Goal: Task Accomplishment & Management: Manage account settings

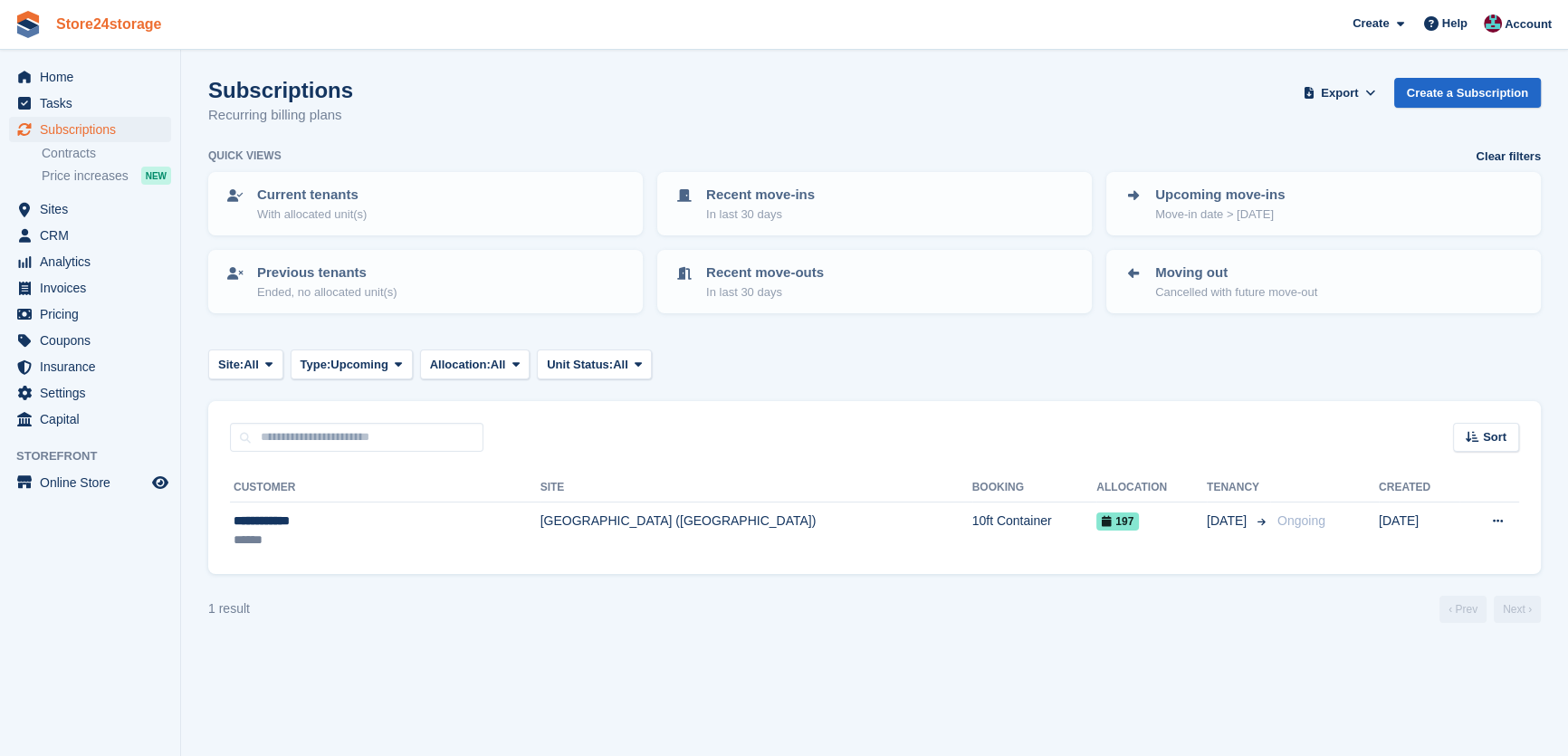
click at [105, 32] on link "Store24storage" at bounding box center [109, 25] width 120 height 30
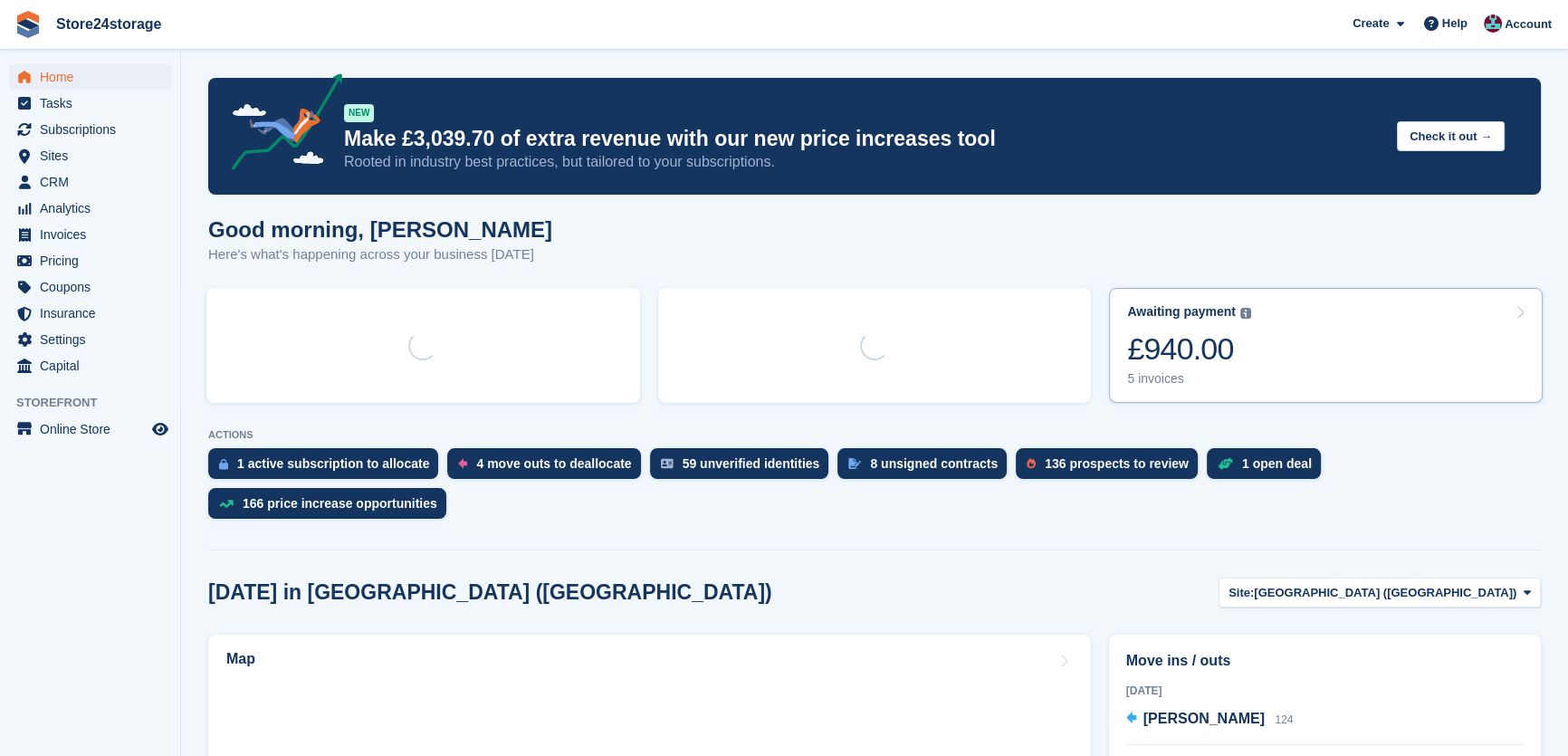
click at [1253, 352] on link "Awaiting payment The total outstanding balance on all open invoices. £940.00 5 …" at bounding box center [1326, 346] width 434 height 115
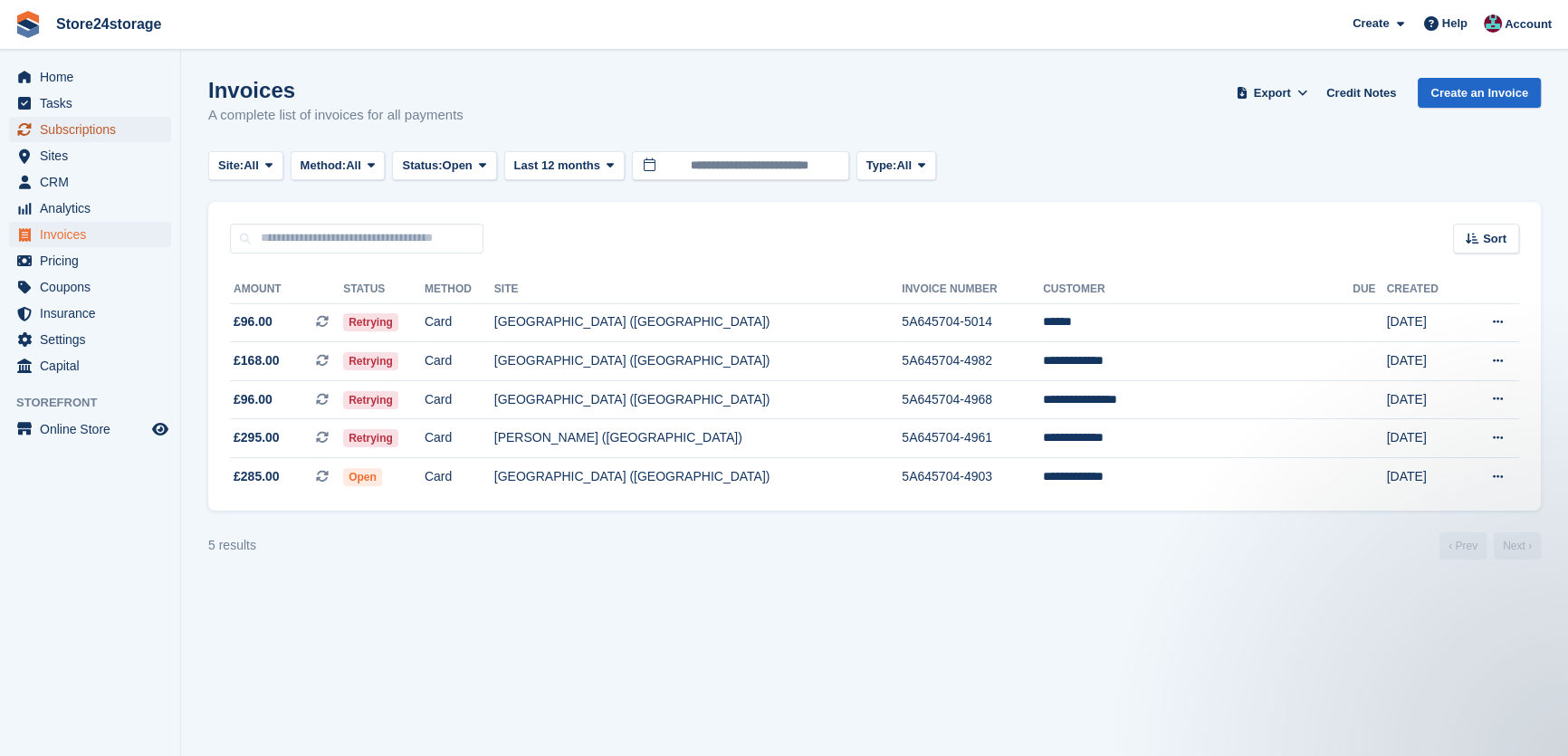
click at [145, 128] on span "Subscriptions" at bounding box center [94, 129] width 109 height 26
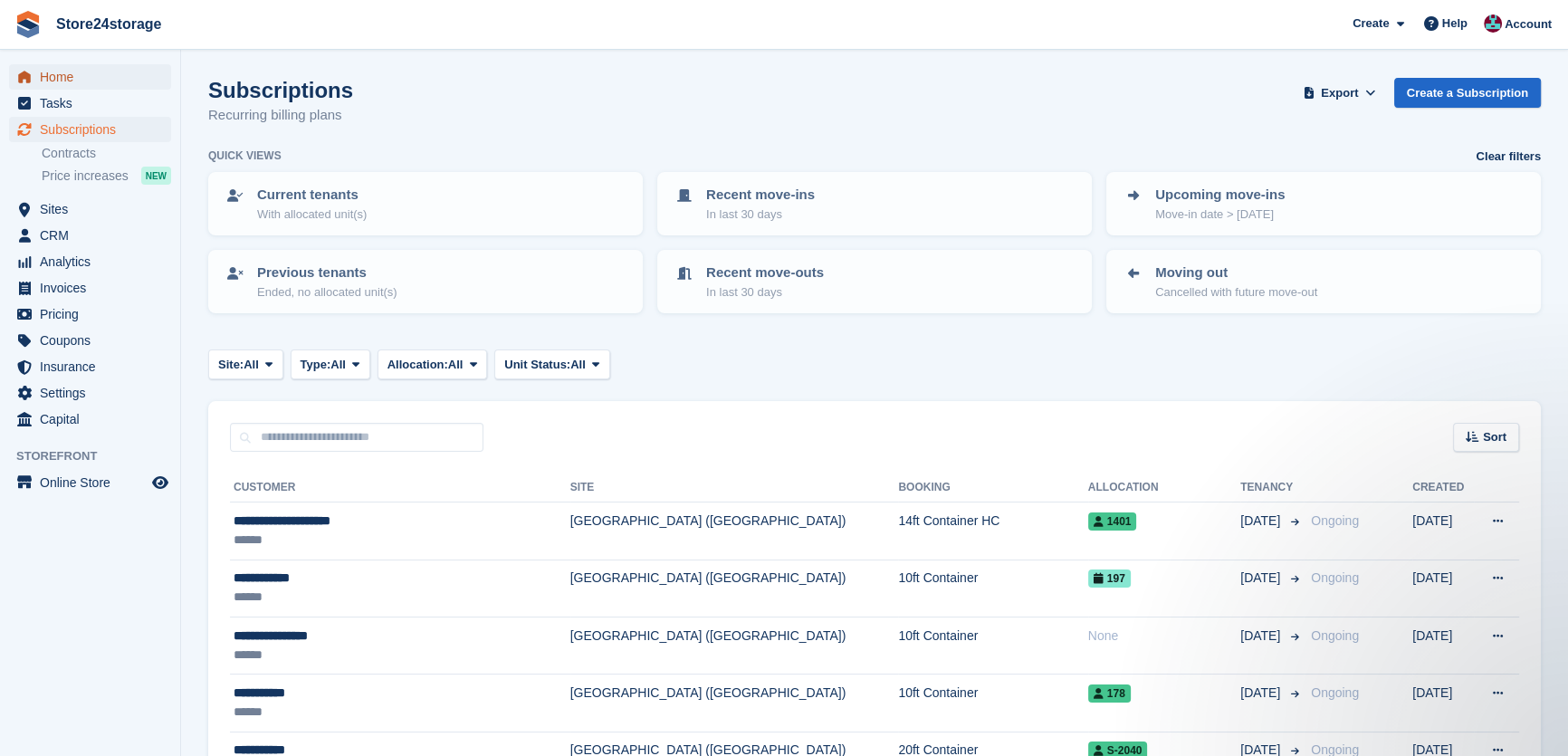
click at [74, 77] on span "Home" at bounding box center [94, 77] width 109 height 26
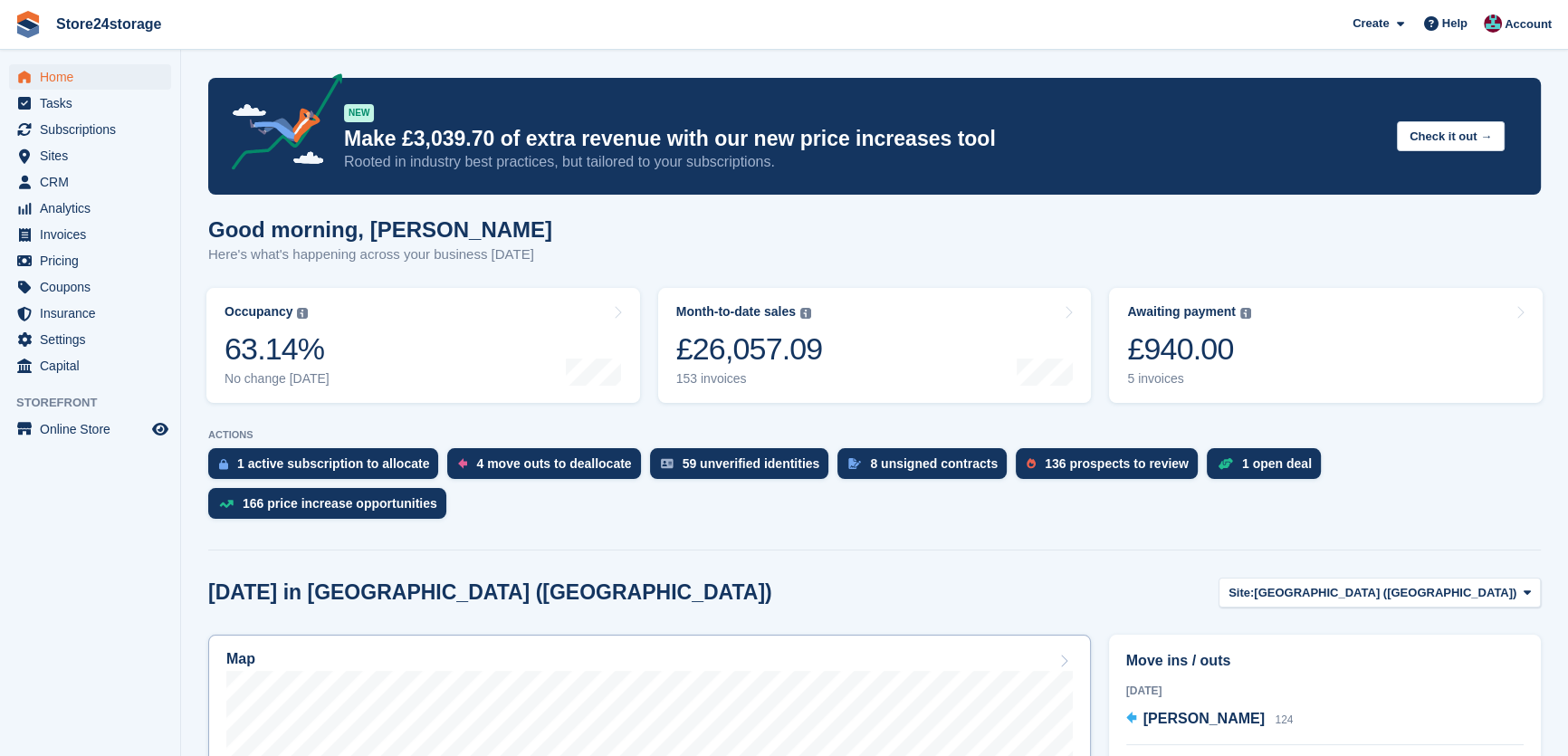
click at [864, 651] on div "Map" at bounding box center [650, 661] width 847 height 20
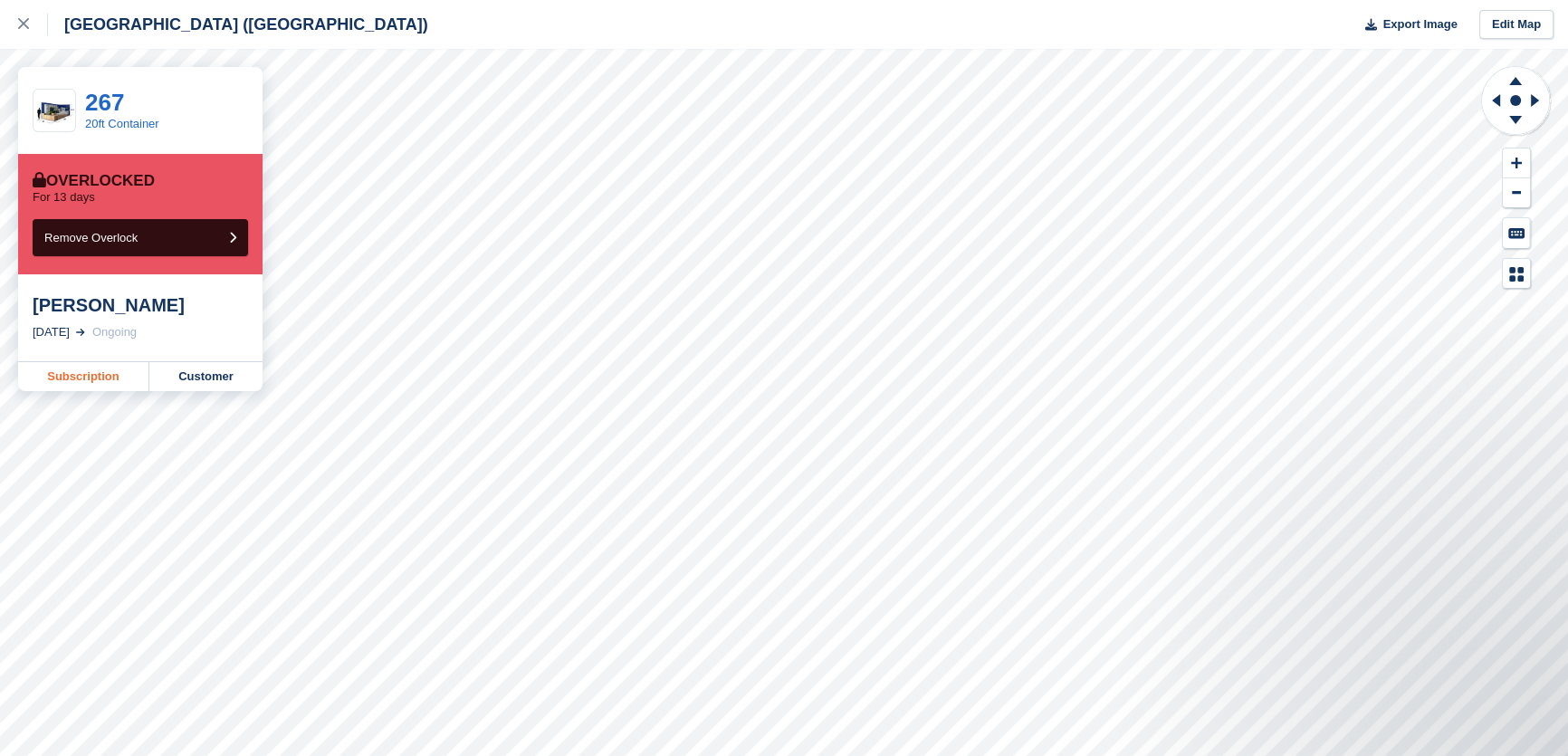
click at [94, 377] on link "Subscription" at bounding box center [83, 376] width 131 height 29
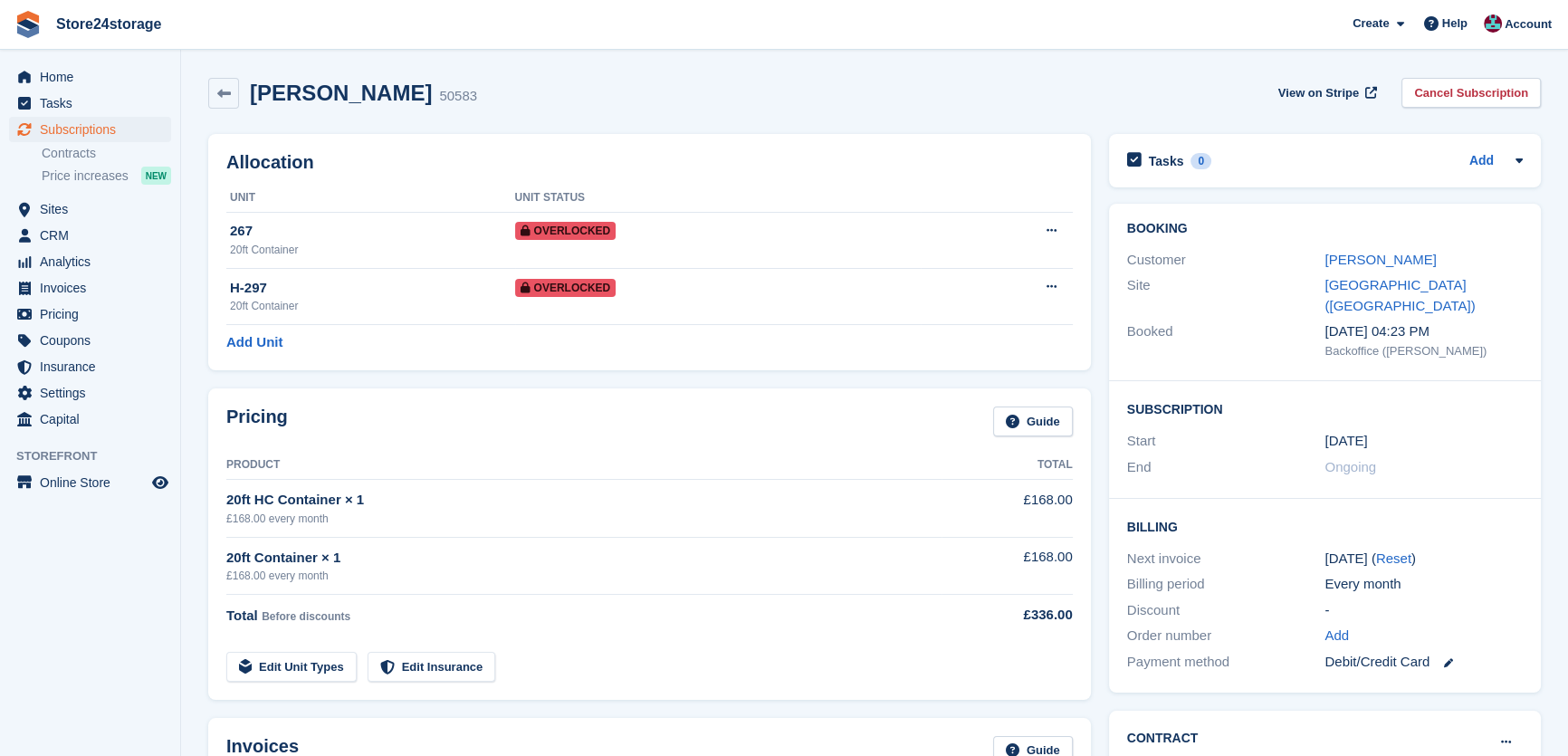
click at [1383, 249] on div "Customer [PERSON_NAME]" at bounding box center [1325, 261] width 396 height 26
click at [1388, 263] on link "[PERSON_NAME]" at bounding box center [1381, 259] width 112 height 15
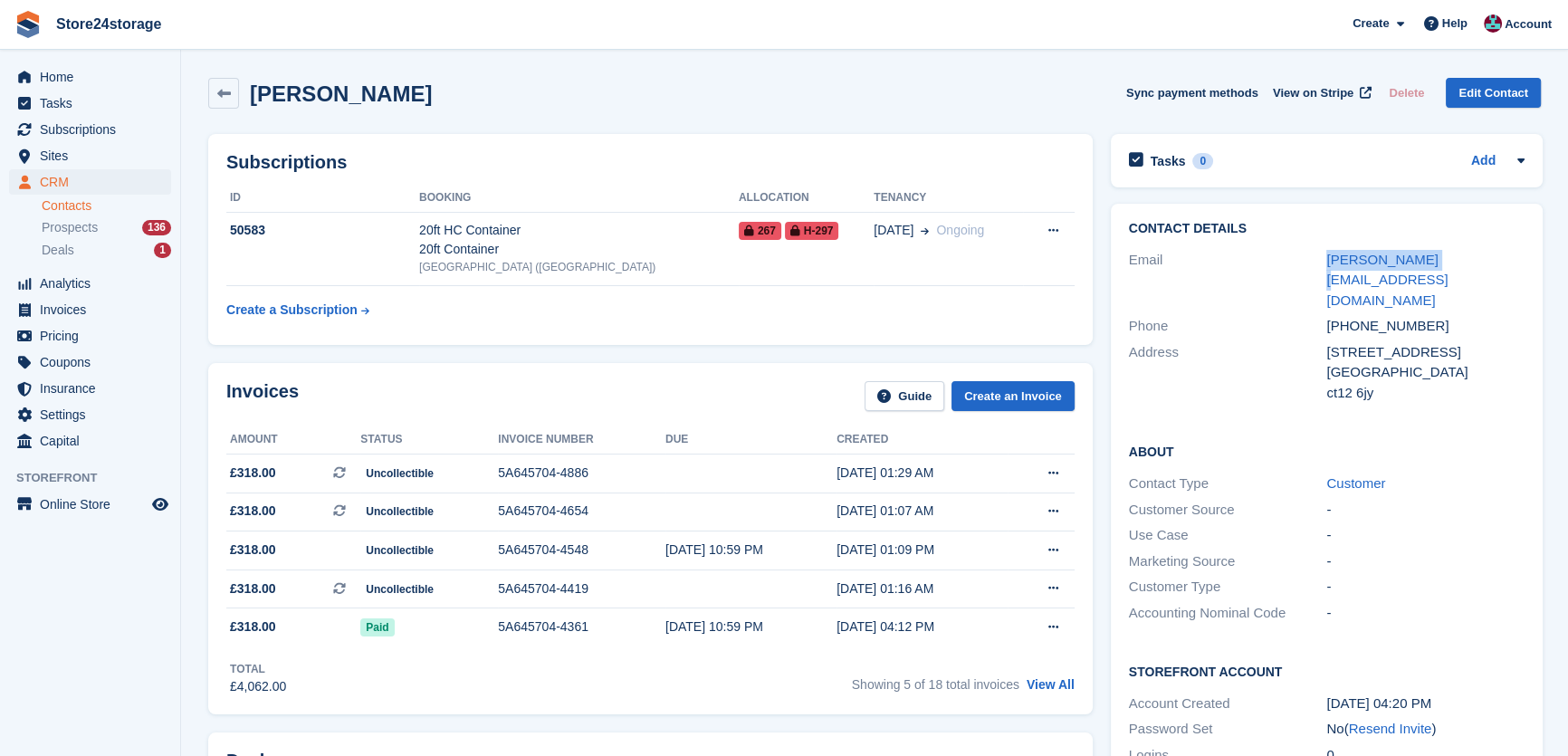
drag, startPoint x: 1427, startPoint y: 264, endPoint x: 1302, endPoint y: 257, distance: 125.2
click at [1302, 257] on div "Email bruce@tn25.net" at bounding box center [1327, 281] width 396 height 67
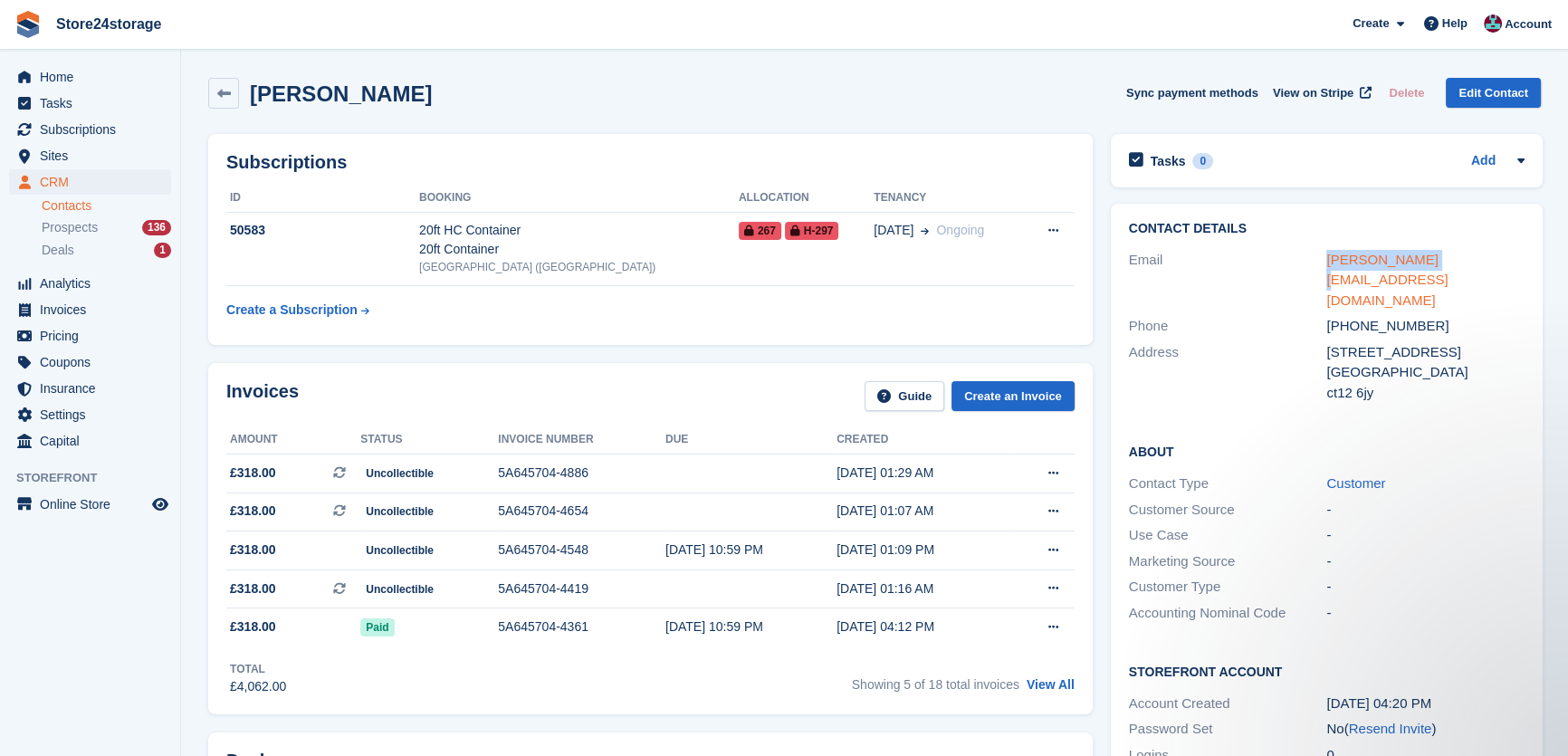
copy div "bruce@tn25.net"
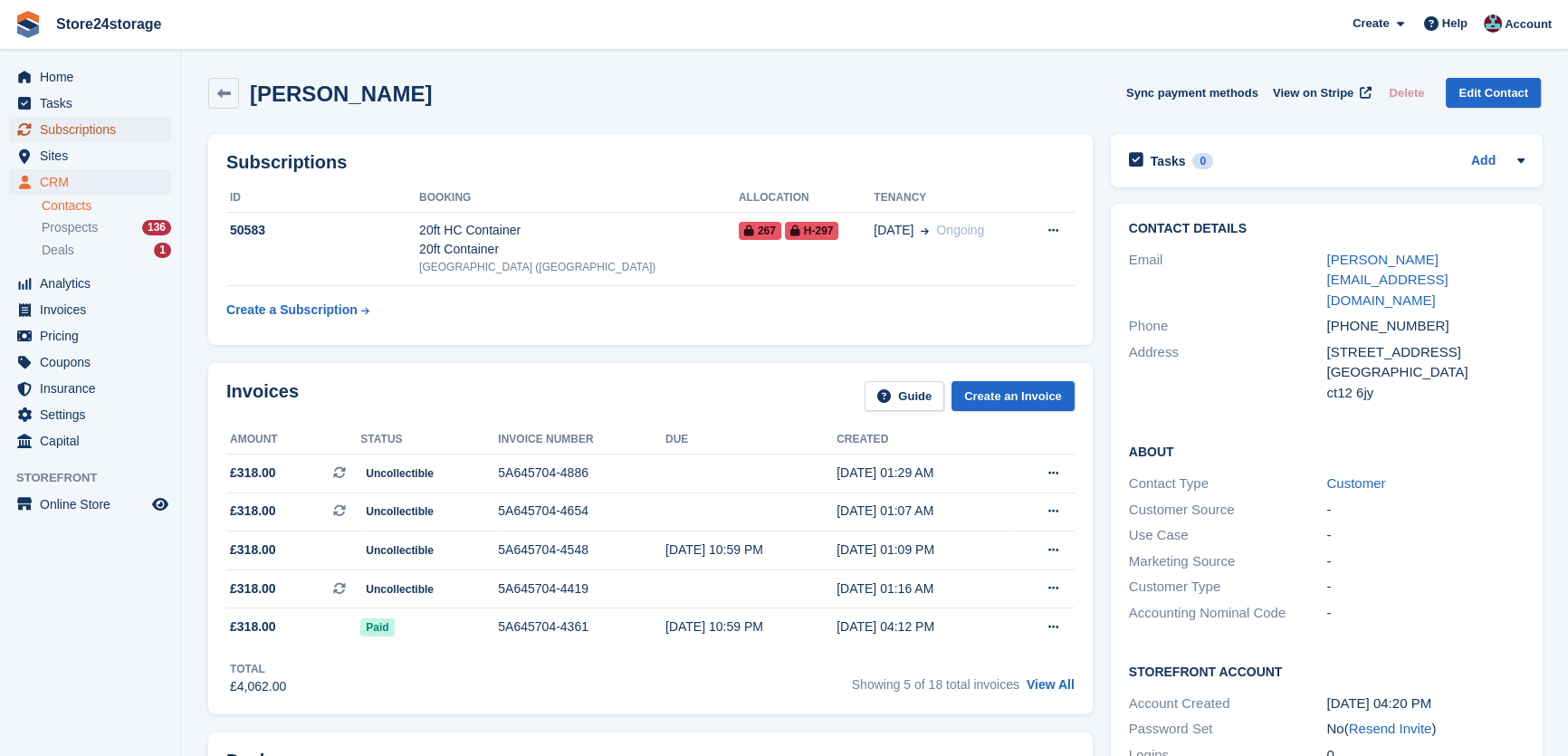
click at [115, 133] on span "Subscriptions" at bounding box center [94, 129] width 109 height 26
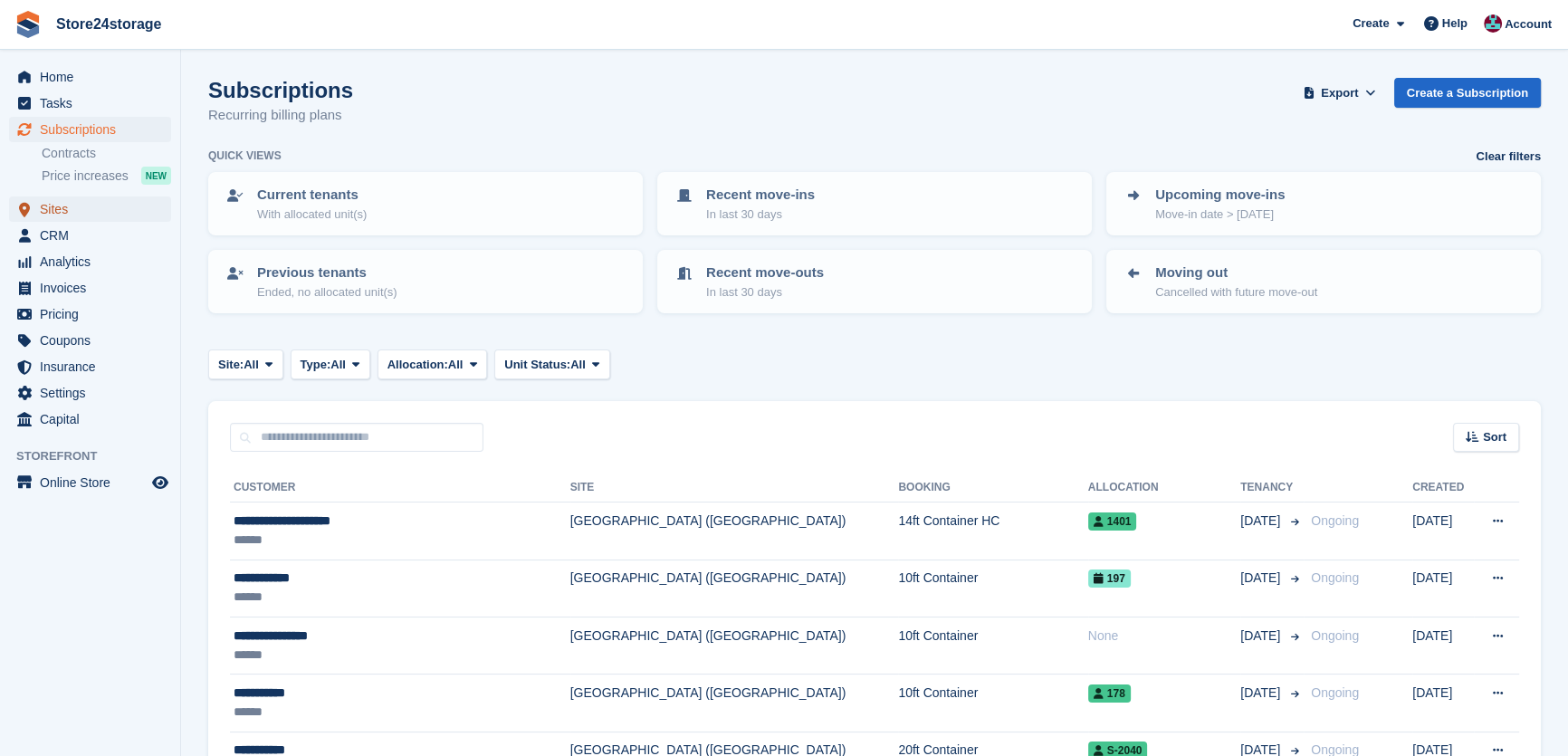
click at [100, 213] on span "Sites" at bounding box center [94, 209] width 109 height 26
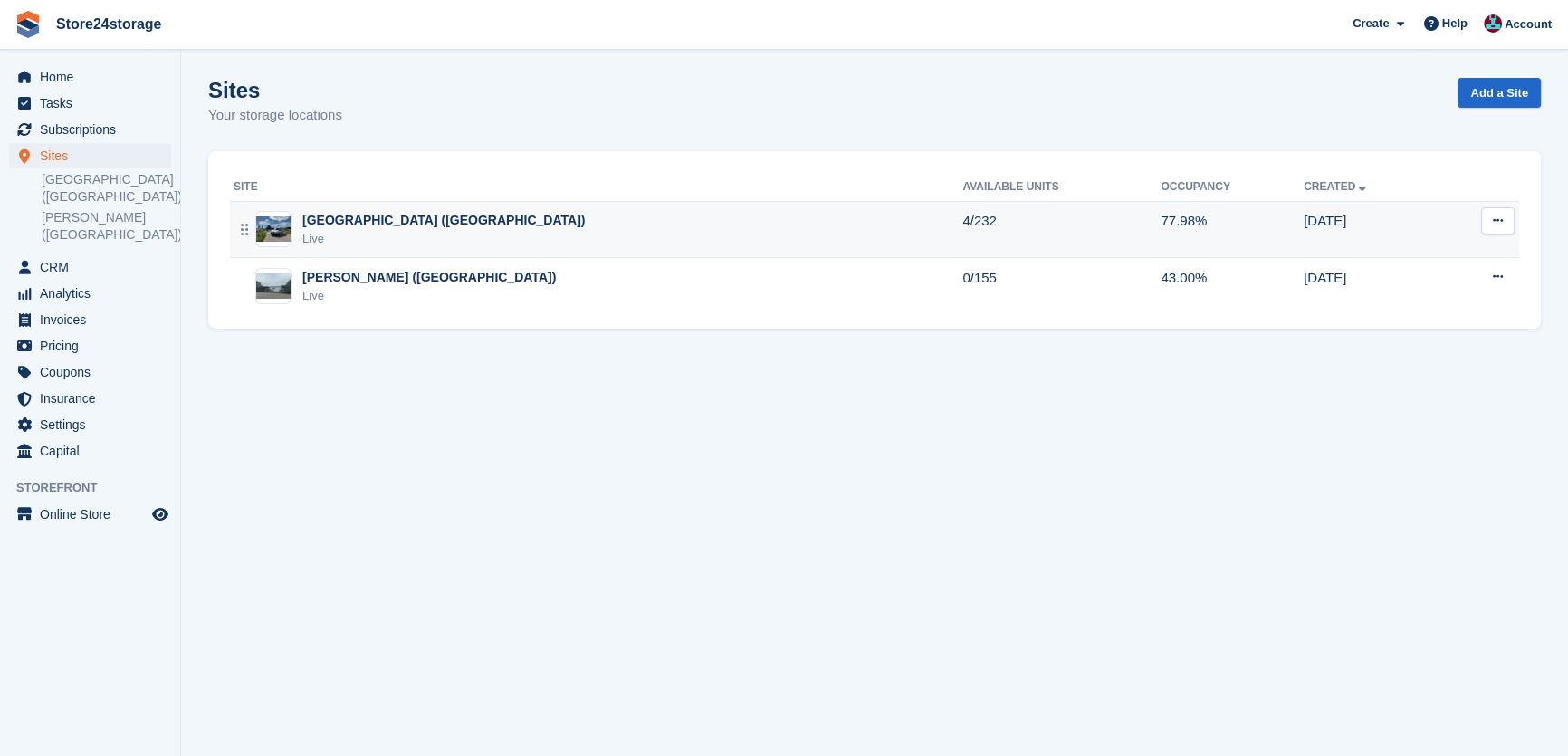
click at [345, 230] on div "Live" at bounding box center [443, 238] width 283 height 18
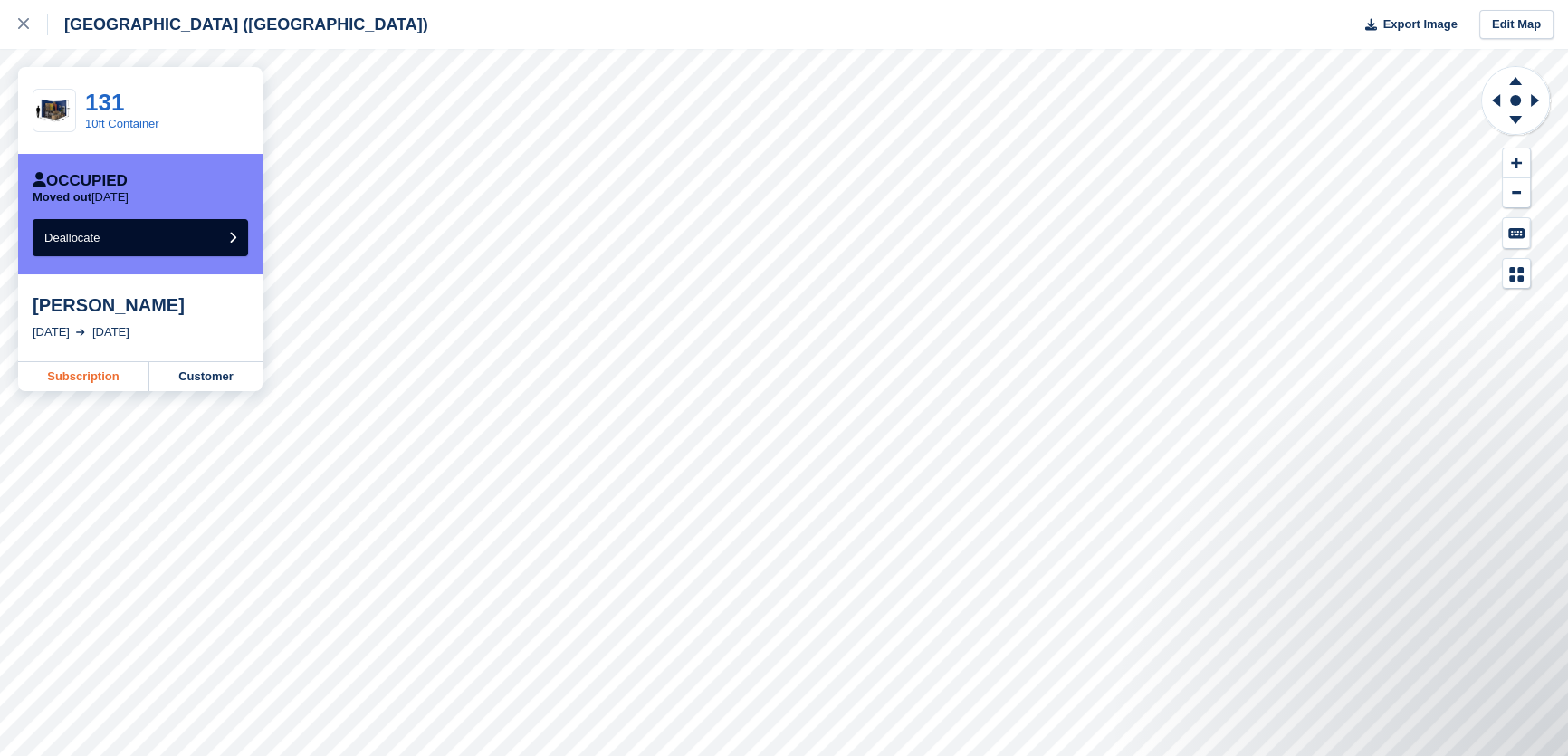
click at [108, 374] on link "Subscription" at bounding box center [83, 376] width 131 height 29
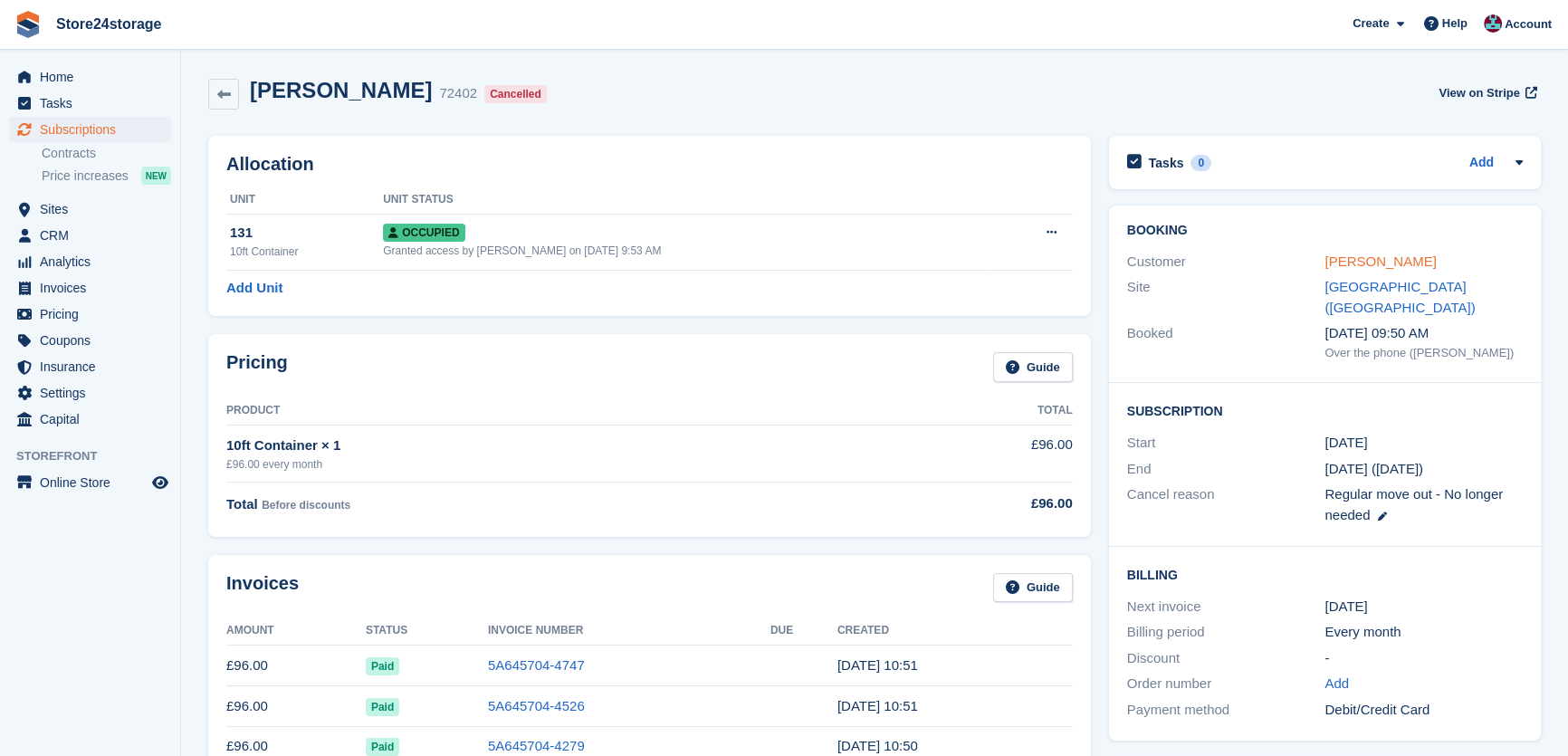
click at [1342, 263] on link "[PERSON_NAME]" at bounding box center [1381, 261] width 112 height 15
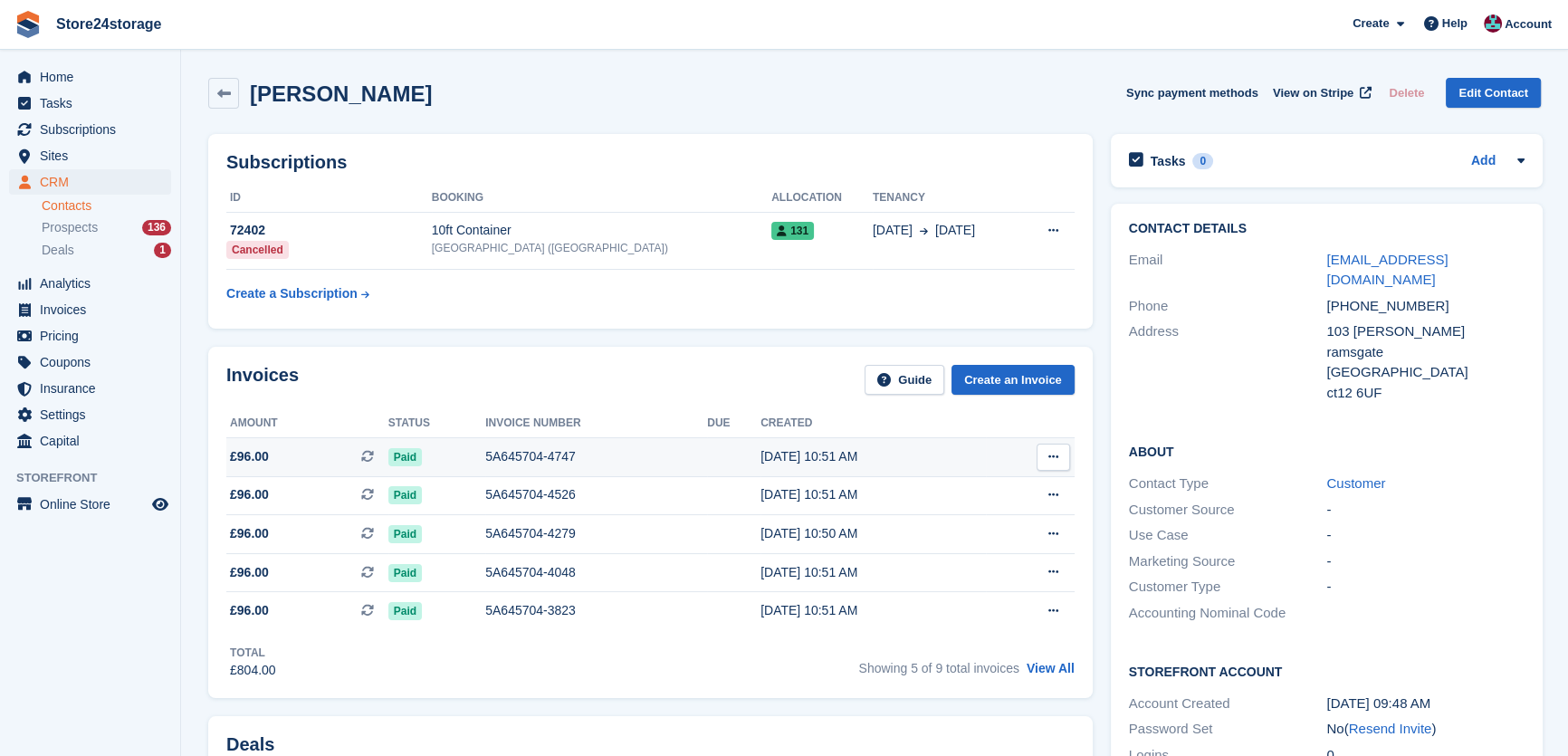
click at [1048, 461] on icon at bounding box center [1053, 456] width 10 height 11
click at [987, 514] on p "View on Stripe" at bounding box center [983, 519] width 158 height 29
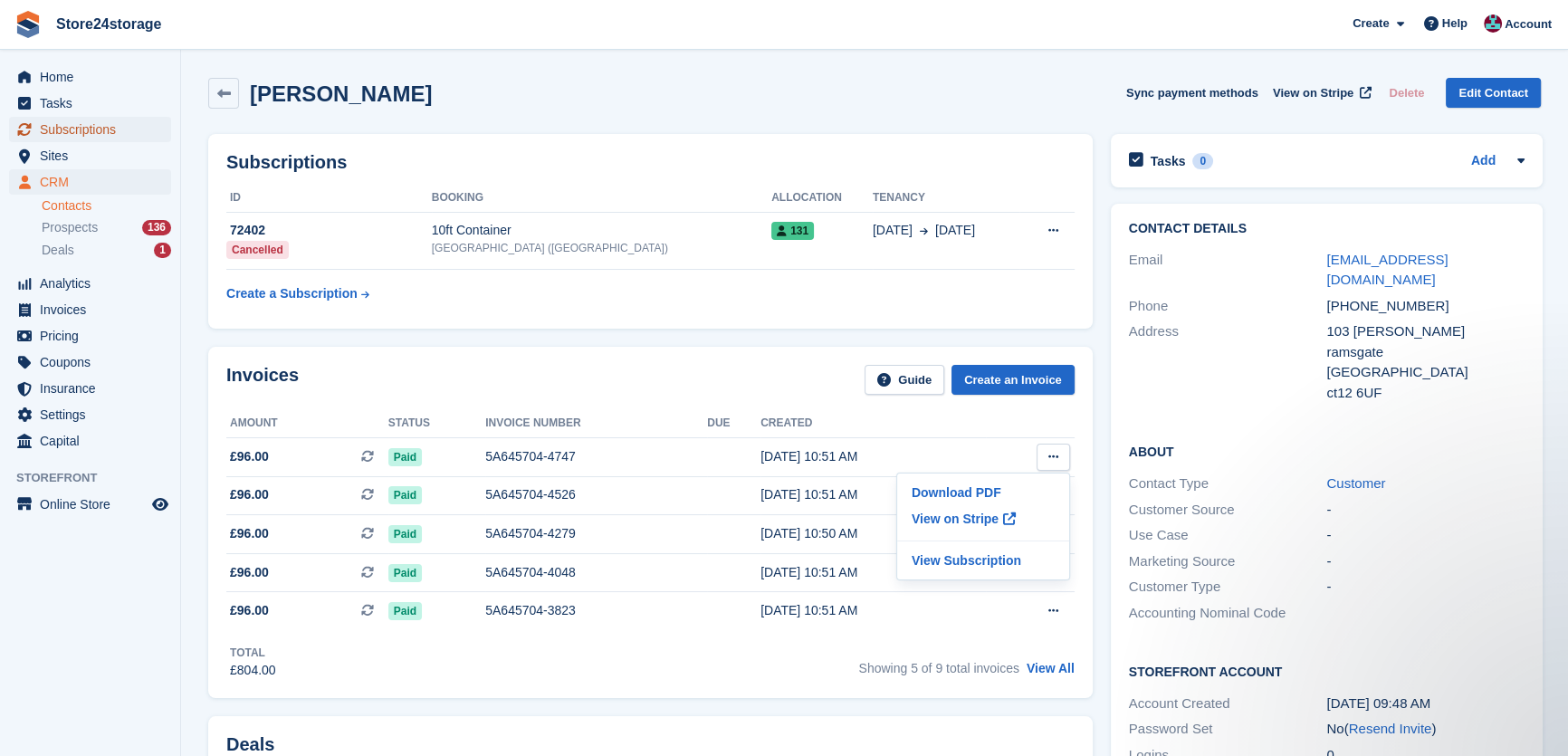
click at [122, 129] on span "Subscriptions" at bounding box center [94, 129] width 109 height 26
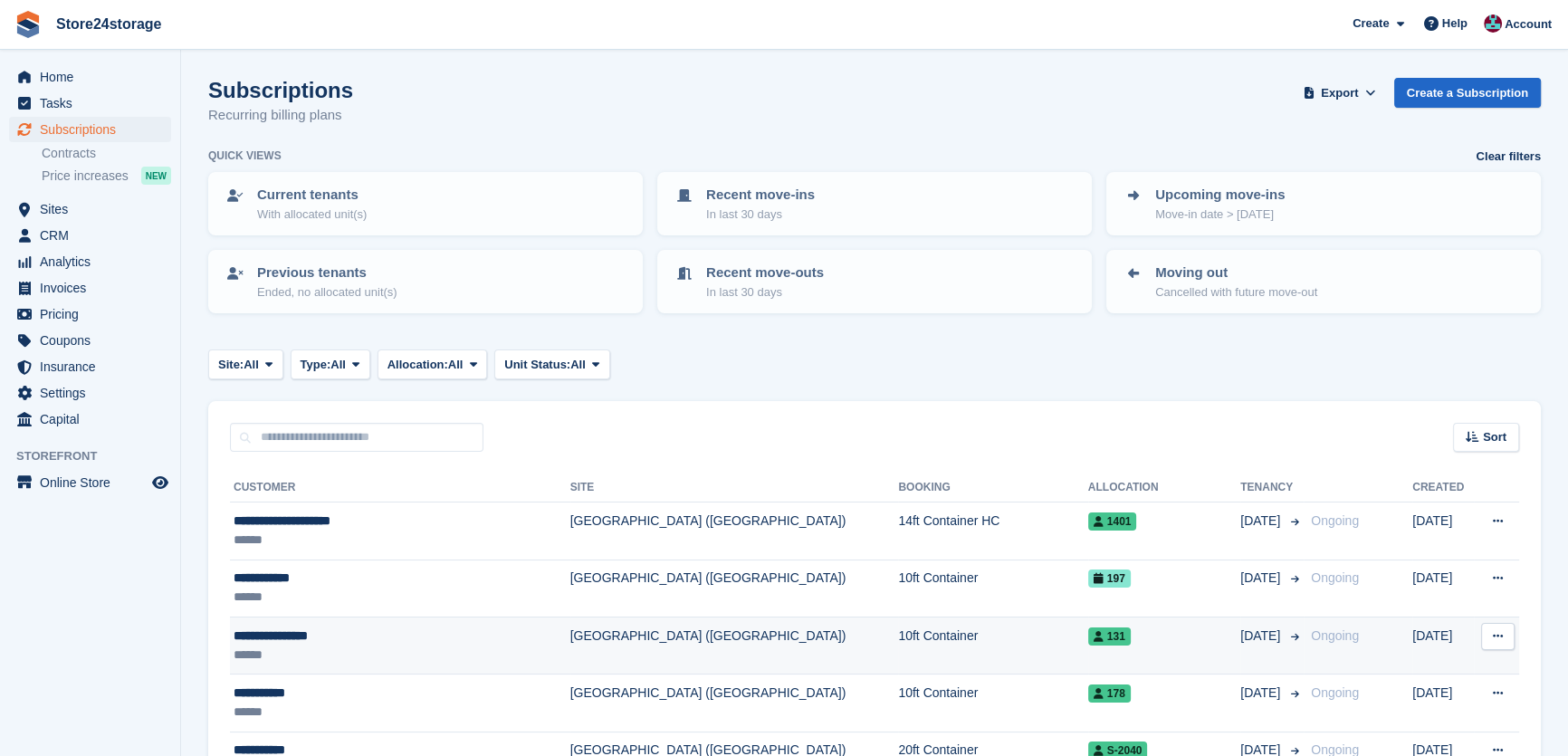
click at [317, 630] on div "**********" at bounding box center [374, 636] width 283 height 19
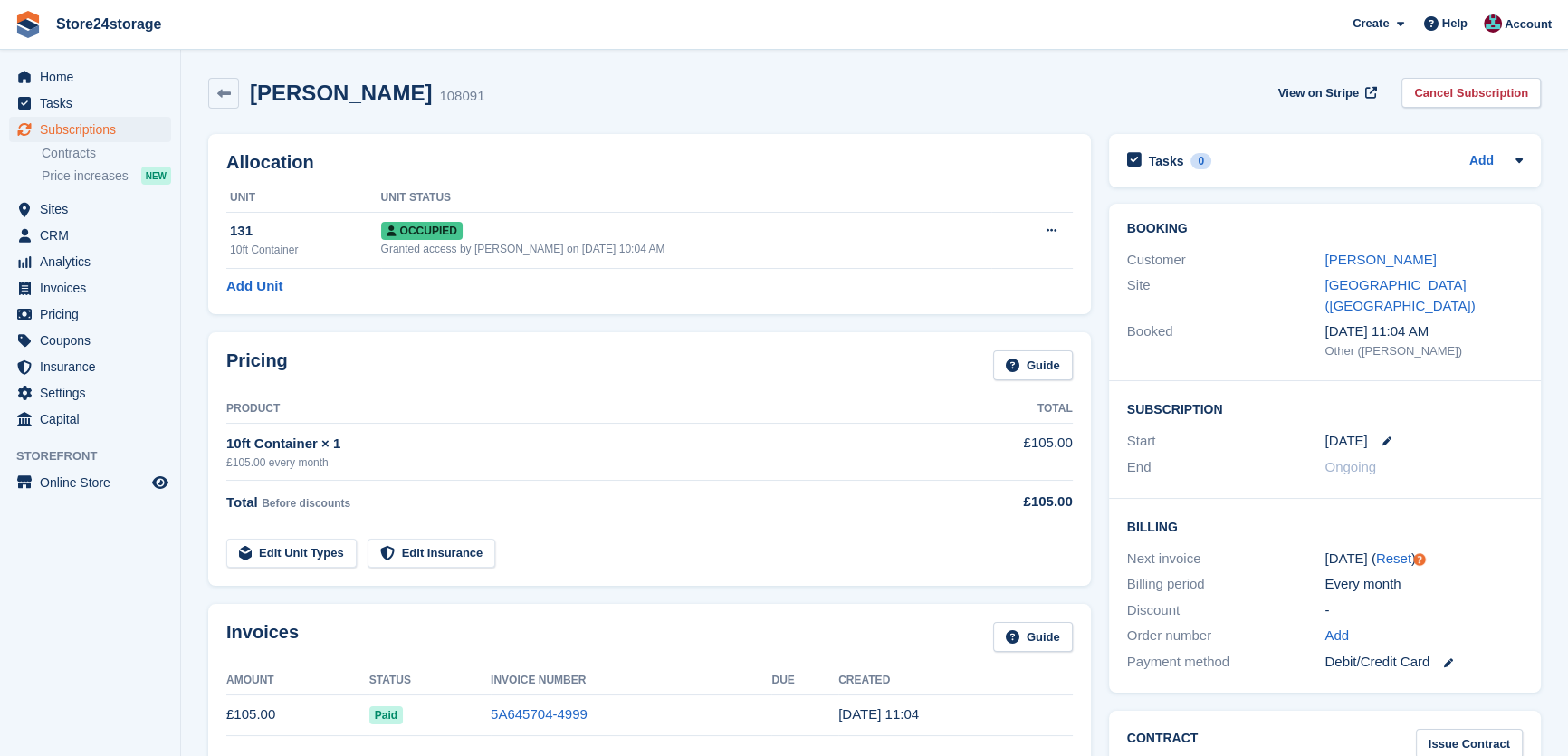
click at [378, 90] on h2 "[PERSON_NAME]" at bounding box center [340, 93] width 182 height 25
copy div "[PERSON_NAME]"
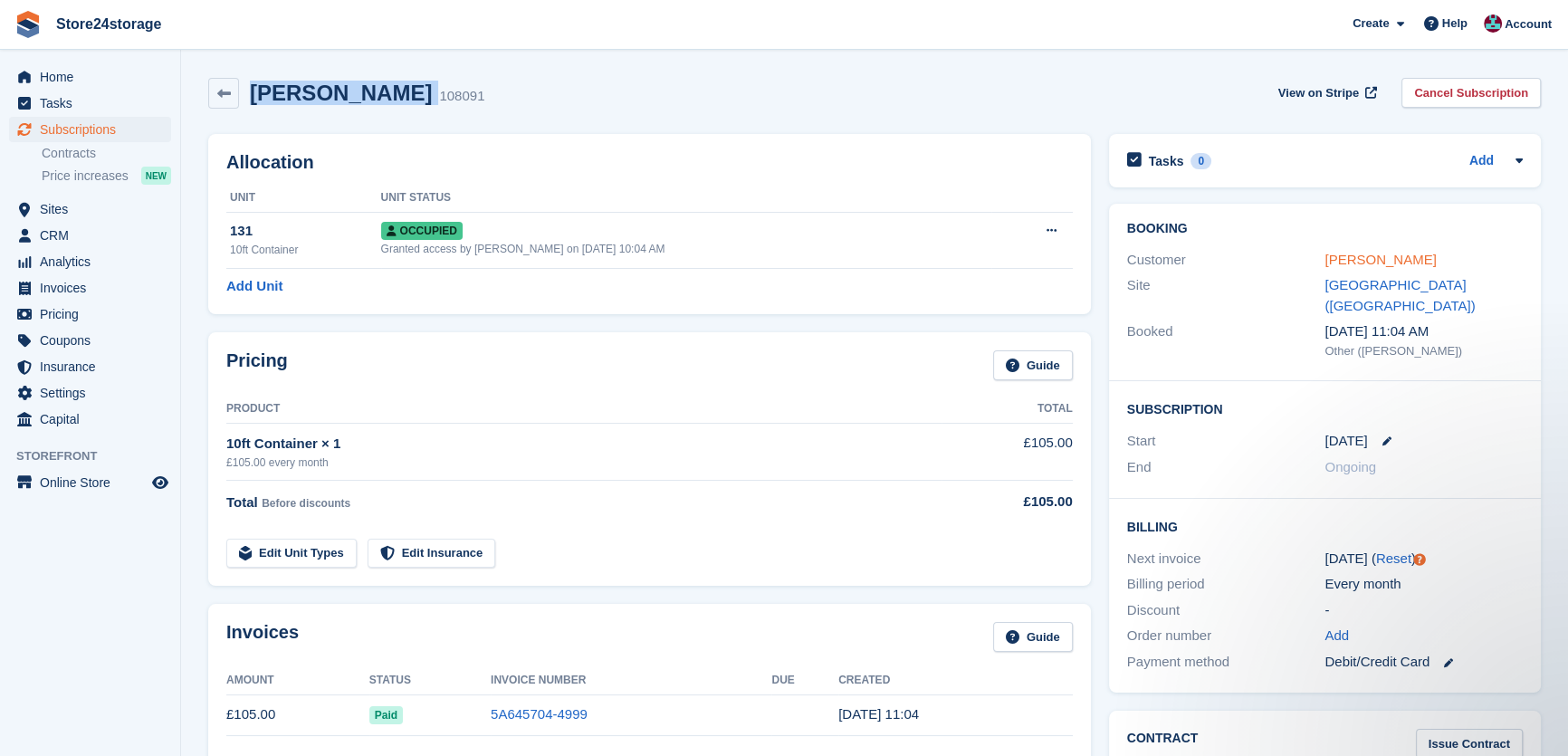
click at [1384, 256] on link "[PERSON_NAME]" at bounding box center [1381, 259] width 112 height 15
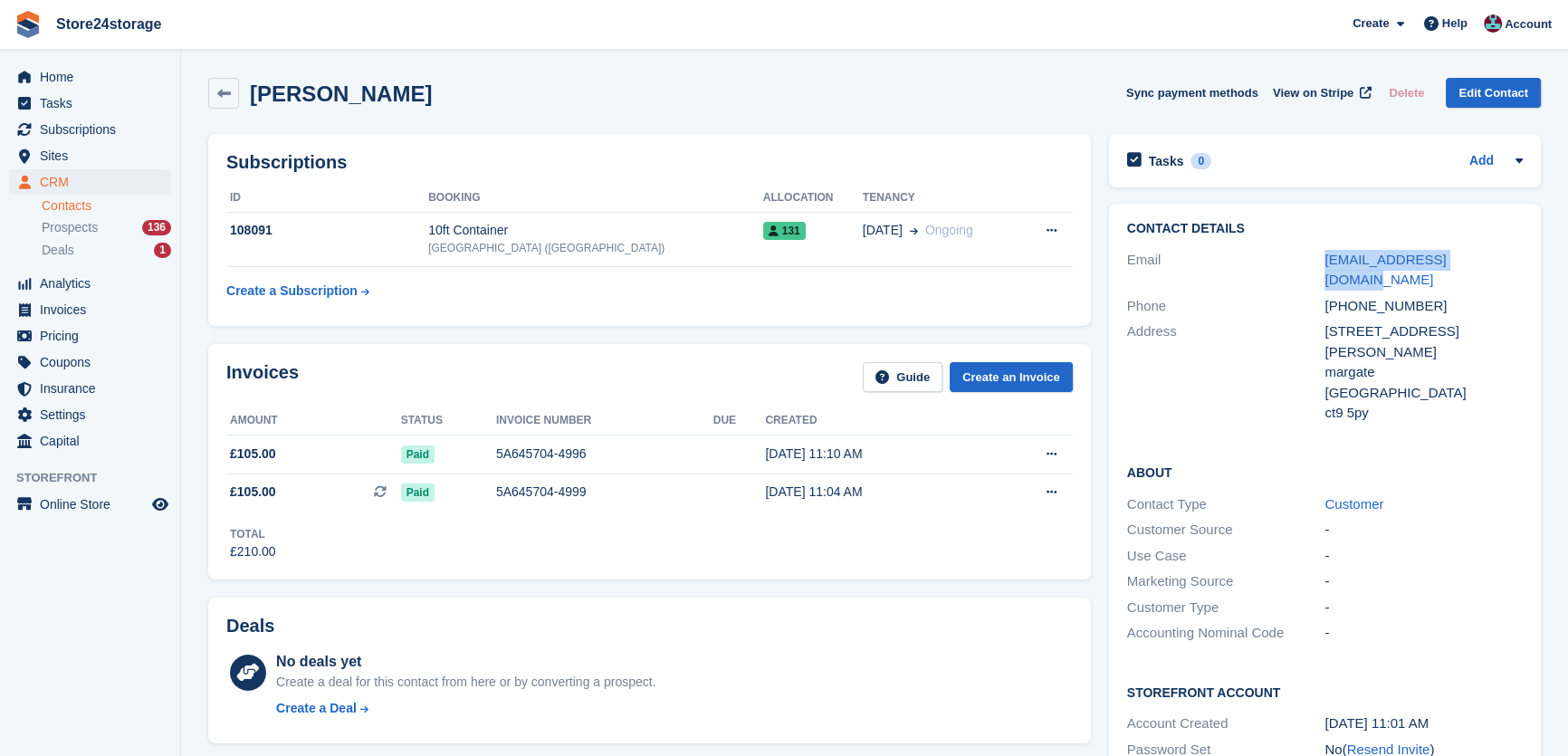
drag, startPoint x: 1479, startPoint y: 257, endPoint x: 1313, endPoint y: 253, distance: 166.0
click at [1313, 253] on div "Email [EMAIL_ADDRESS][DOMAIN_NAME]" at bounding box center [1325, 270] width 396 height 46
copy div "[EMAIL_ADDRESS][DOMAIN_NAME]"
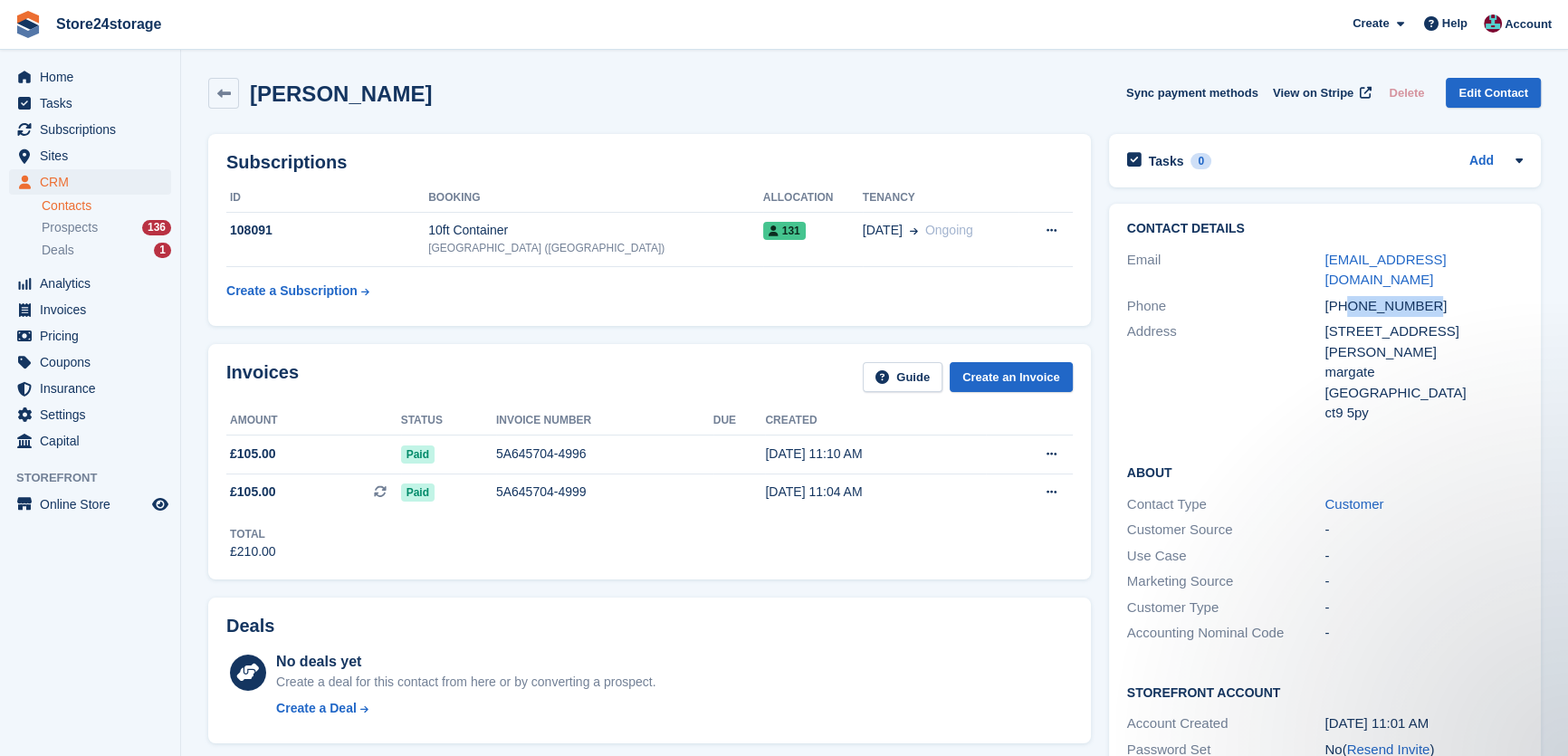
drag, startPoint x: 1429, startPoint y: 290, endPoint x: 1354, endPoint y: 284, distance: 75.2
click at [1350, 296] on div "+447496419729" at bounding box center [1424, 306] width 198 height 21
copy div "7496419729"
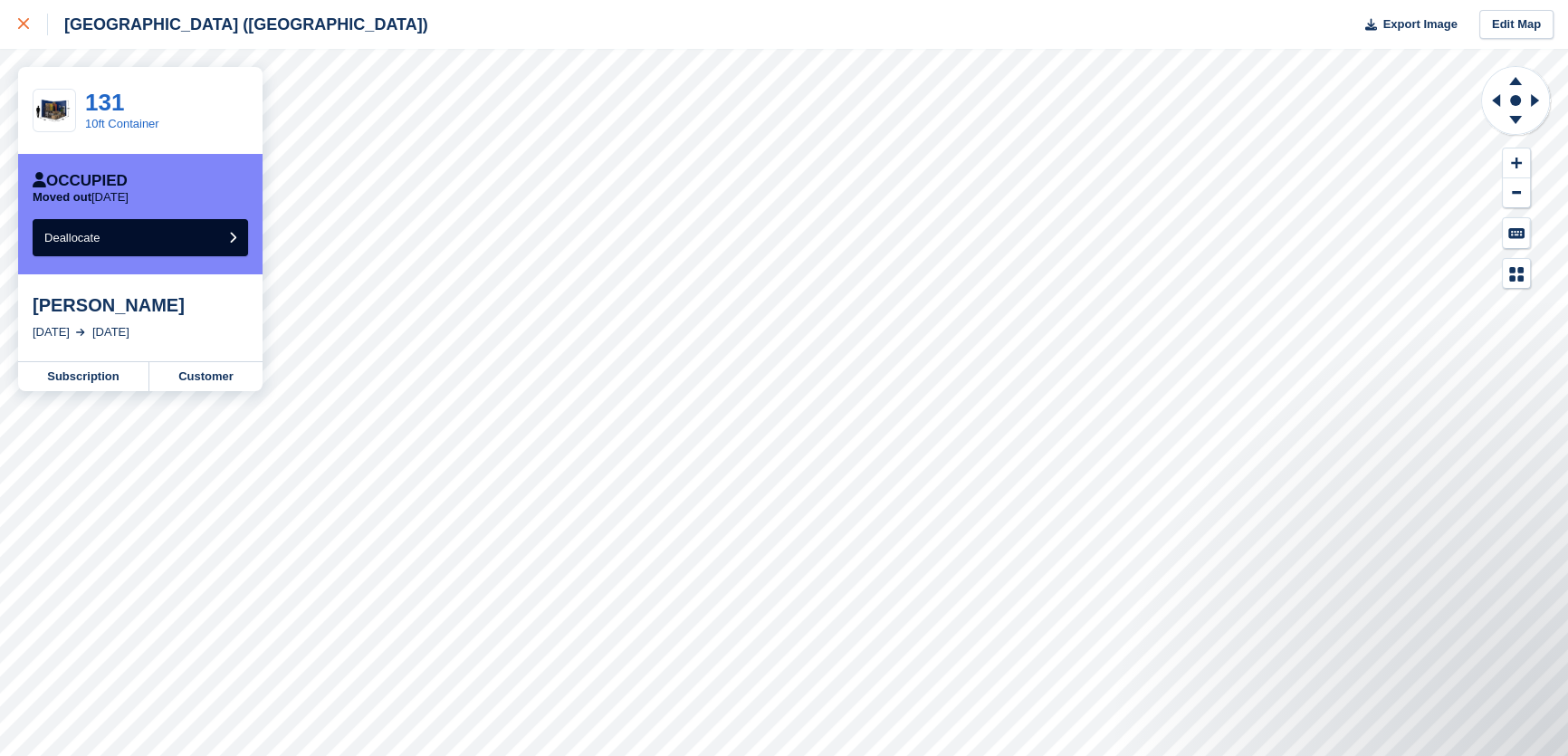
click at [28, 16] on div at bounding box center [33, 24] width 30 height 22
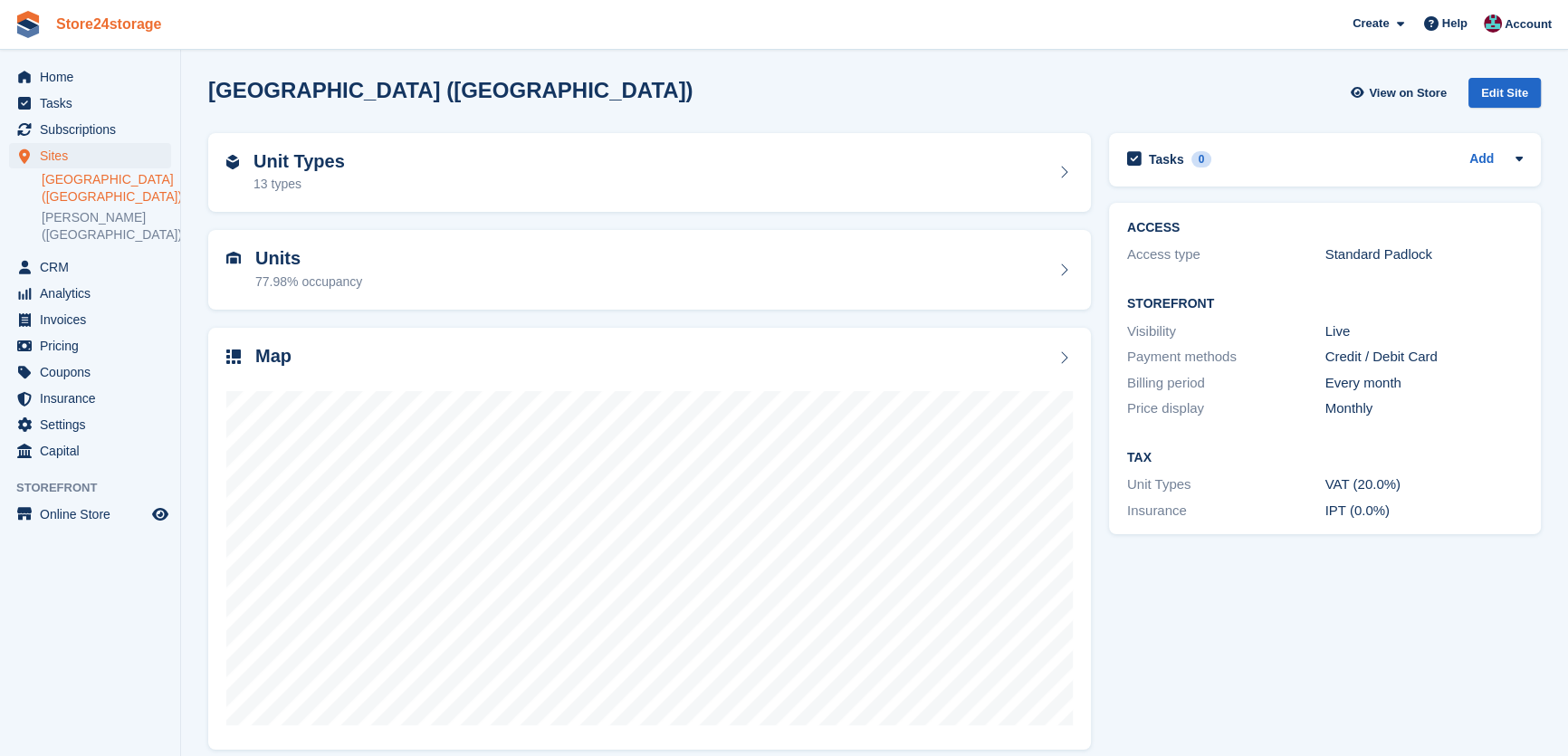
click at [93, 33] on link "Store24storage" at bounding box center [109, 25] width 120 height 30
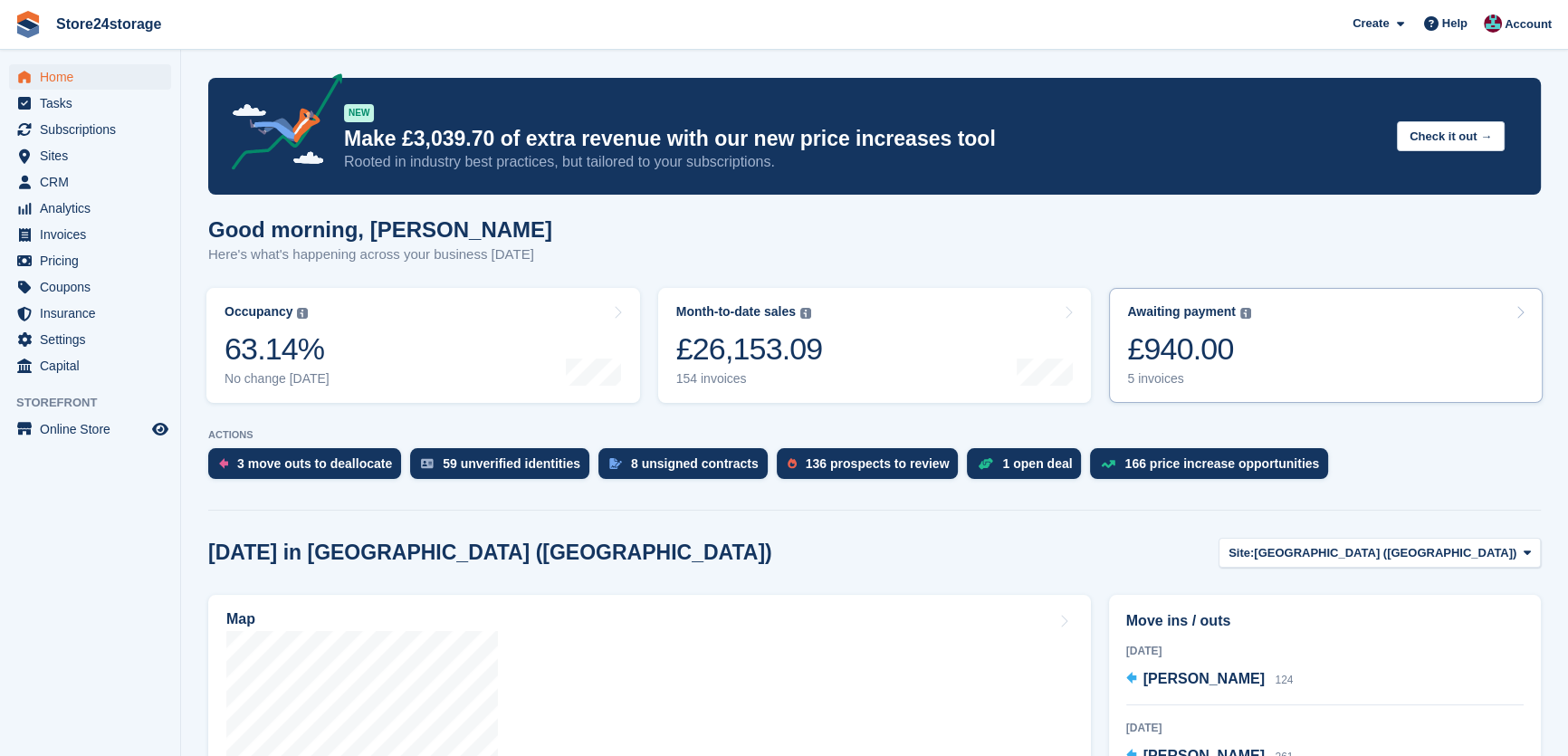
drag, startPoint x: 1255, startPoint y: 409, endPoint x: 1259, endPoint y: 375, distance: 34.2
click at [1257, 409] on turbo-frame "Awaiting payment The total outstanding balance on all open invoices. £940.00 5 …" at bounding box center [1326, 345] width 452 height 133
click at [1259, 375] on link "Awaiting payment The total outstanding balance on all open invoices. £940.00 5 …" at bounding box center [1326, 346] width 434 height 115
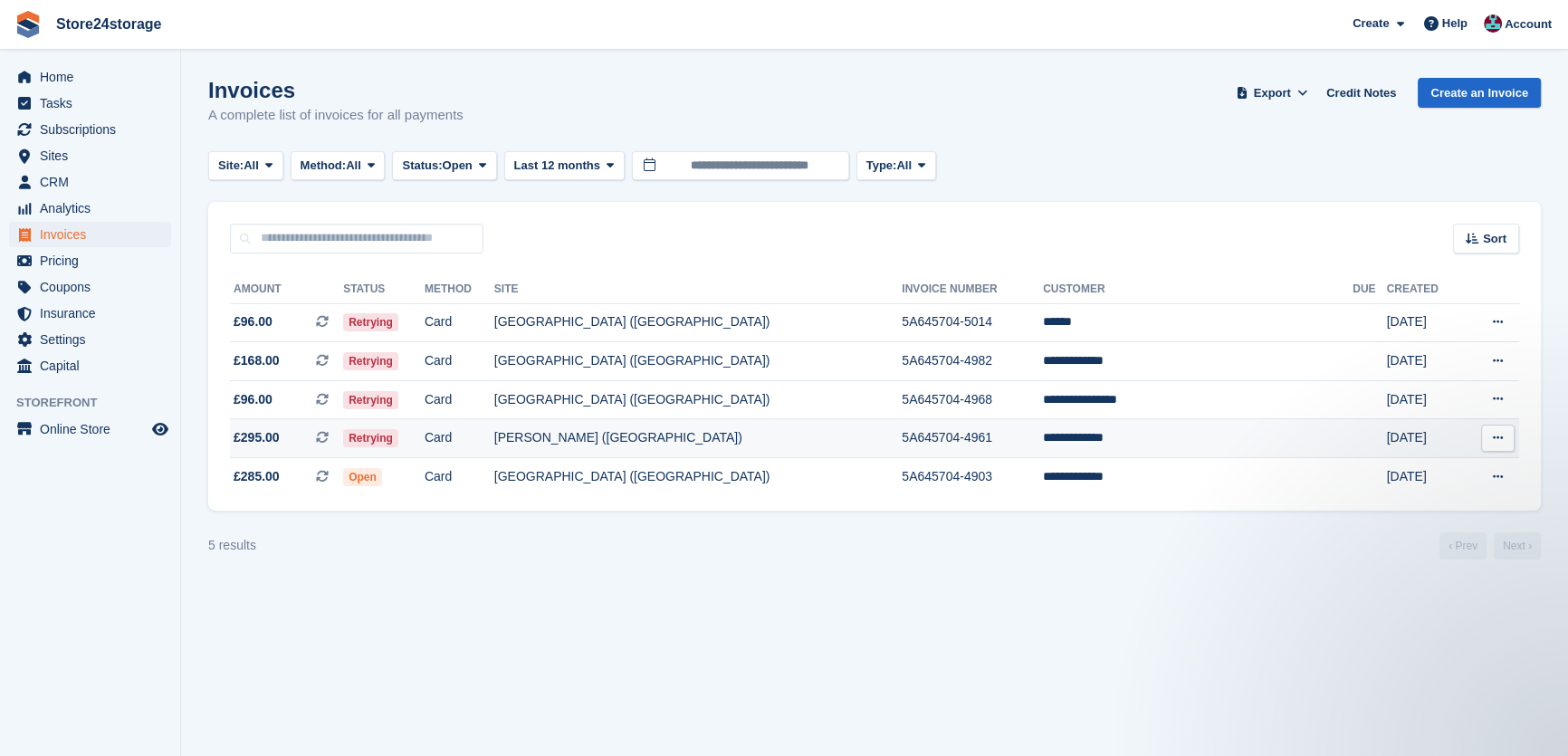
click at [1167, 439] on td "**********" at bounding box center [1198, 438] width 310 height 39
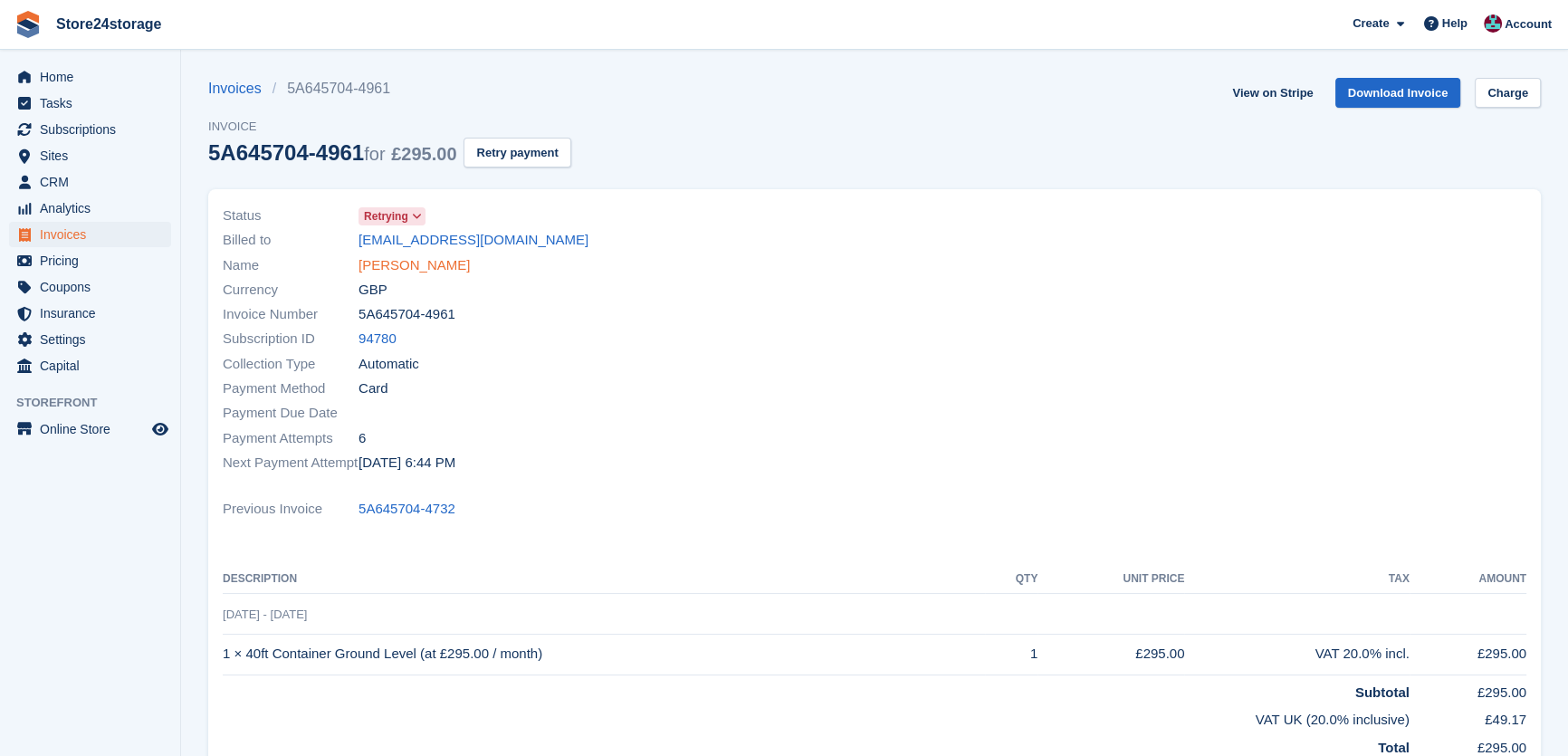
click at [409, 255] on link "[PERSON_NAME]" at bounding box center [414, 266] width 112 height 21
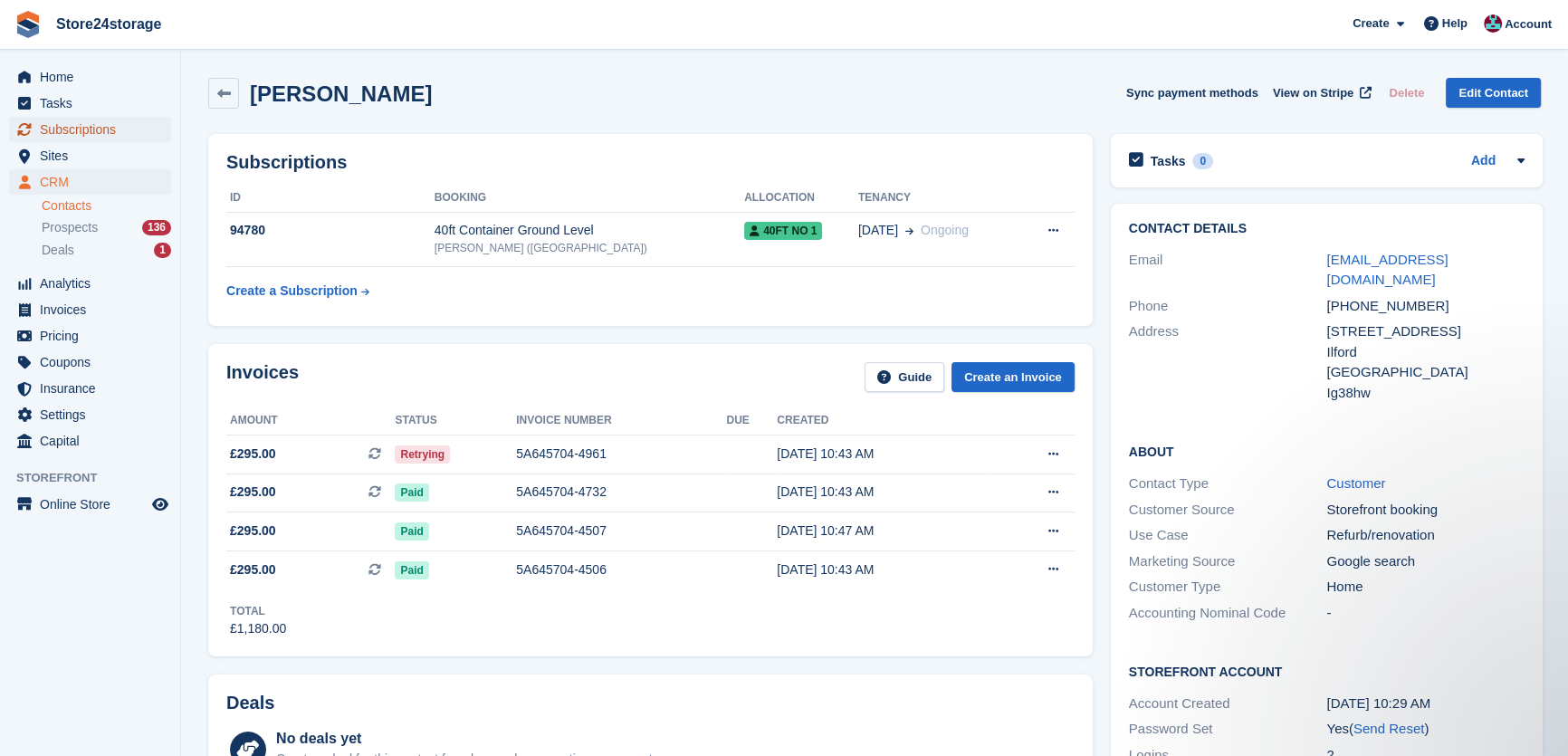
click at [141, 134] on span "Subscriptions" at bounding box center [94, 129] width 109 height 26
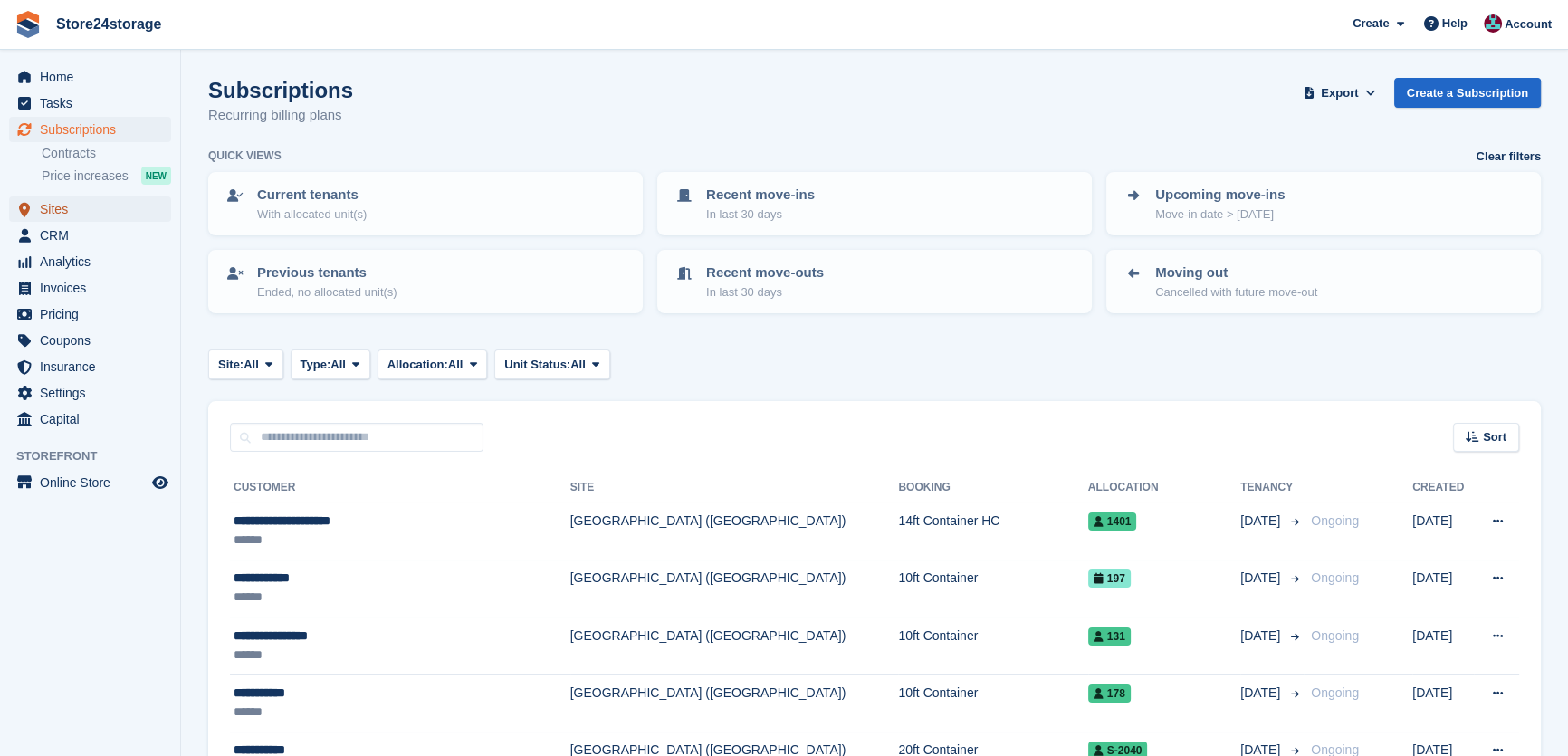
click at [72, 207] on span "Sites" at bounding box center [94, 209] width 109 height 26
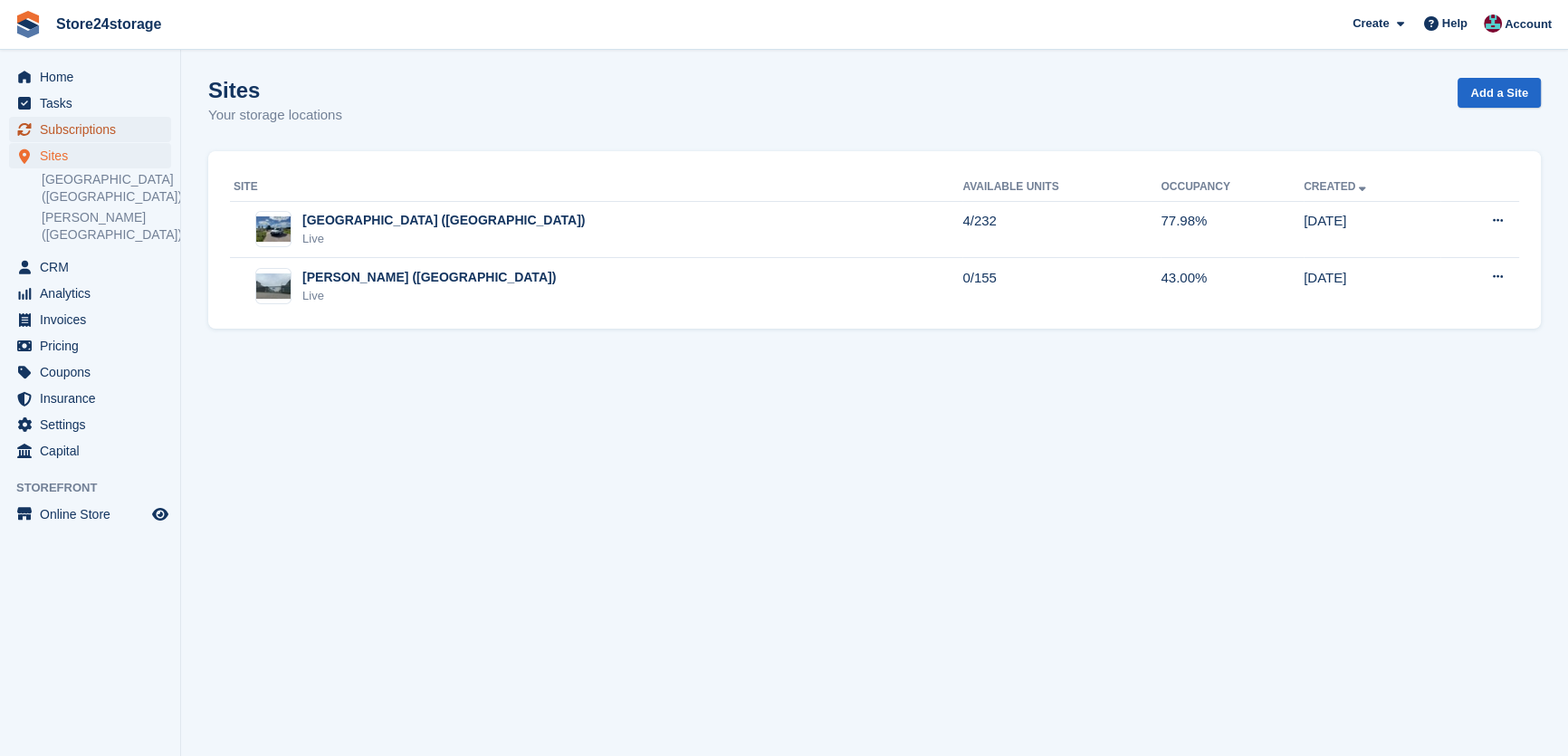
click at [100, 133] on span "Subscriptions" at bounding box center [94, 129] width 109 height 26
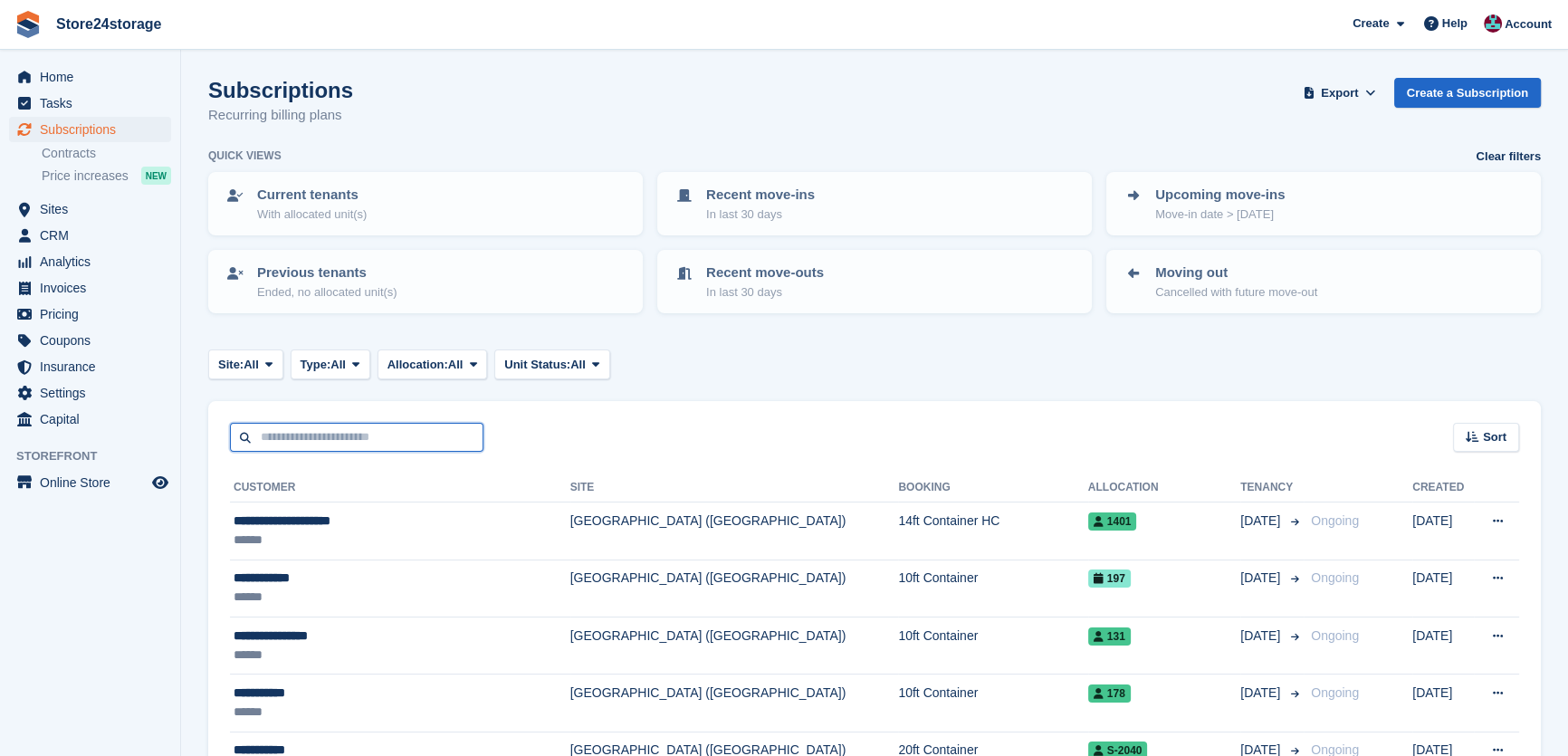
click at [364, 443] on input "text" at bounding box center [356, 438] width 253 height 30
type input "*****"
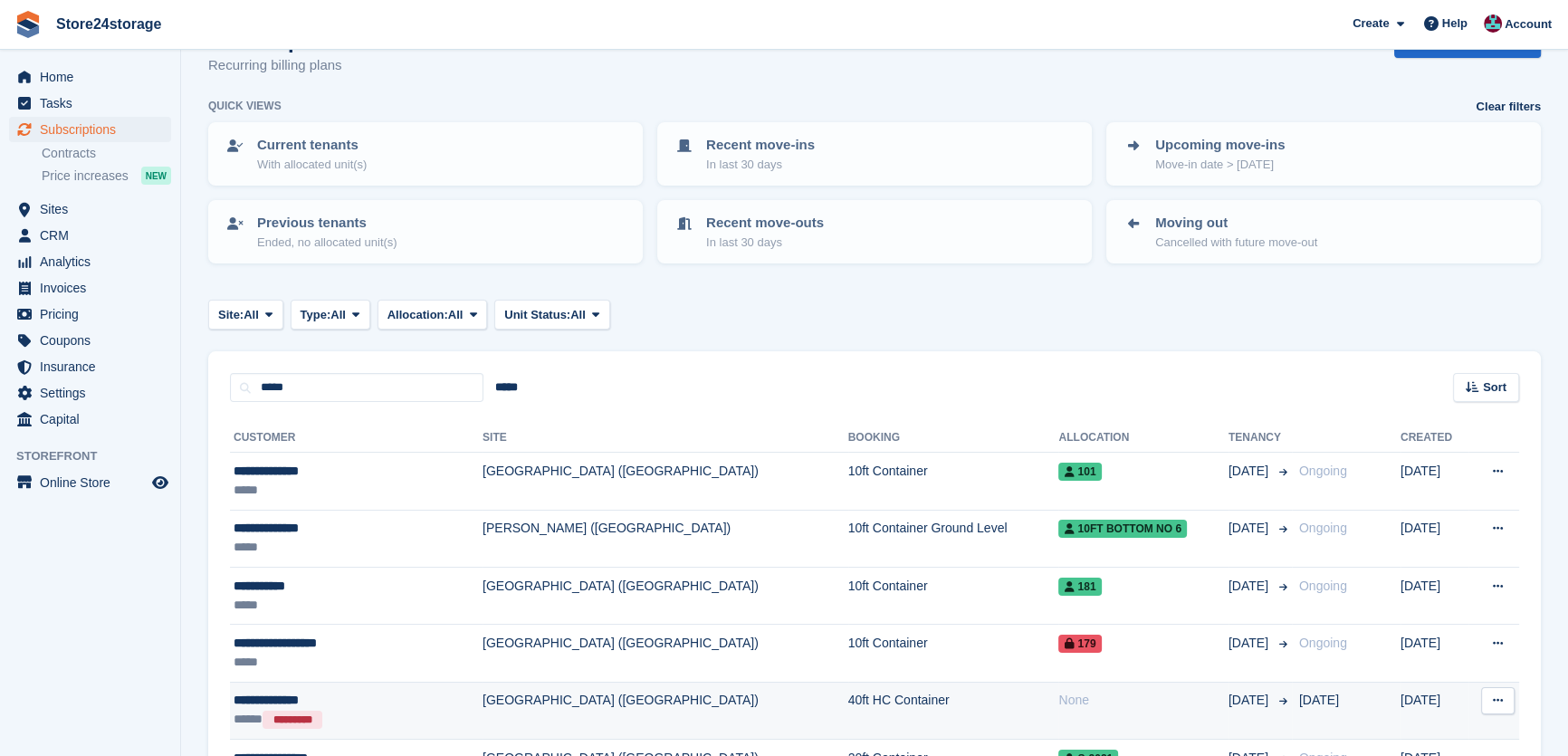
scroll to position [81, 0]
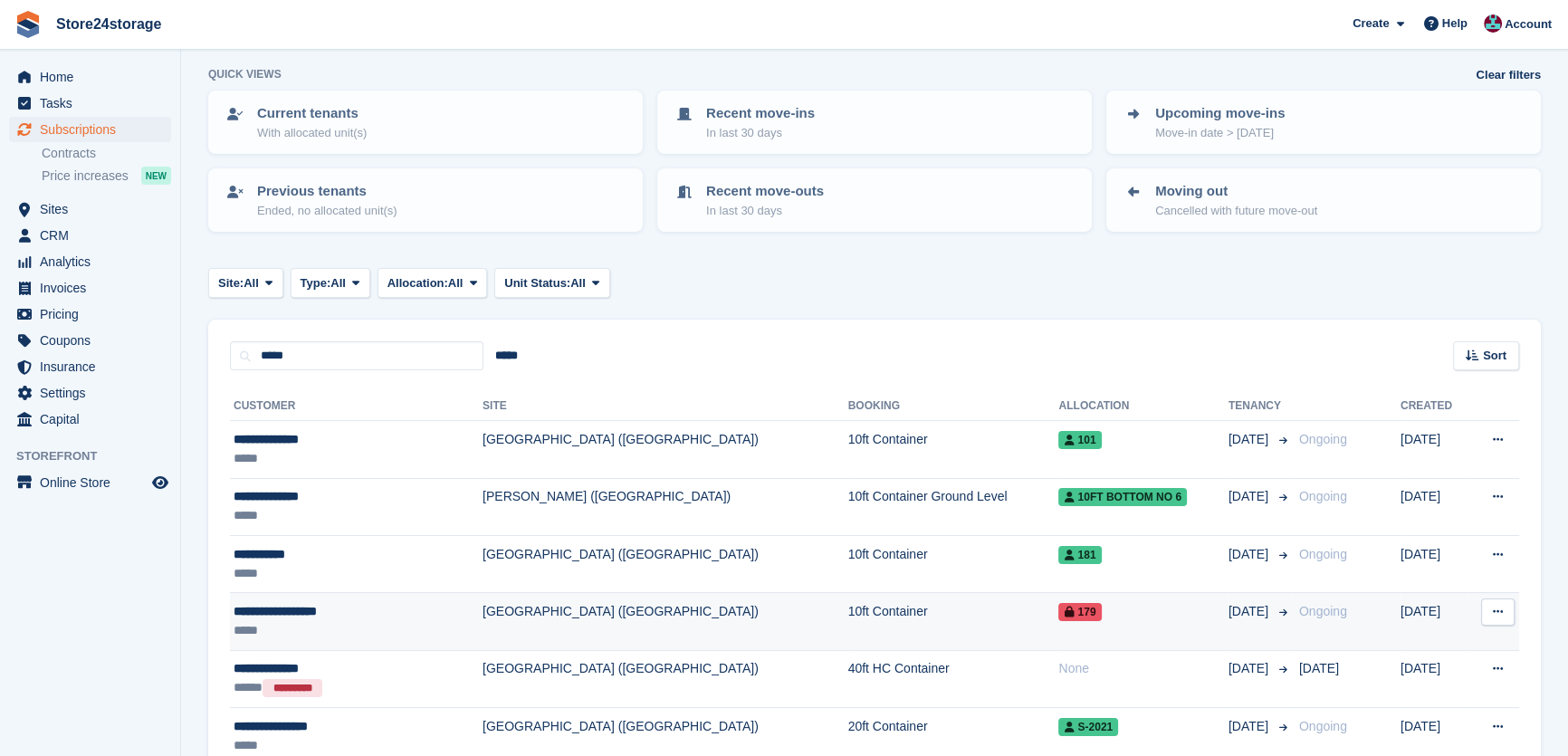
click at [355, 624] on div "*****" at bounding box center [327, 630] width 187 height 19
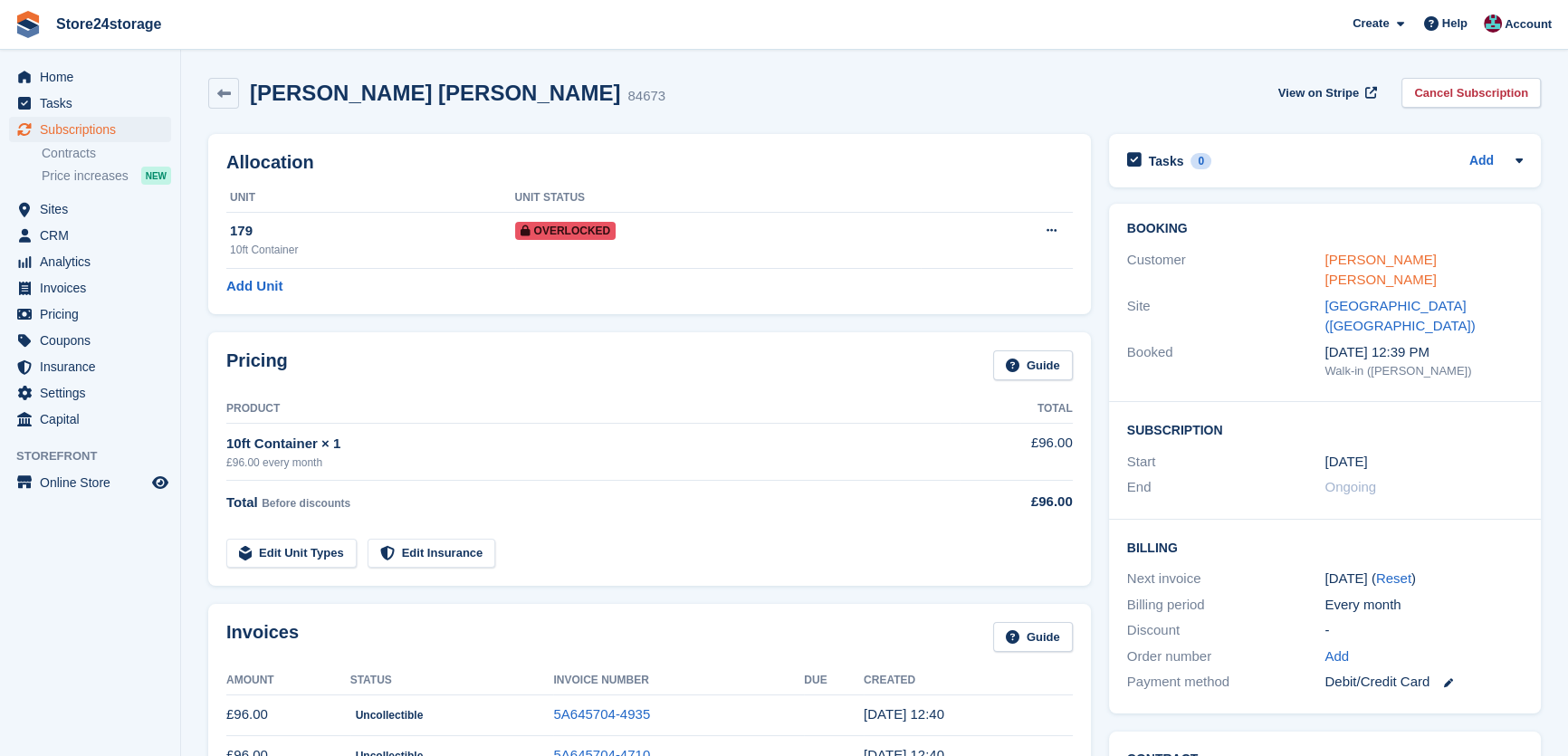
click at [1363, 265] on link "david james carter" at bounding box center [1381, 269] width 112 height 36
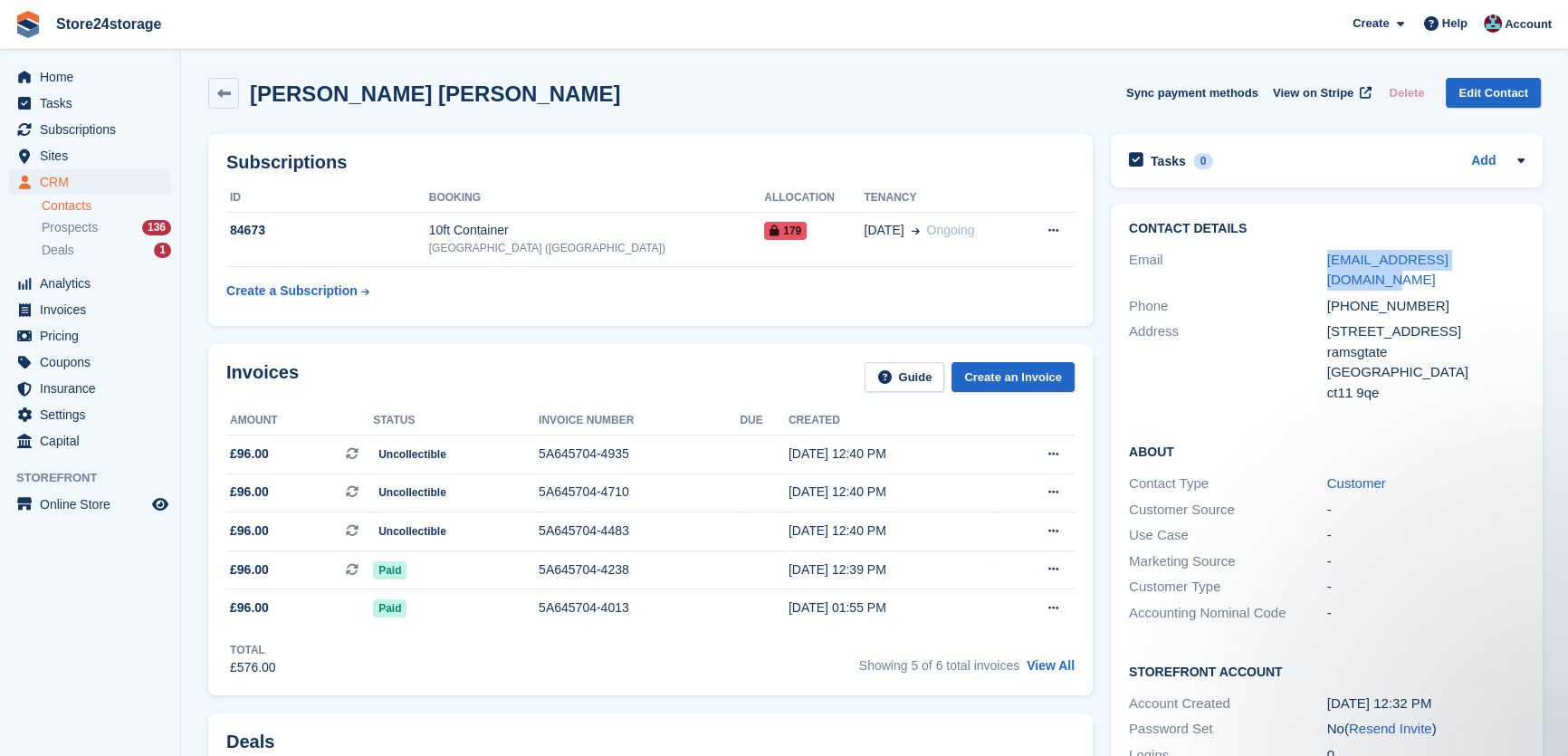
drag, startPoint x: 1492, startPoint y: 262, endPoint x: 1304, endPoint y: 244, distance: 188.9
click at [1304, 244] on div "Contact Details Email esj.removals@outlook.com Phone +447527859124 Address 78 g…" at bounding box center [1327, 314] width 432 height 220
copy div "esj.removals@outlook.com"
click at [97, 19] on link "Store24storage" at bounding box center [109, 25] width 120 height 30
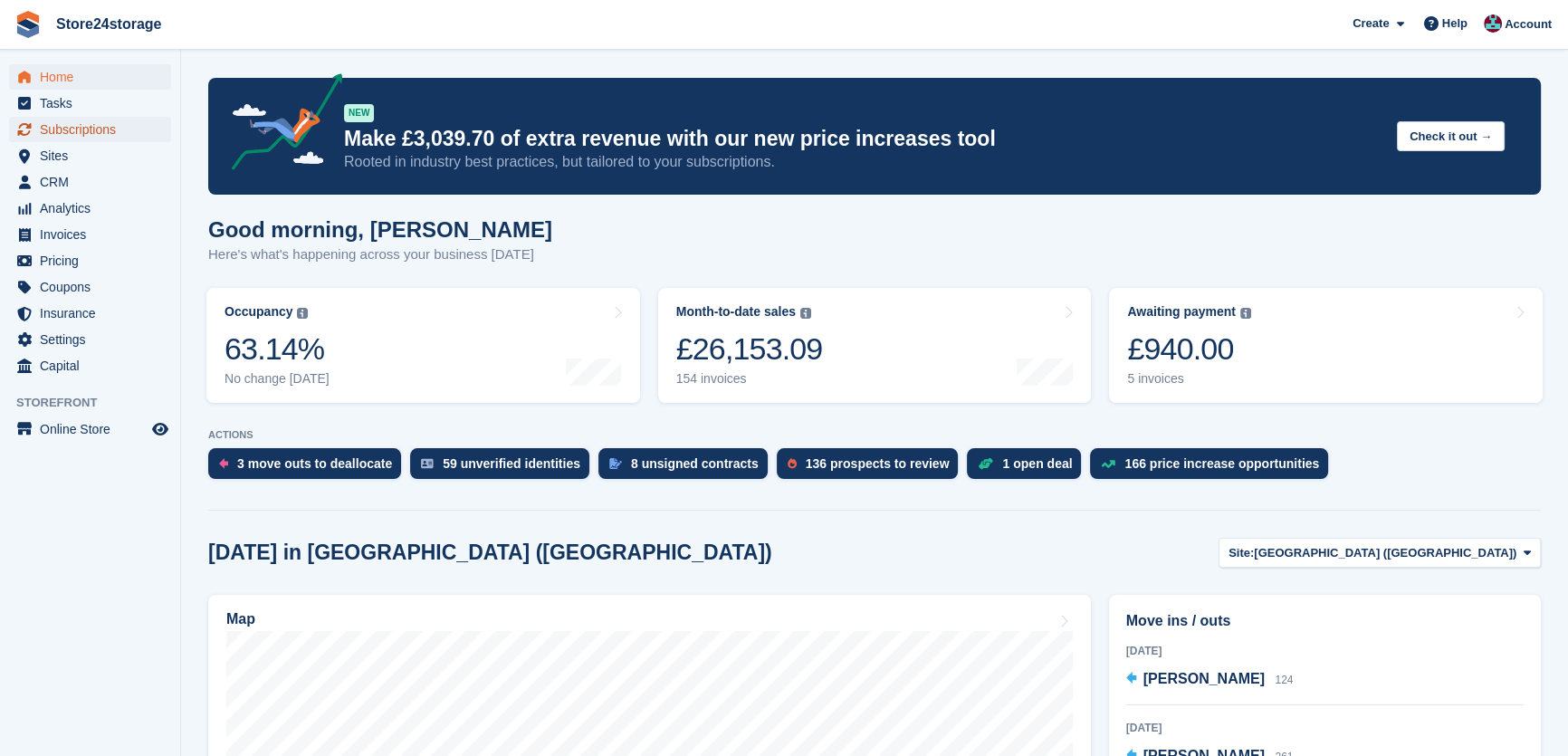
click at [134, 134] on span "Subscriptions" at bounding box center [94, 129] width 109 height 26
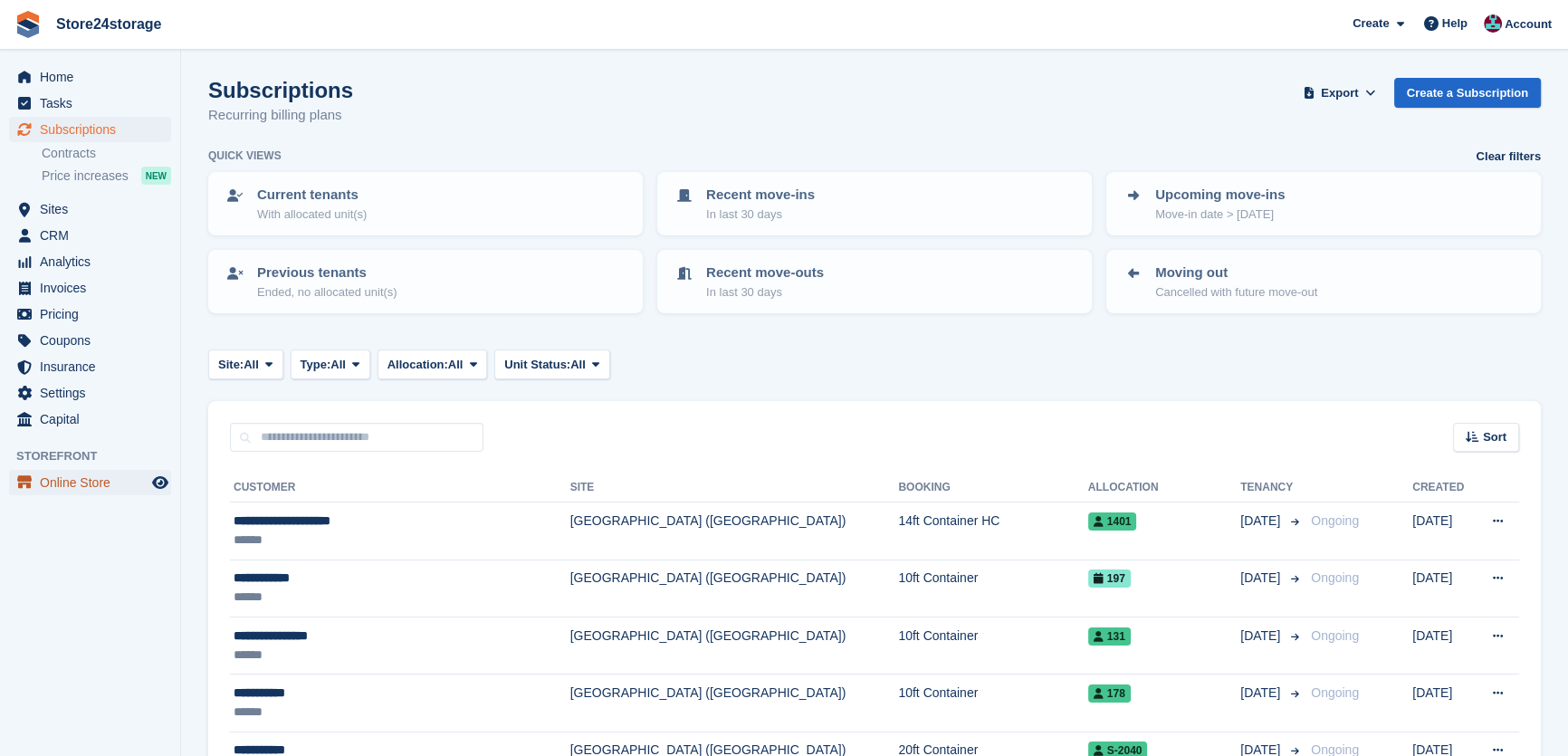
click at [85, 482] on span "Online Store" at bounding box center [94, 482] width 109 height 26
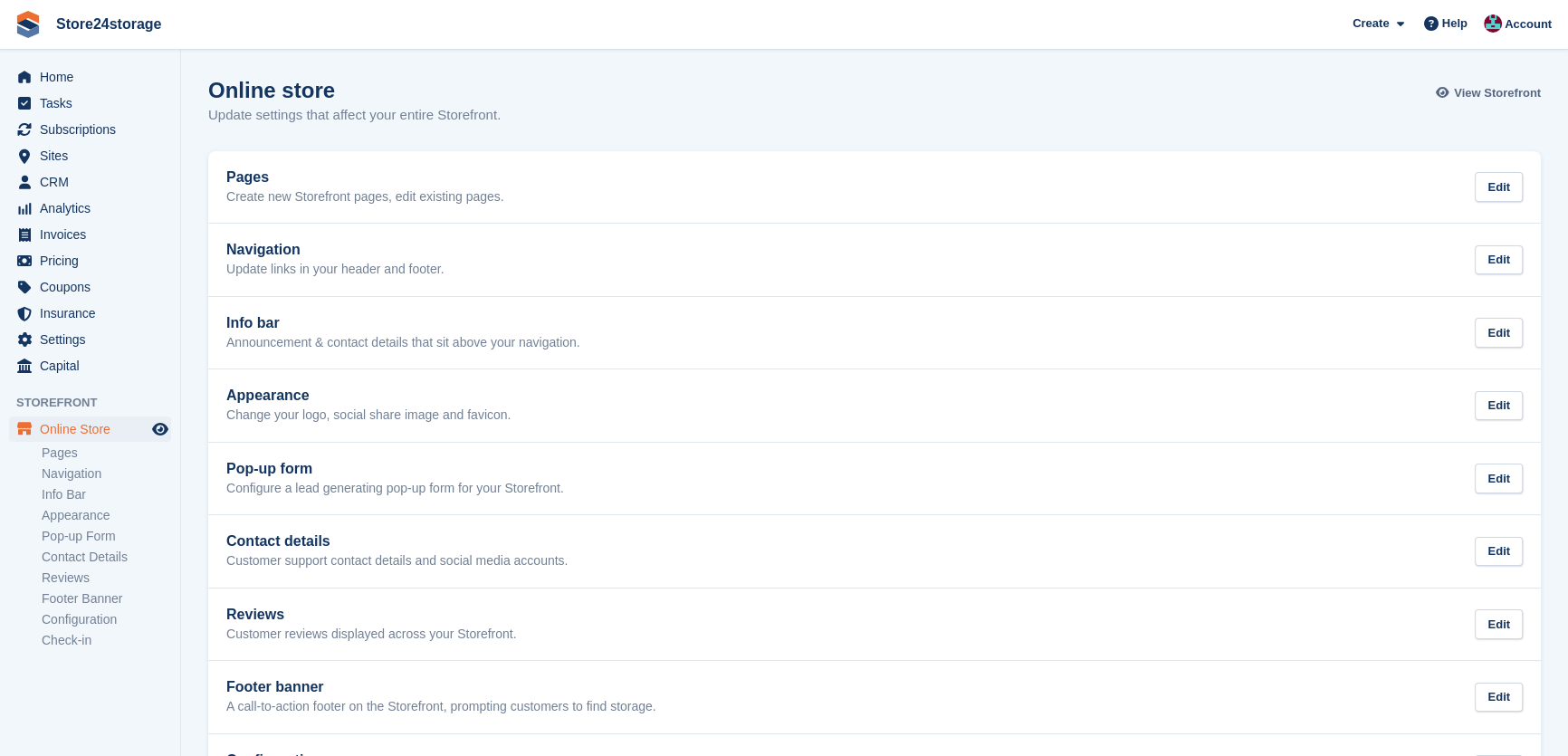
click at [1486, 88] on span "View Storefront" at bounding box center [1498, 93] width 87 height 18
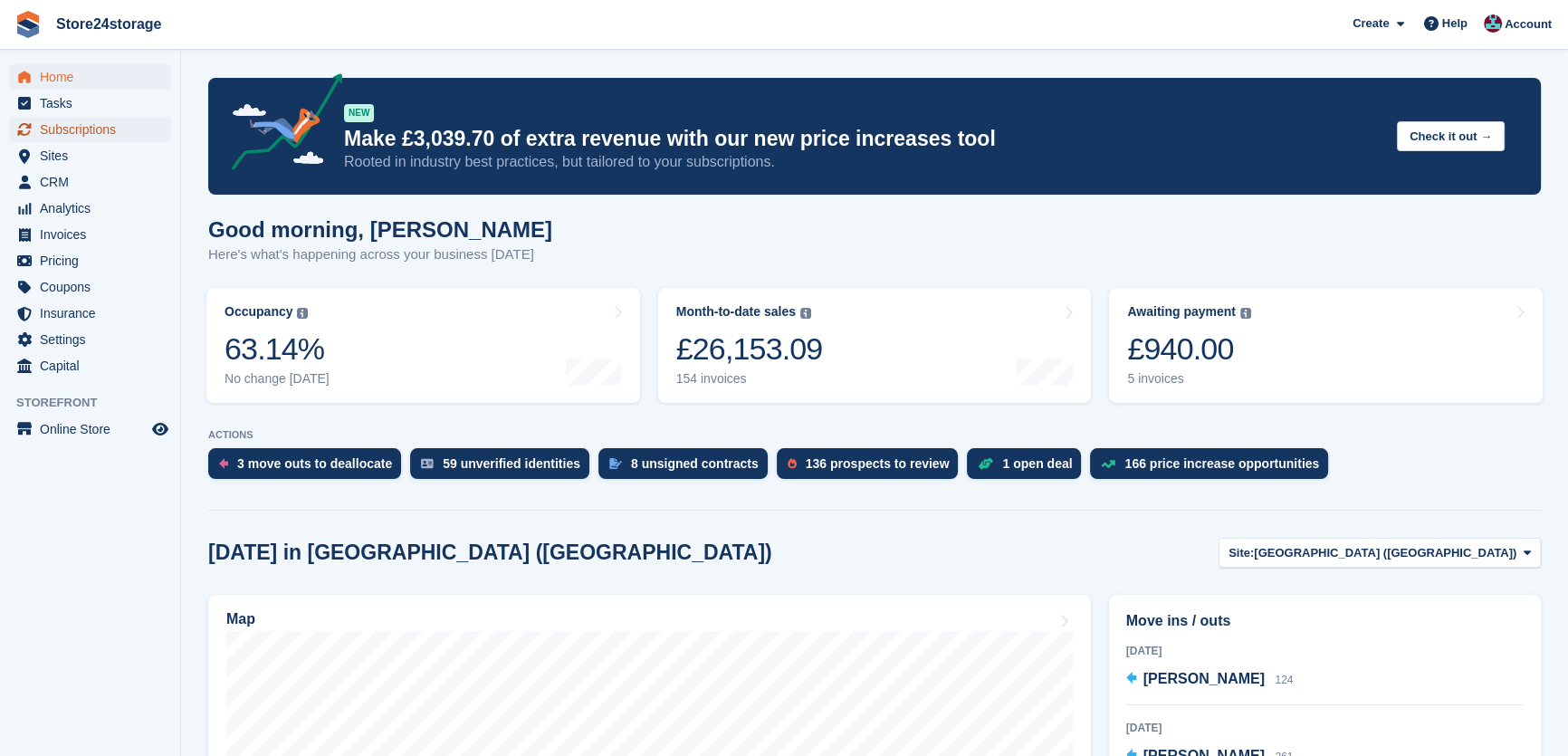
click at [64, 133] on span "Subscriptions" at bounding box center [94, 129] width 109 height 26
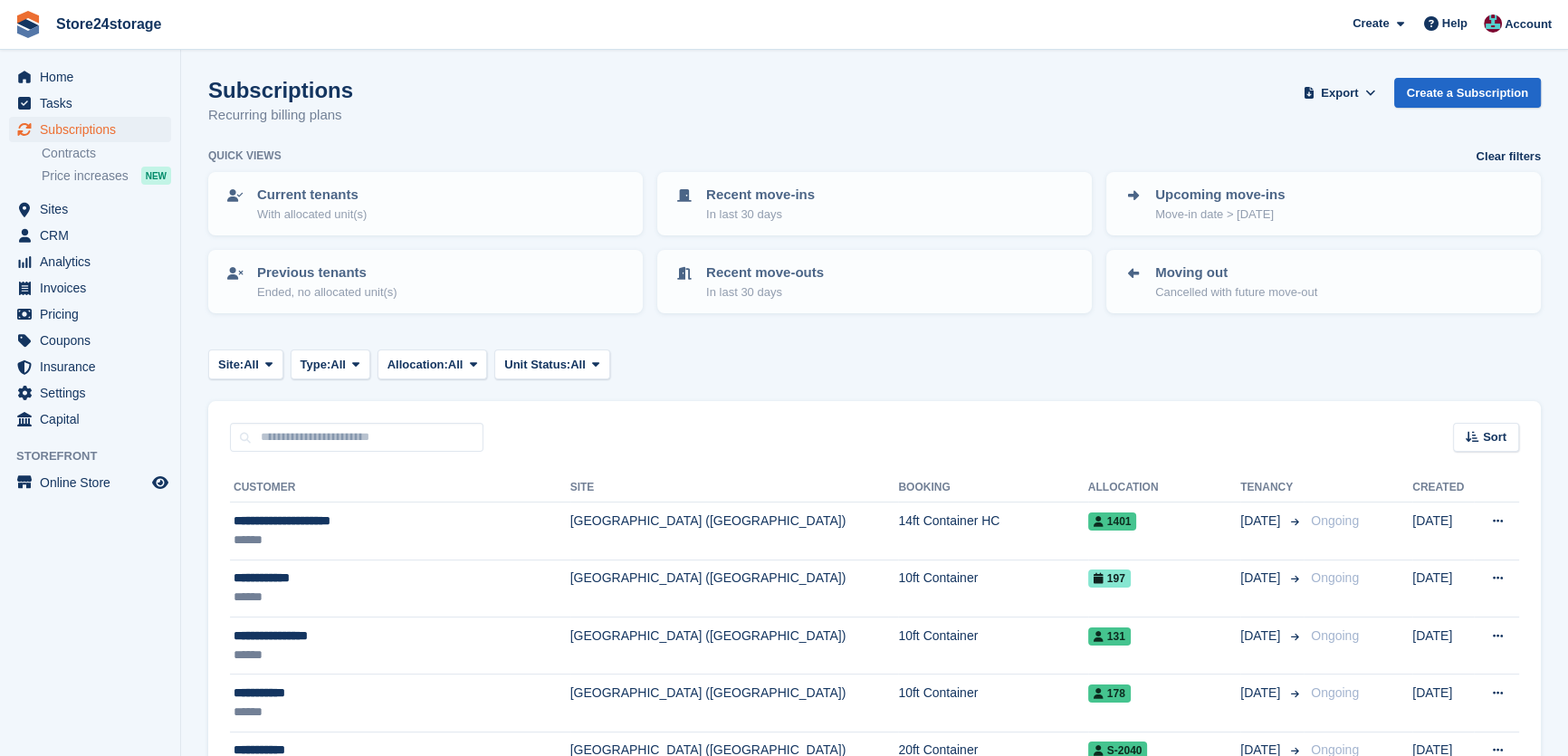
click at [309, 421] on div "Sort Sort by Customer name Date created Move in date Move out date Created (old…" at bounding box center [874, 426] width 1333 height 52
click at [310, 422] on input "text" at bounding box center [356, 438] width 253 height 30
type input "*****"
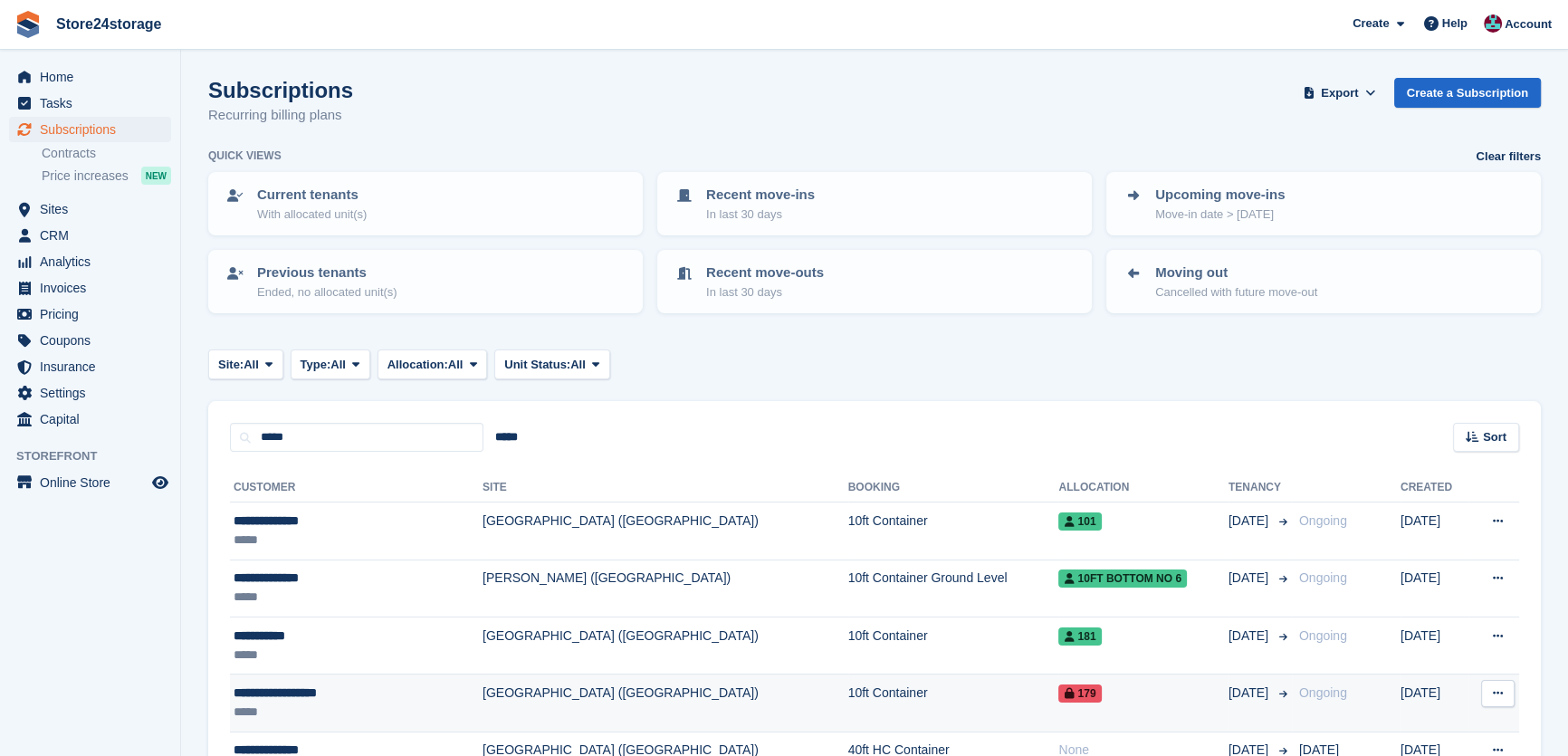
click at [335, 688] on div "**********" at bounding box center [327, 693] width 187 height 19
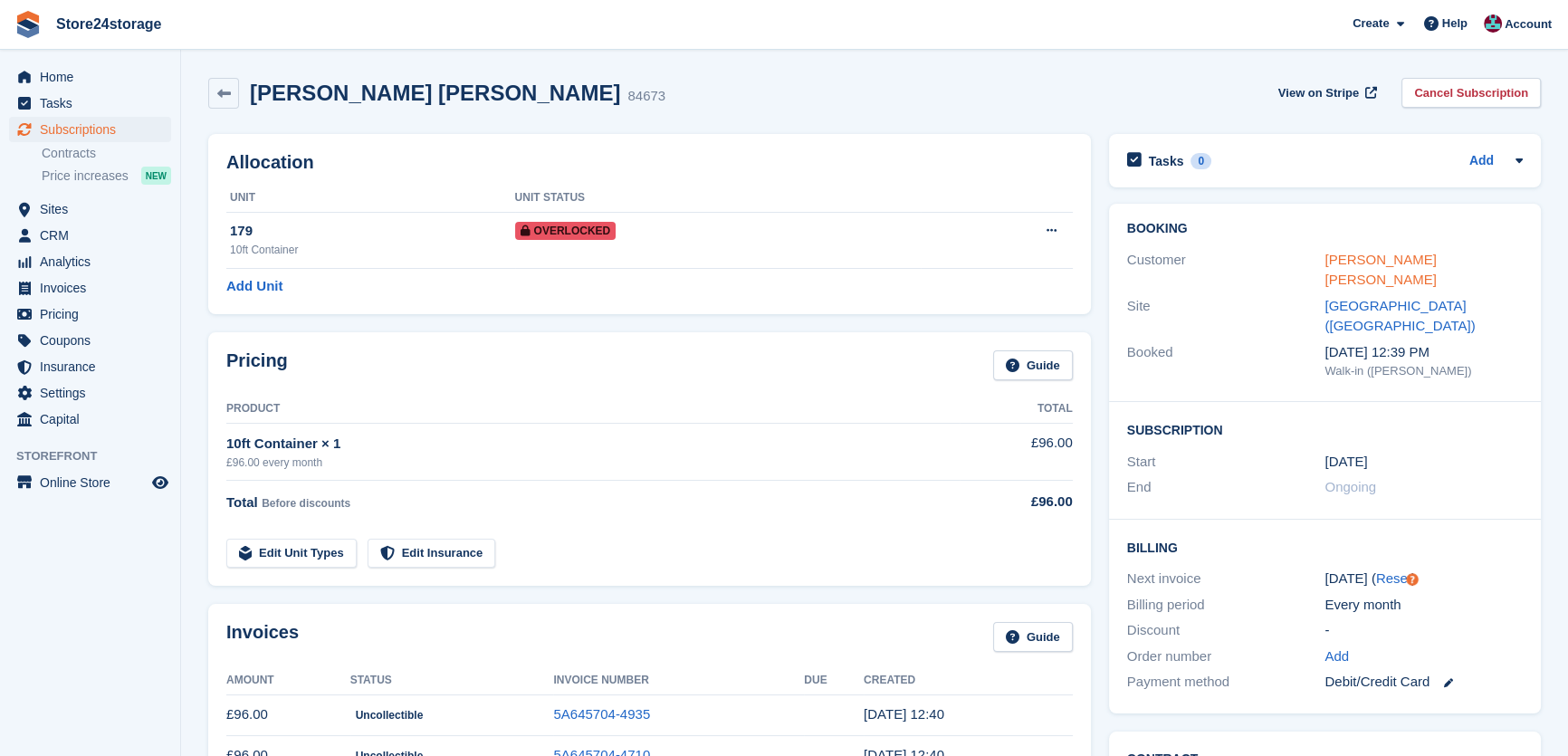
click at [1384, 263] on link "[PERSON_NAME] [PERSON_NAME]" at bounding box center [1381, 269] width 112 height 36
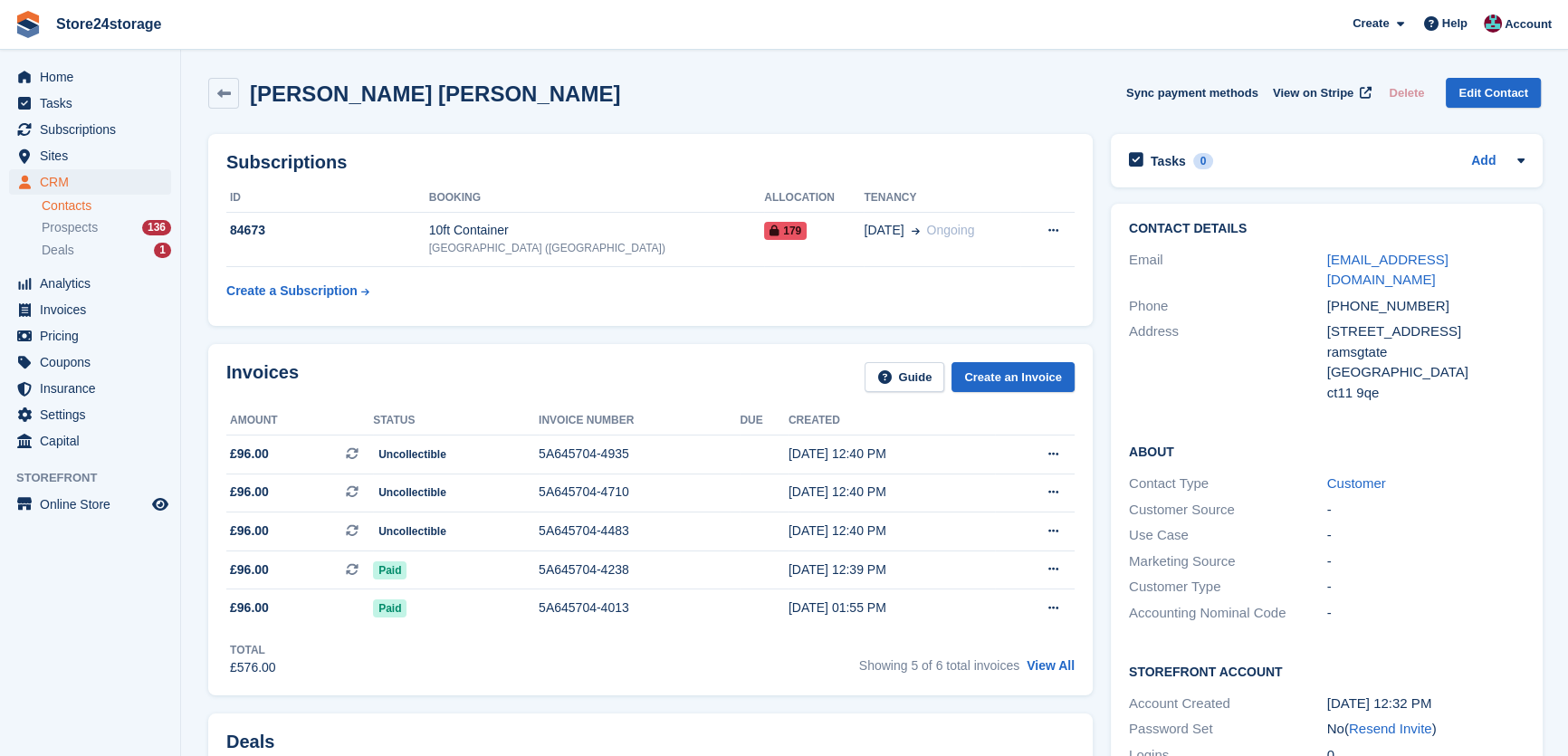
click at [620, 750] on div "Deals" at bounding box center [651, 746] width 849 height 28
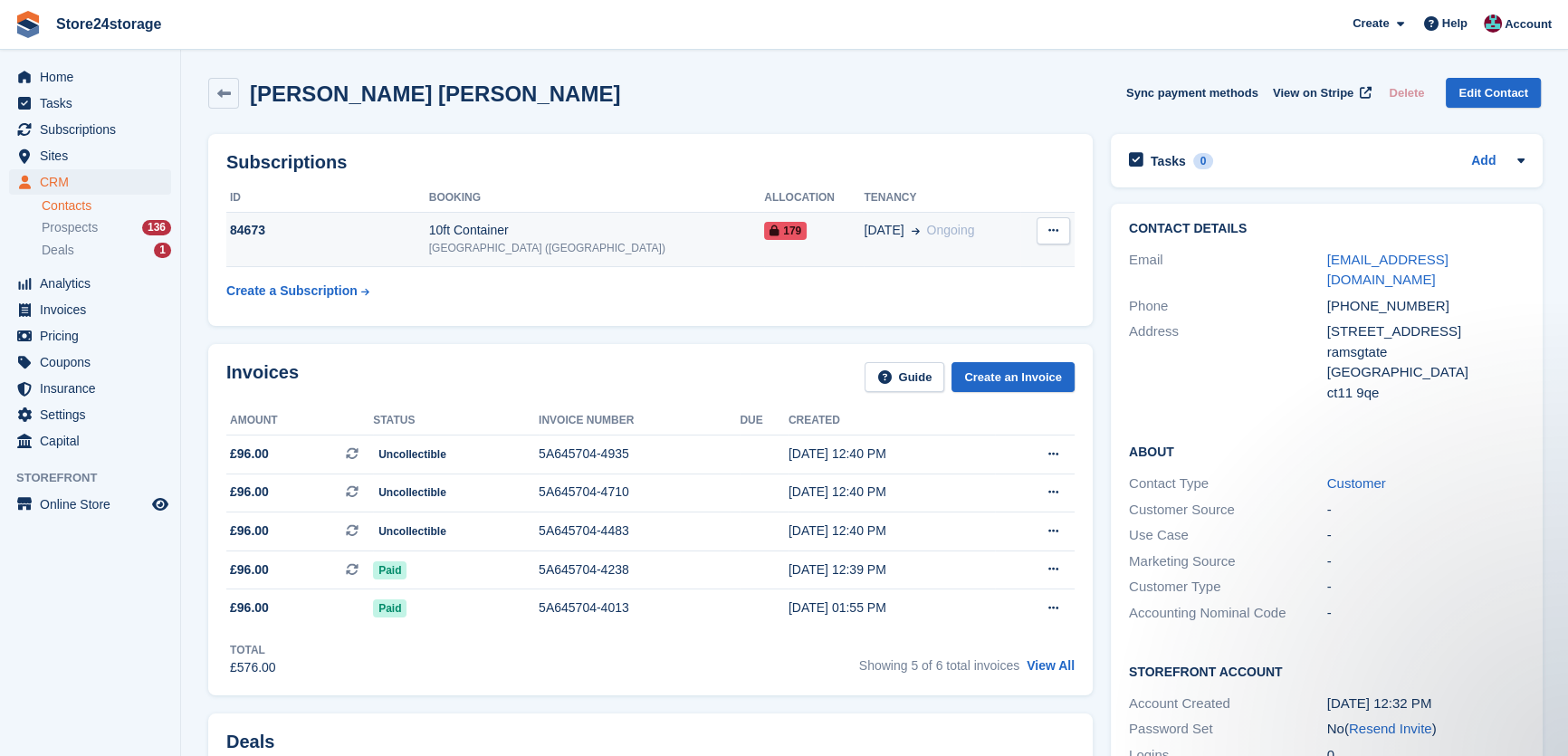
click at [1037, 232] on button at bounding box center [1053, 231] width 33 height 27
click at [958, 217] on td "06 May Ongoing" at bounding box center [942, 239] width 157 height 55
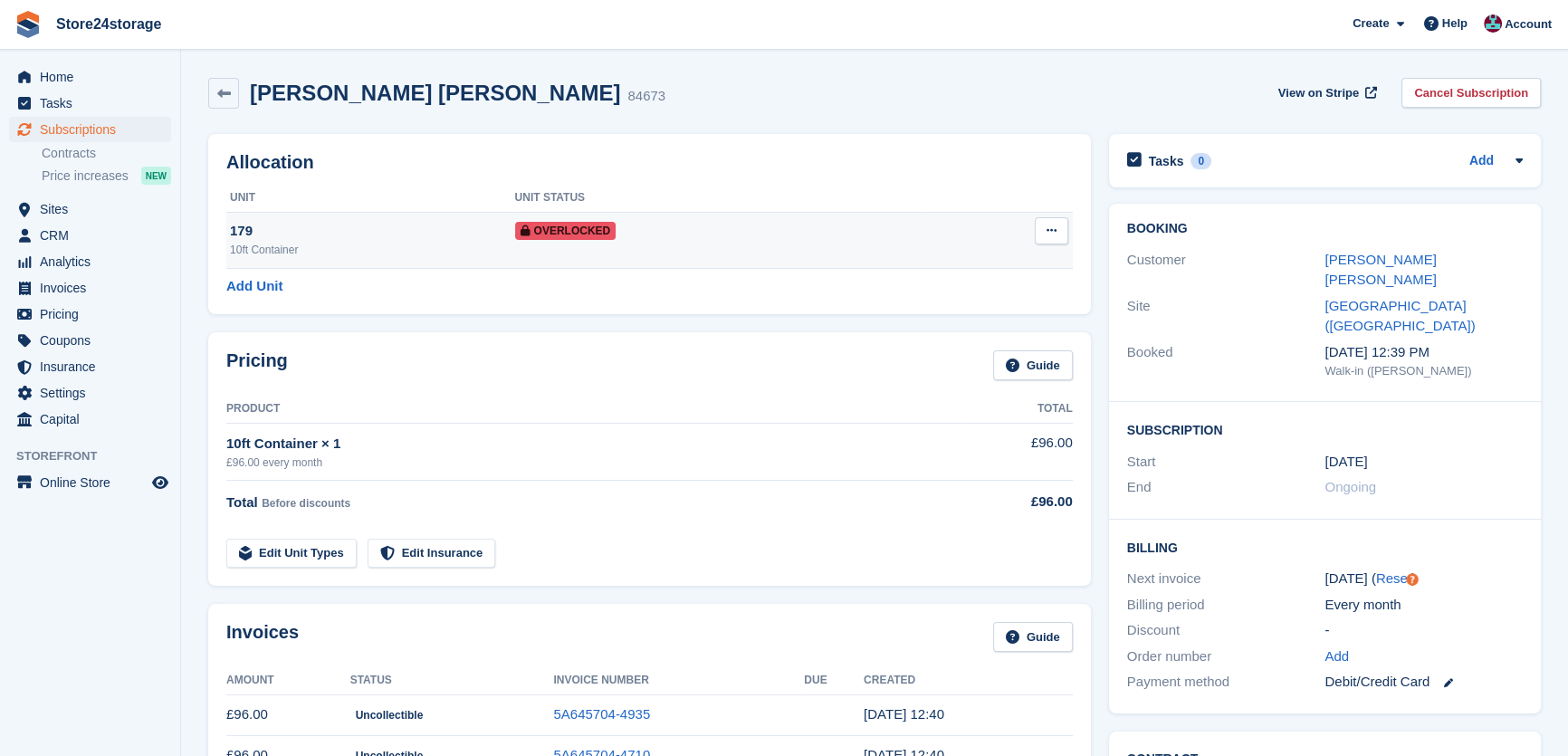
click at [1060, 225] on button at bounding box center [1051, 231] width 33 height 27
click at [850, 225] on div "Overlocked" at bounding box center [717, 231] width 405 height 19
click at [1052, 242] on button at bounding box center [1051, 231] width 33 height 27
click at [1010, 261] on p "Remove Overlock" at bounding box center [981, 266] width 158 height 24
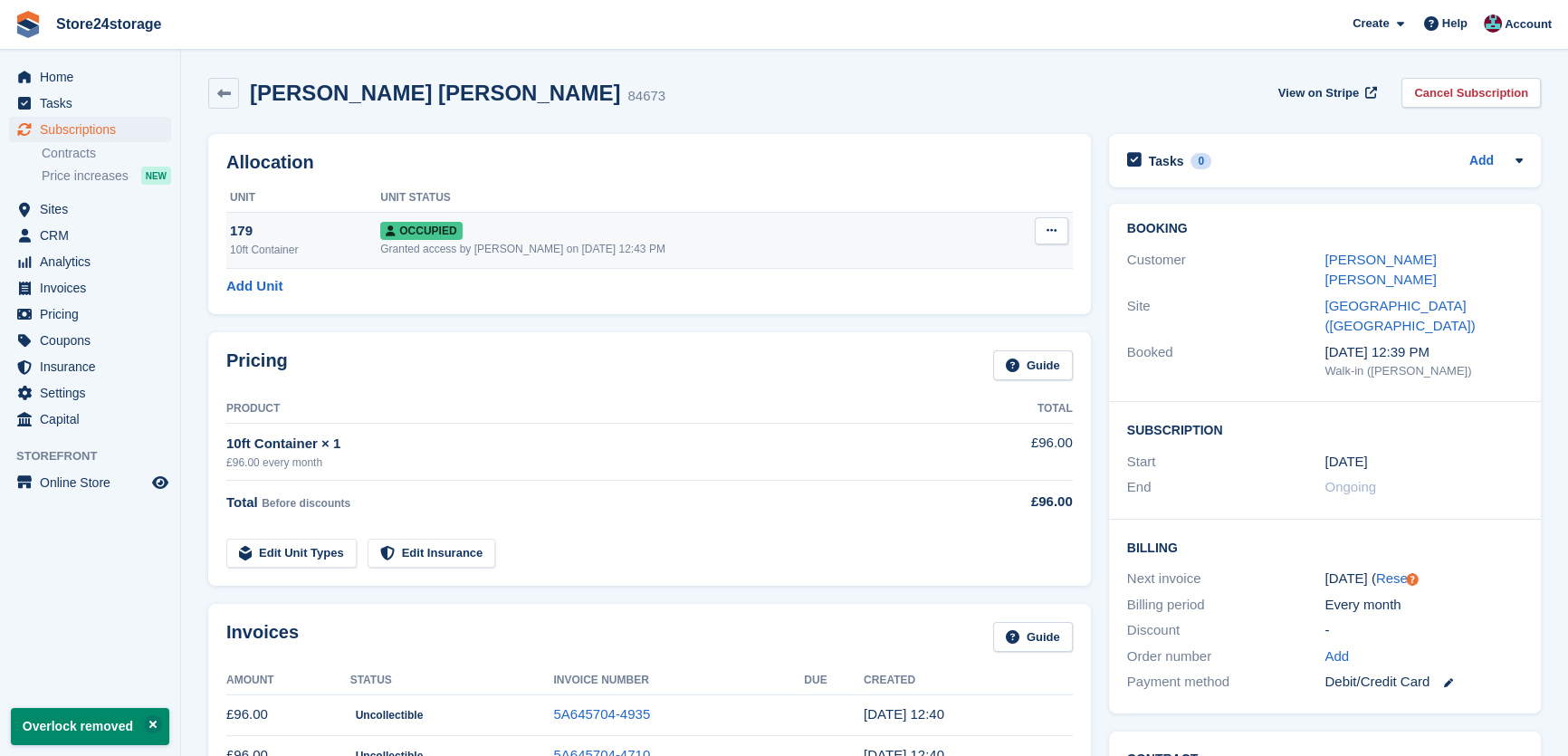
click at [1055, 240] on button at bounding box center [1051, 231] width 33 height 27
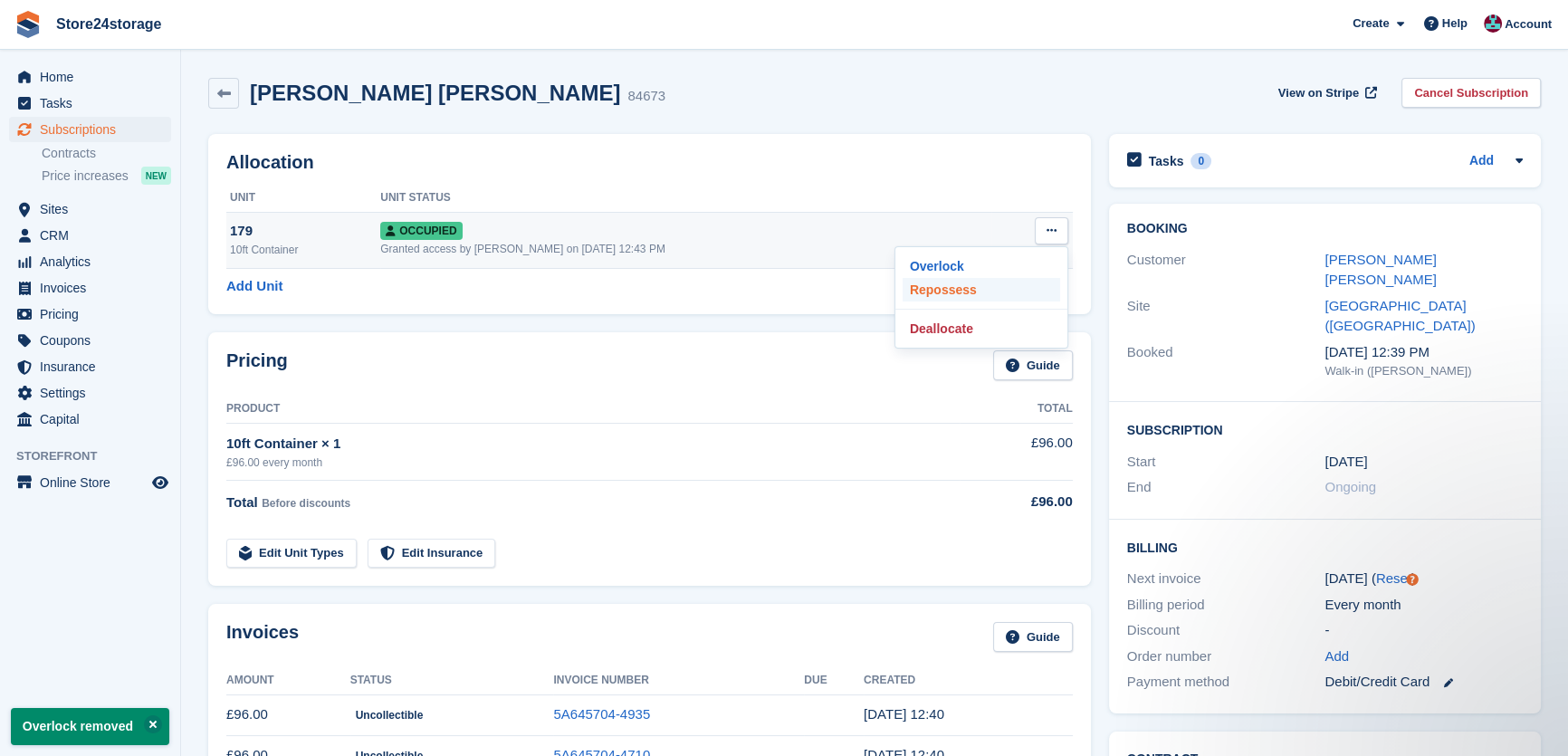
click at [987, 290] on p "Repossess" at bounding box center [981, 289] width 158 height 24
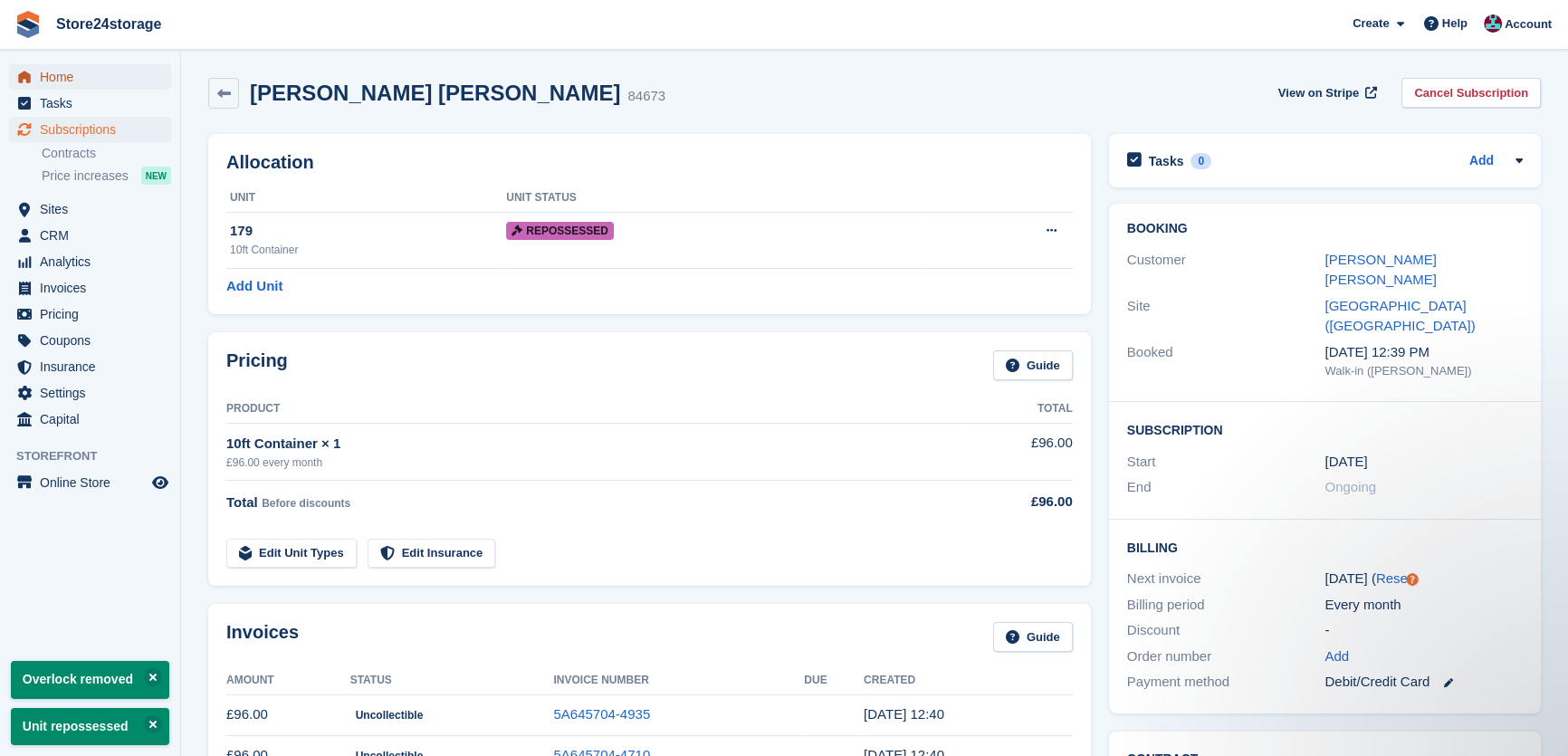
click at [41, 77] on span "Home" at bounding box center [94, 77] width 109 height 26
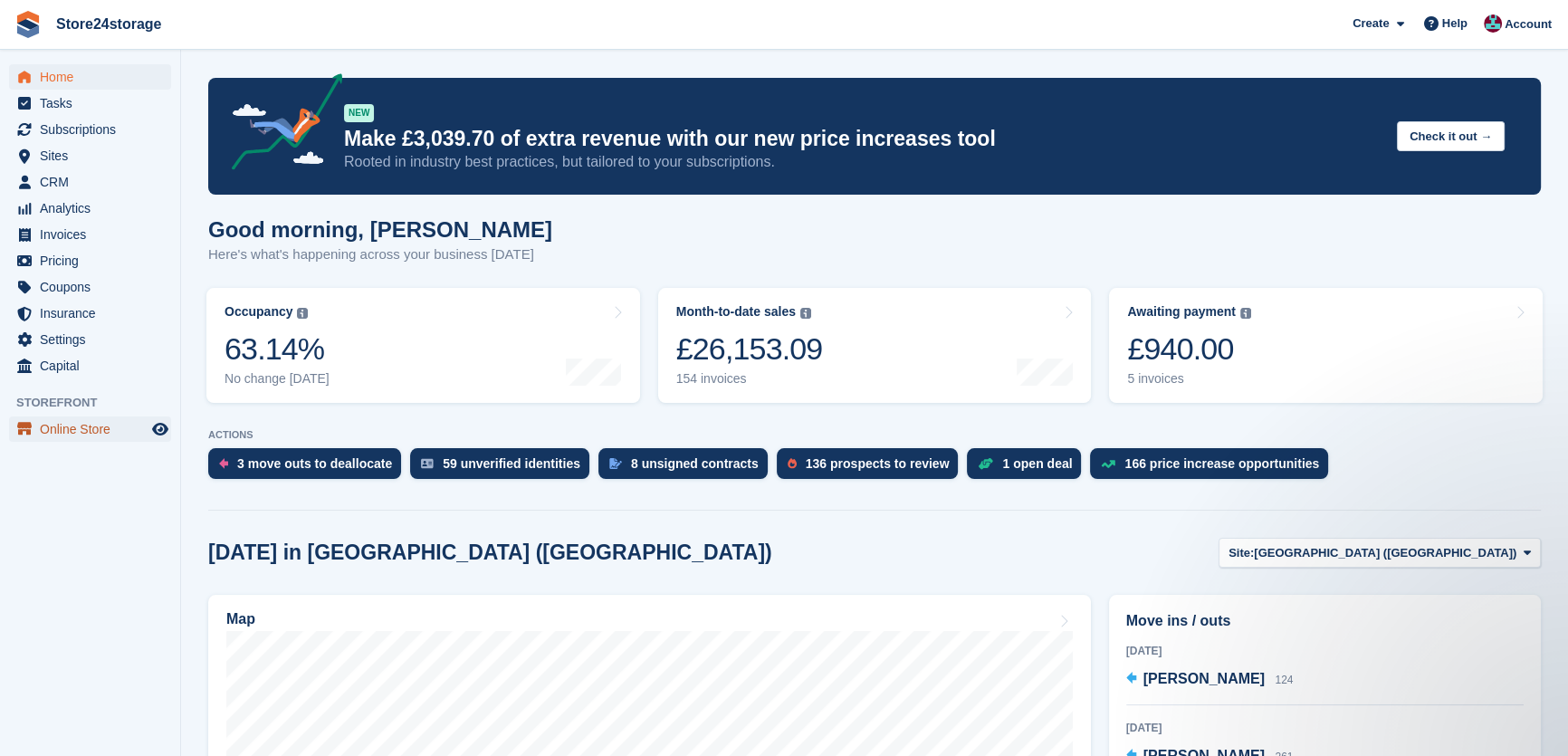
click at [117, 427] on span "Online Store" at bounding box center [94, 429] width 109 height 26
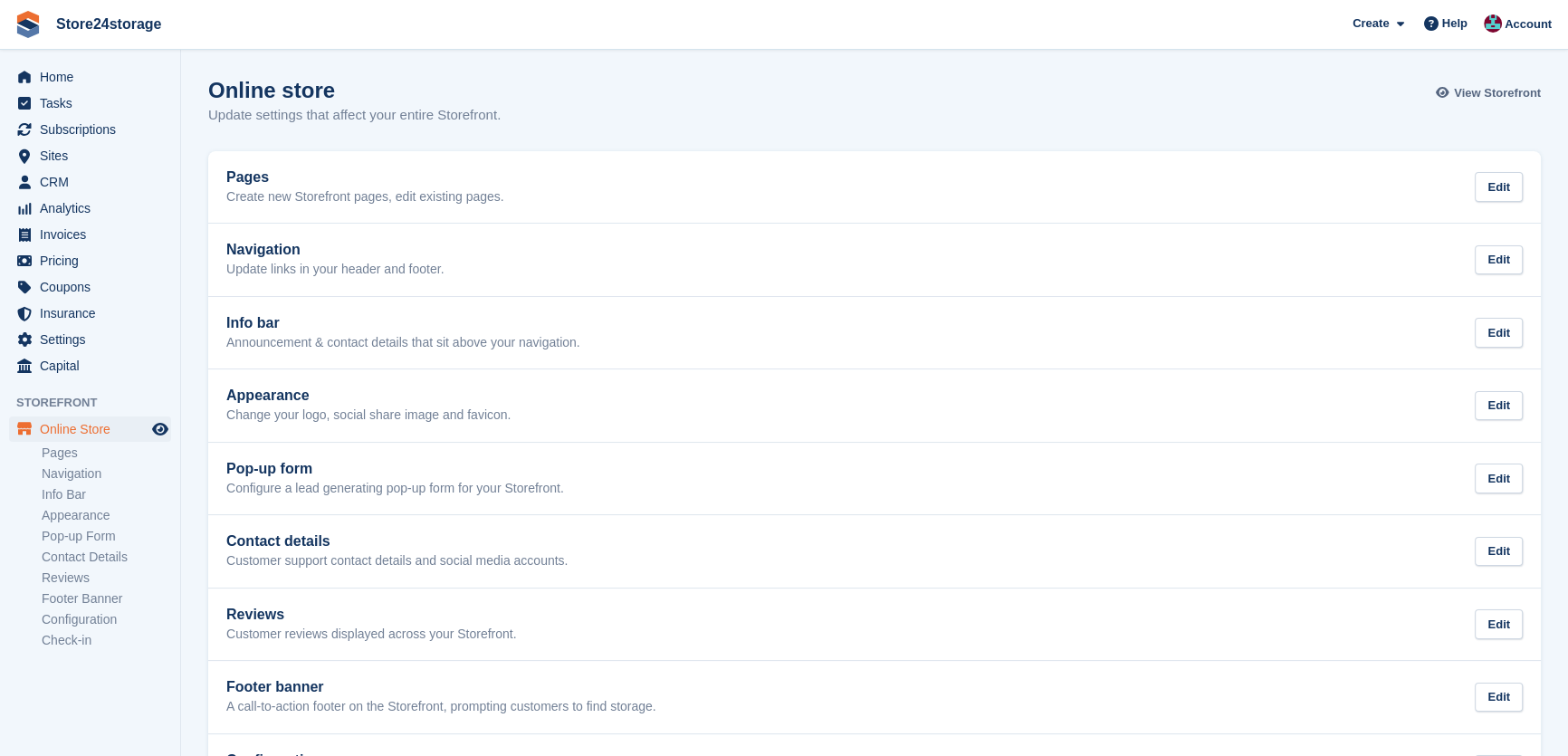
click at [1456, 91] on link "View Storefront" at bounding box center [1490, 93] width 100 height 30
click at [60, 131] on span "Subscriptions" at bounding box center [94, 129] width 109 height 26
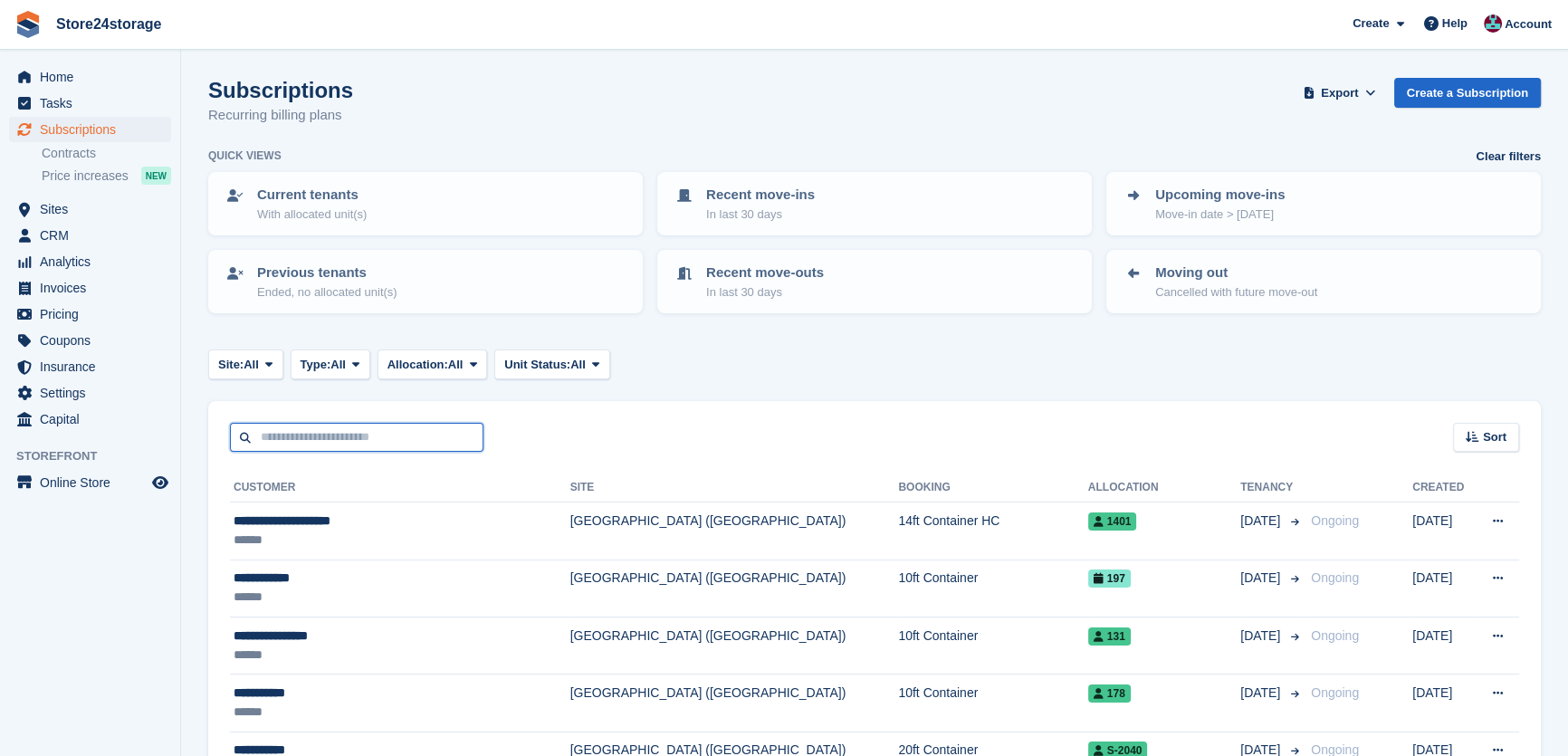
click at [349, 448] on input "text" at bounding box center [356, 438] width 253 height 30
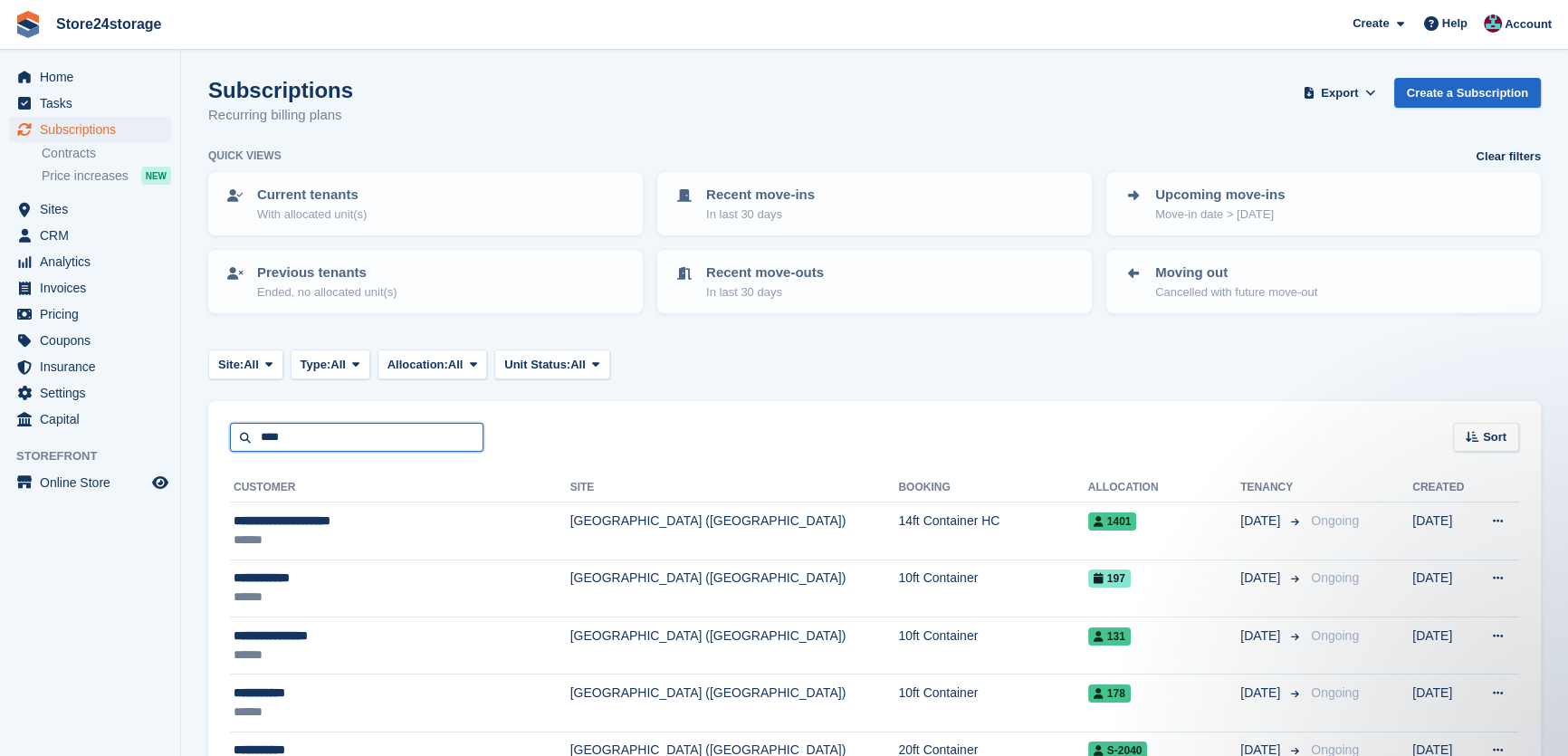
type input "****"
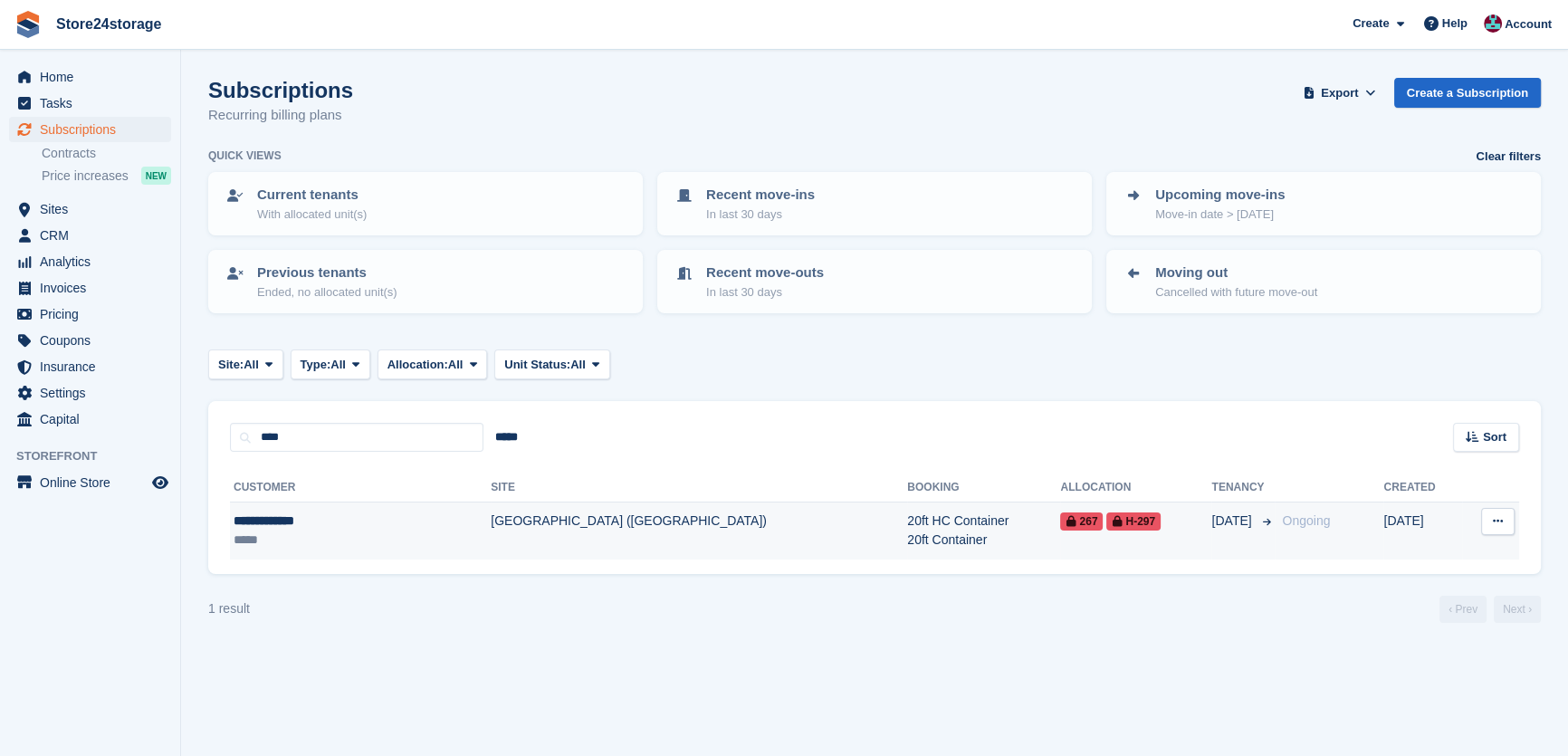
click at [328, 511] on div "**********" at bounding box center [318, 521] width 169 height 19
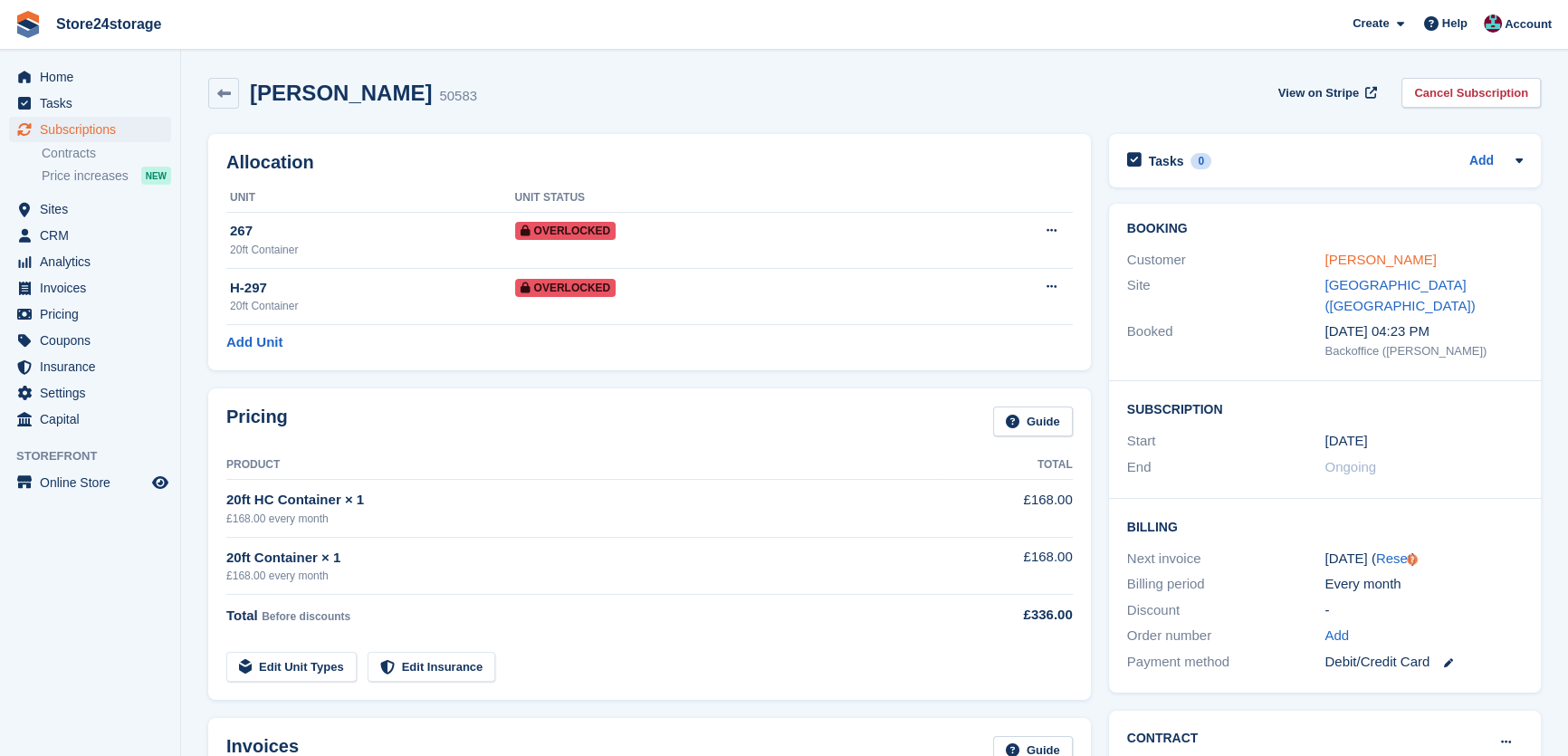
click at [1388, 257] on link "[PERSON_NAME]" at bounding box center [1381, 259] width 112 height 15
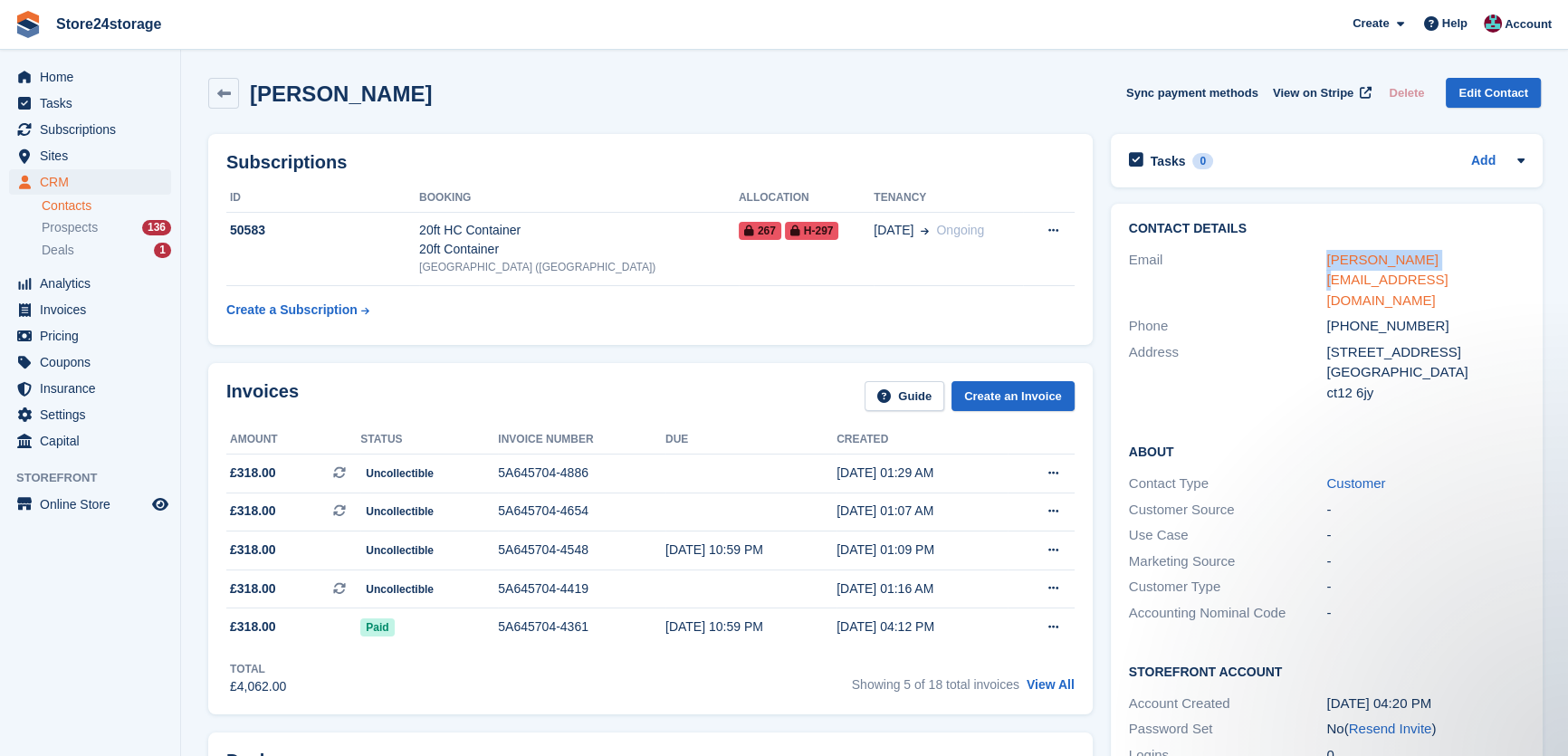
drag, startPoint x: 1425, startPoint y: 260, endPoint x: 1327, endPoint y: 264, distance: 98.1
click at [1327, 264] on div "[PERSON_NAME][EMAIL_ADDRESS][DOMAIN_NAME]" at bounding box center [1426, 280] width 198 height 61
copy link "bruce@tn25.net"
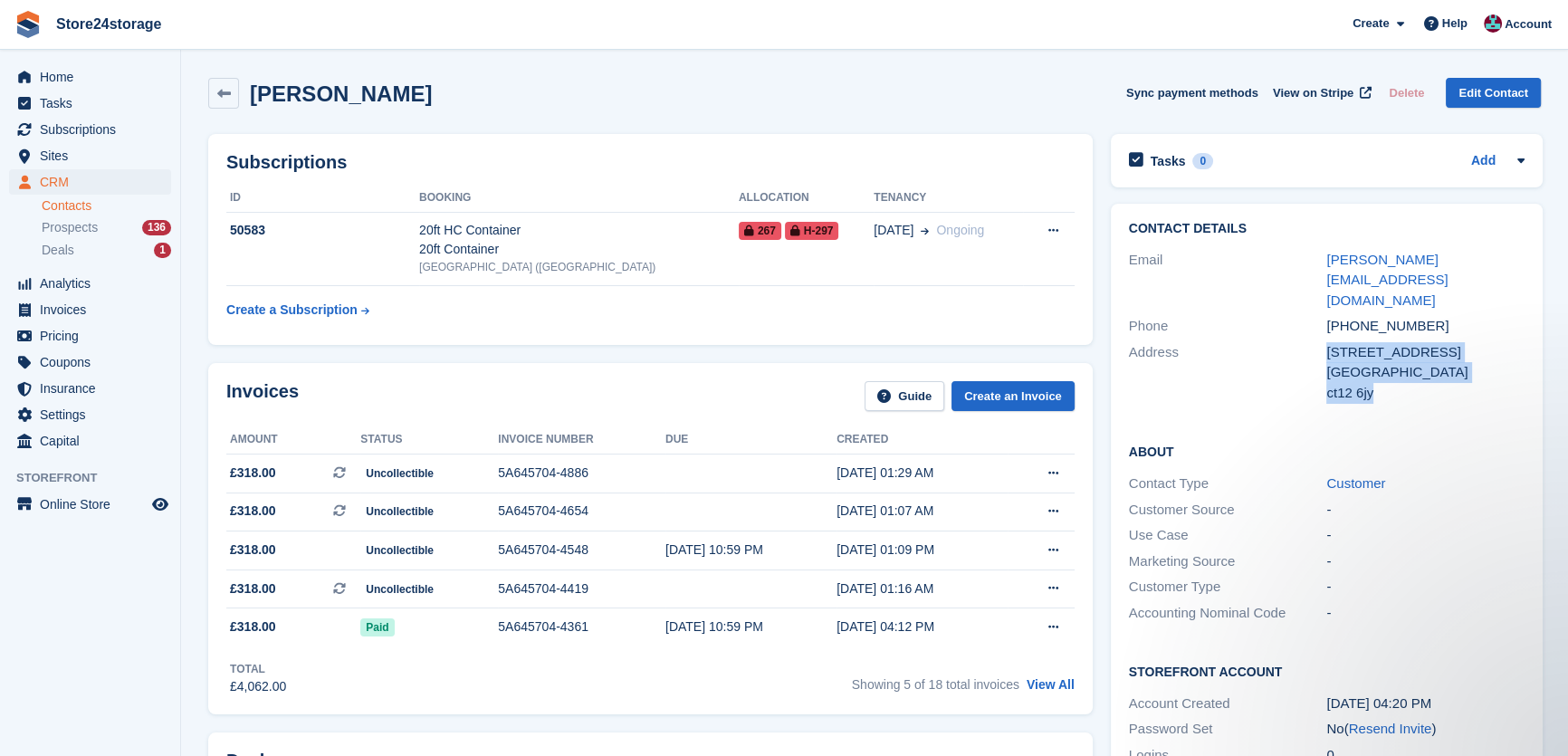
drag, startPoint x: 1338, startPoint y: 338, endPoint x: 1327, endPoint y: 315, distance: 25.5
click at [1327, 342] on div "21Weyburn Drive United Kingdom ct12 6jy" at bounding box center [1426, 372] width 198 height 61
copy div "21Weyburn Drive United Kingdom ct12 6jy"
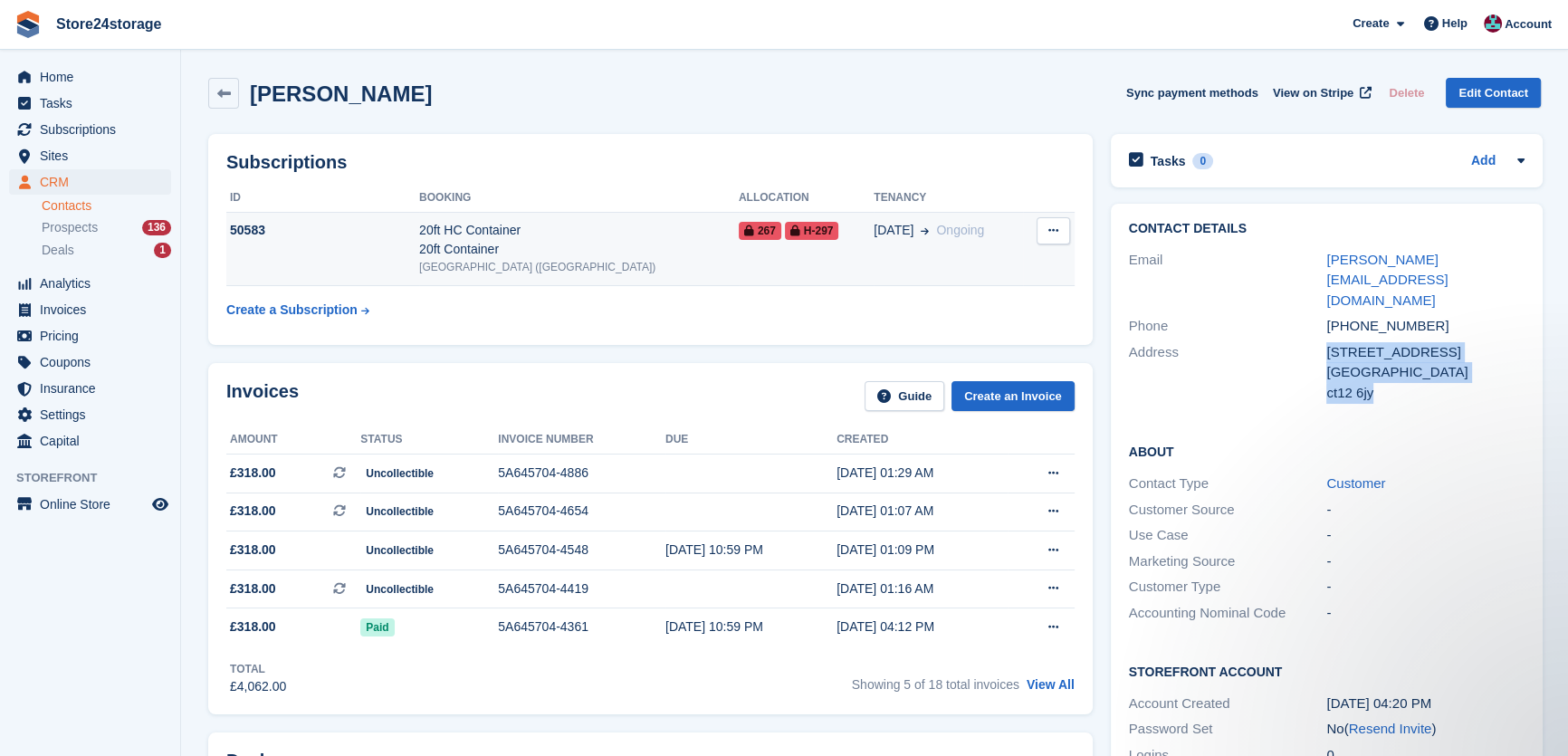
click at [1043, 231] on button at bounding box center [1053, 231] width 33 height 27
click at [815, 266] on td "267 H-297" at bounding box center [806, 249] width 135 height 75
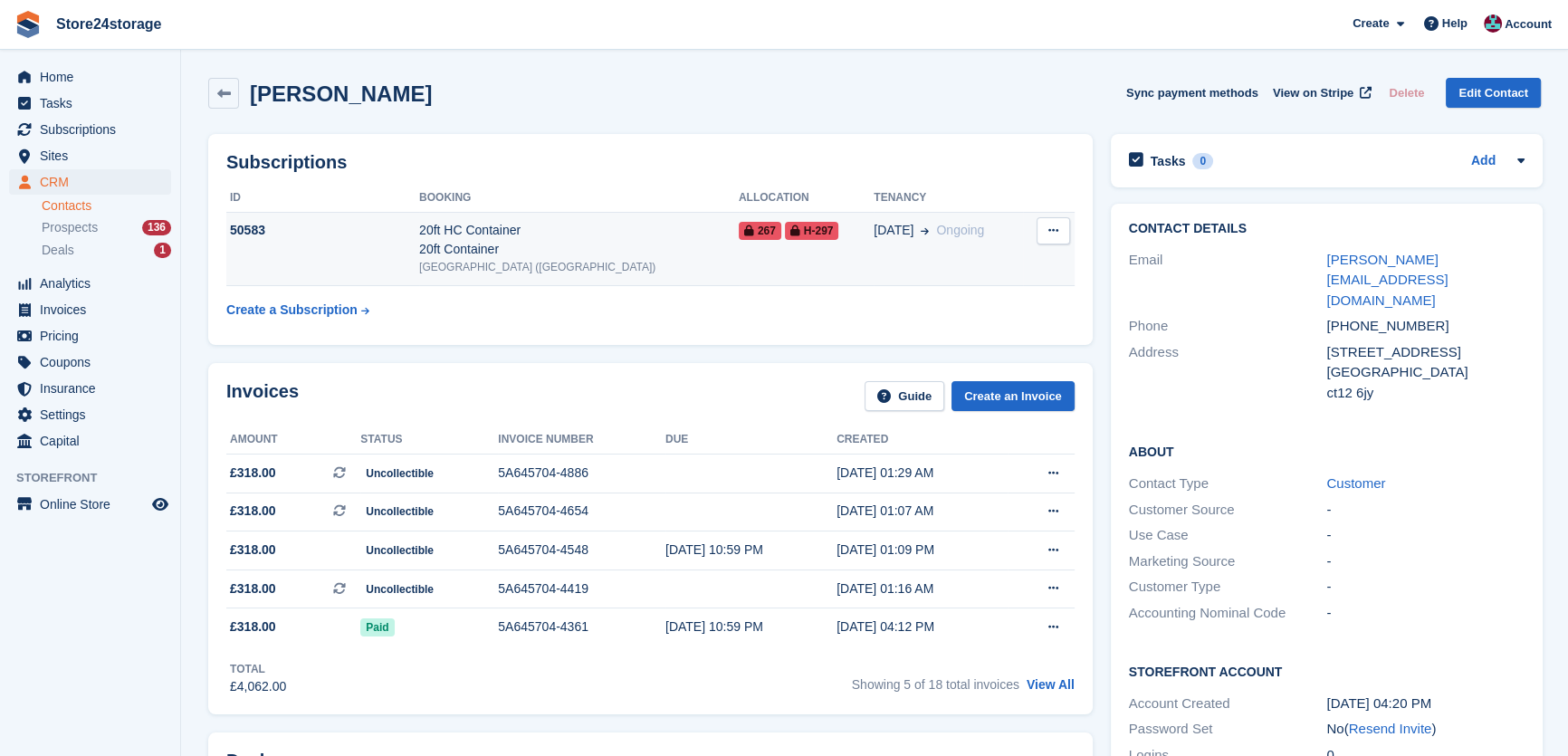
click at [1059, 224] on button at bounding box center [1053, 231] width 33 height 27
click at [808, 275] on td "267 H-297" at bounding box center [806, 249] width 135 height 75
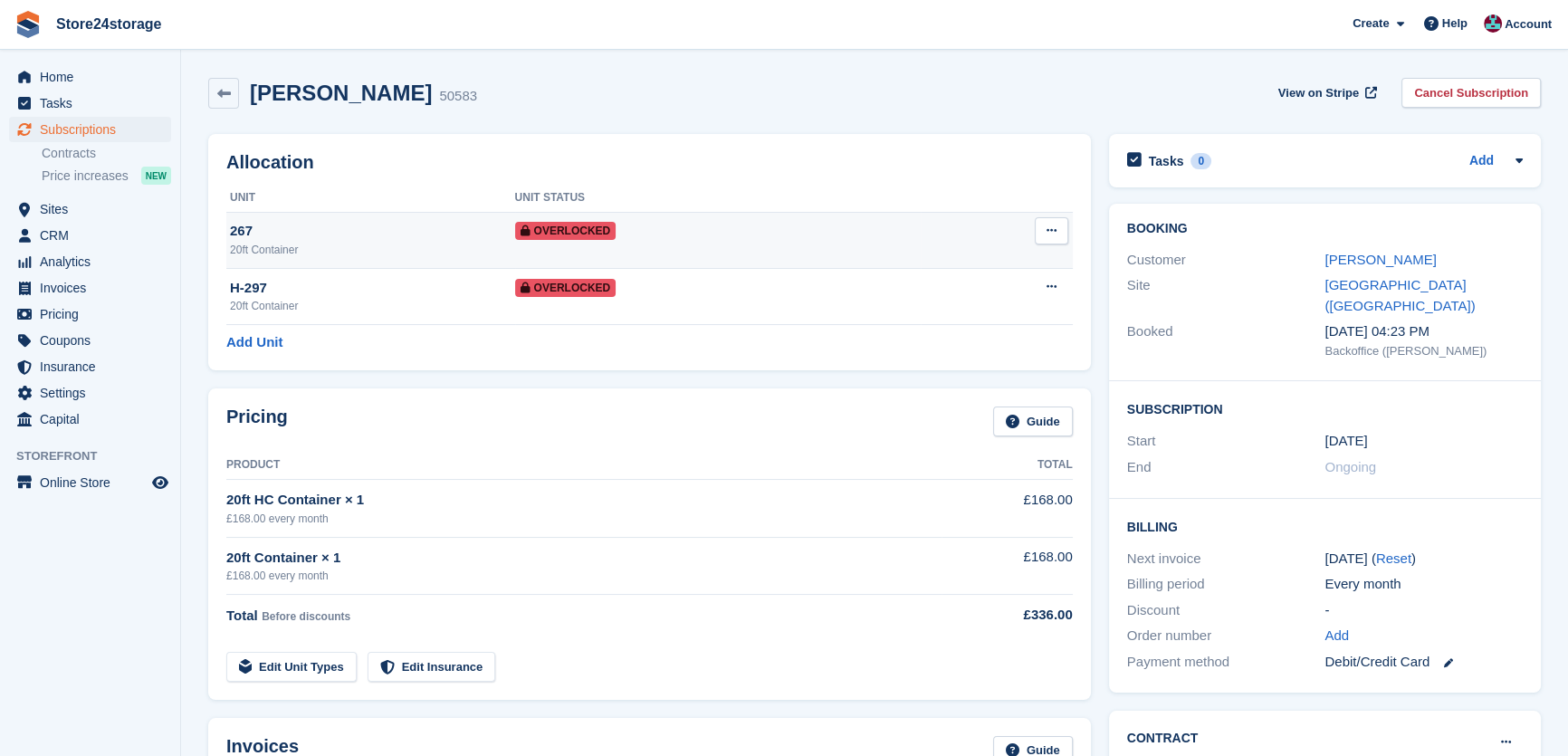
click at [1047, 232] on icon at bounding box center [1052, 231] width 10 height 11
click at [1009, 258] on p "Remove Overlock" at bounding box center [981, 266] width 158 height 24
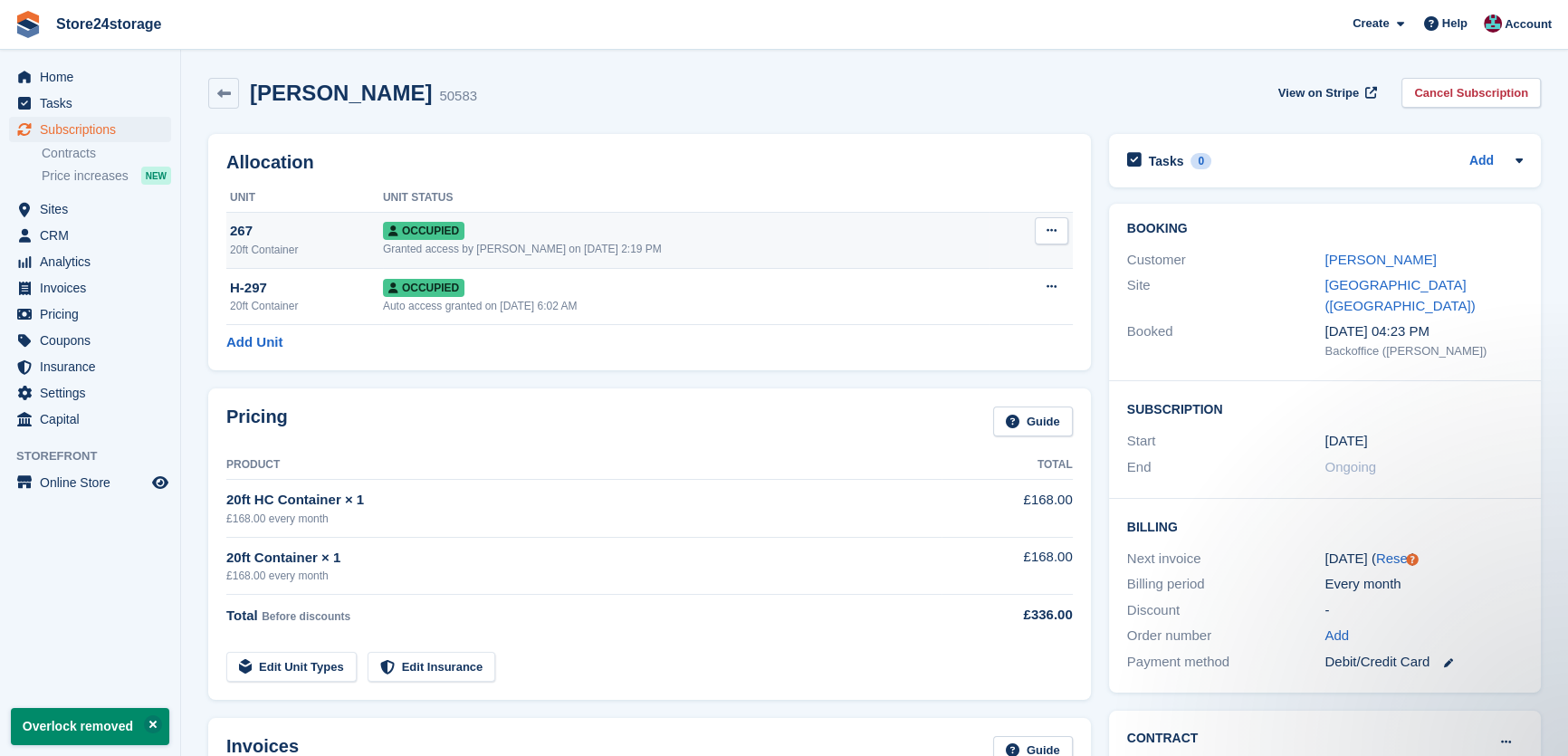
click at [1052, 238] on button at bounding box center [1051, 231] width 33 height 27
click at [986, 286] on p "Repossess" at bounding box center [981, 289] width 158 height 24
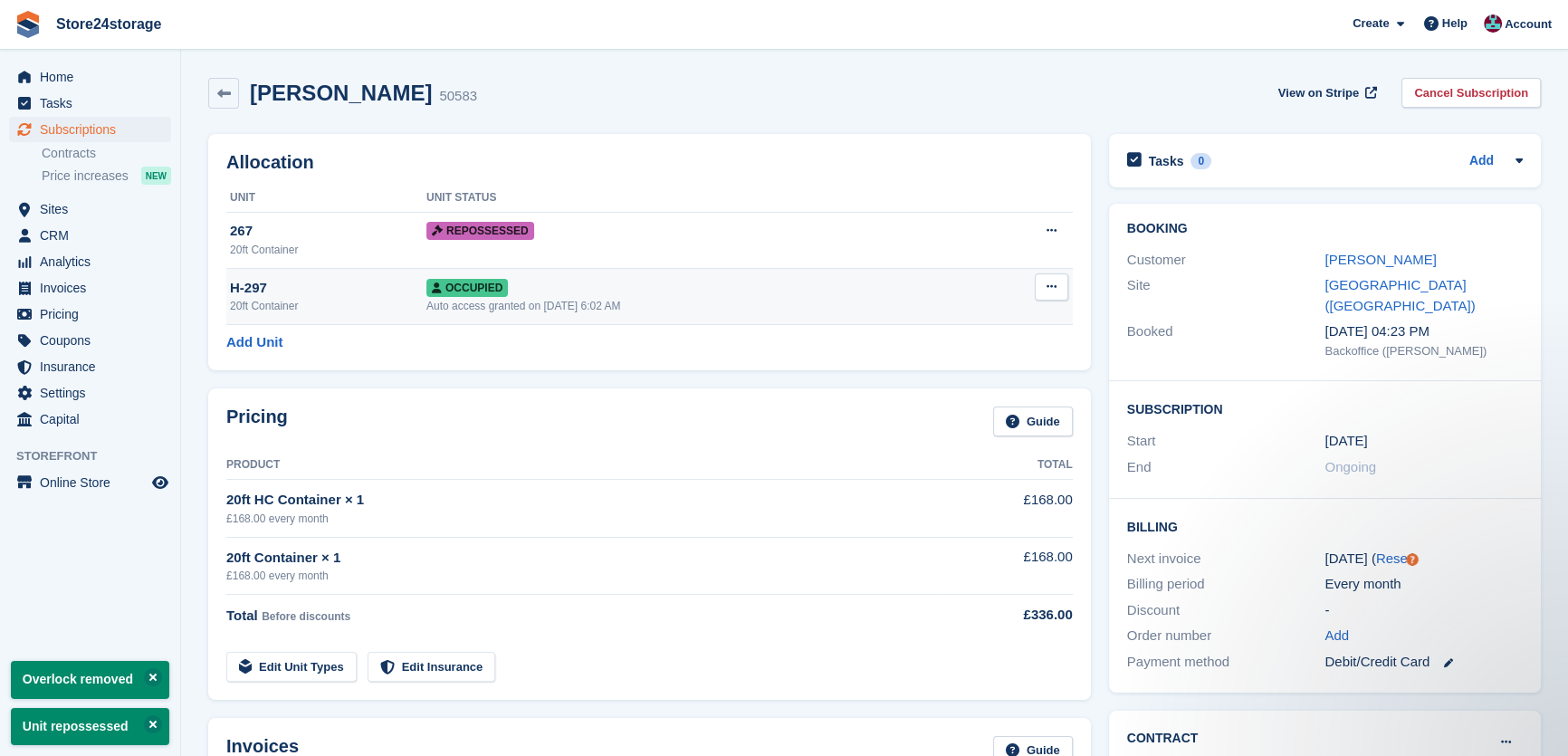
click at [1054, 280] on button at bounding box center [1051, 286] width 33 height 27
click at [961, 346] on p "Repossess" at bounding box center [981, 346] width 158 height 24
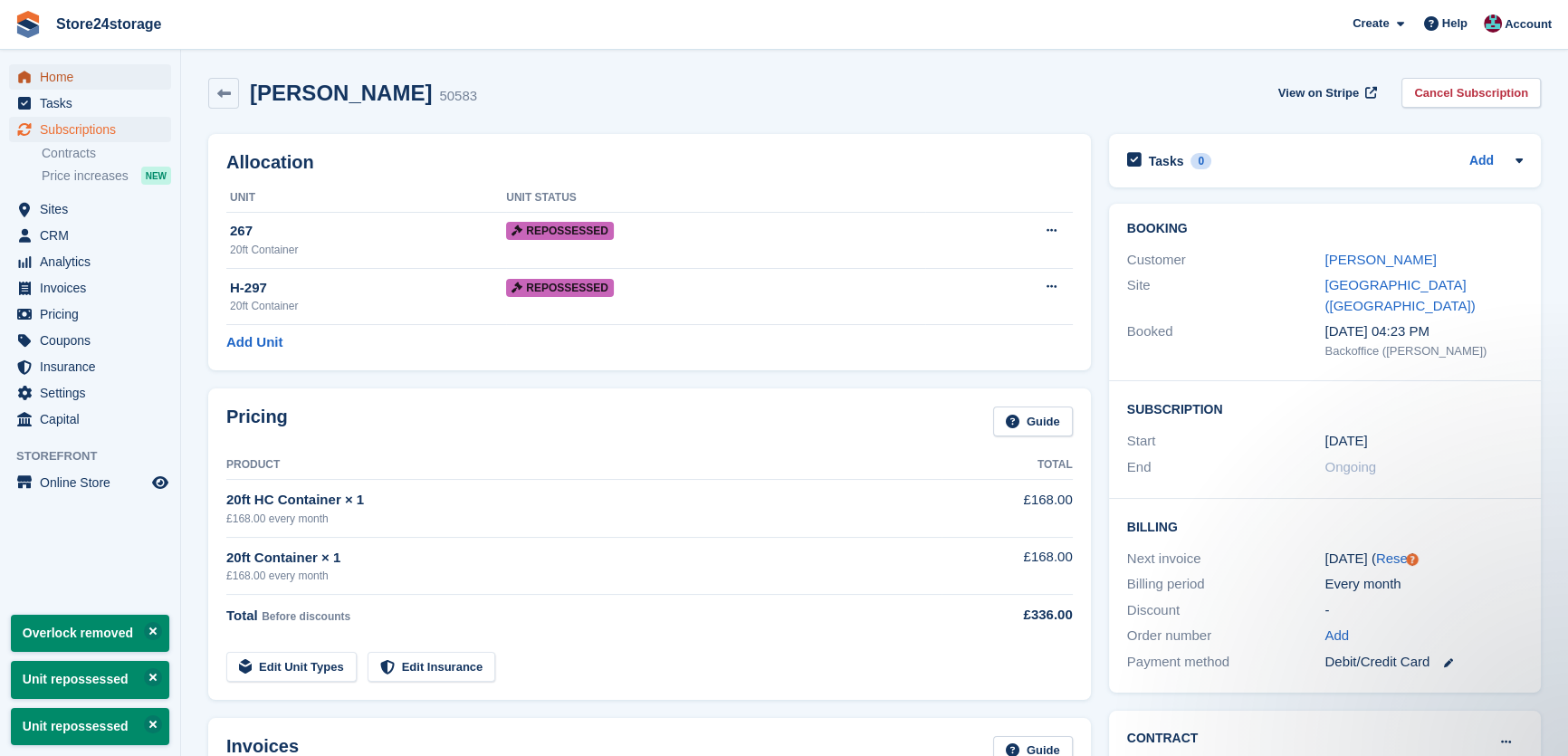
click at [54, 77] on span "Home" at bounding box center [94, 77] width 109 height 26
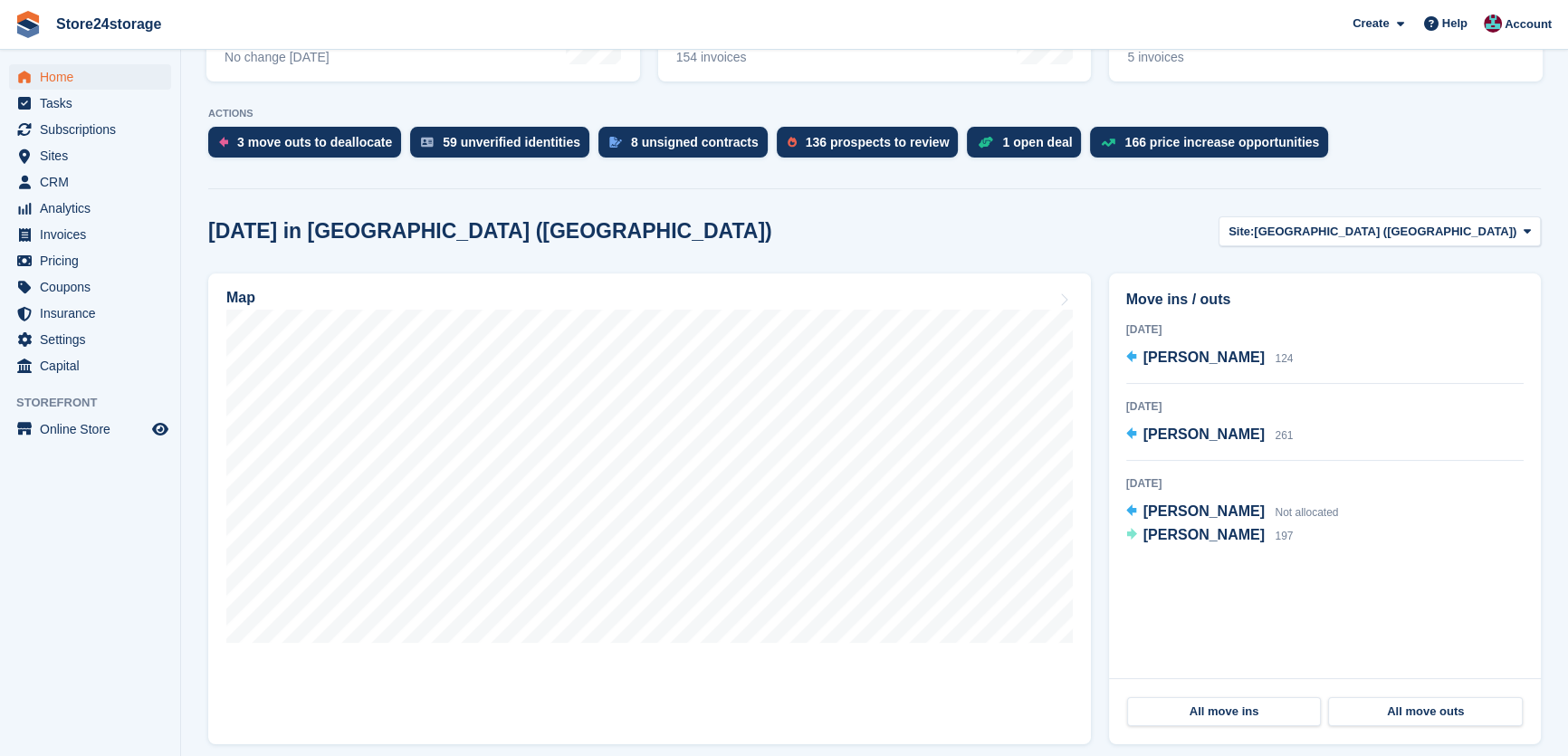
scroll to position [329, 0]
